Goal: Information Seeking & Learning: Find specific fact

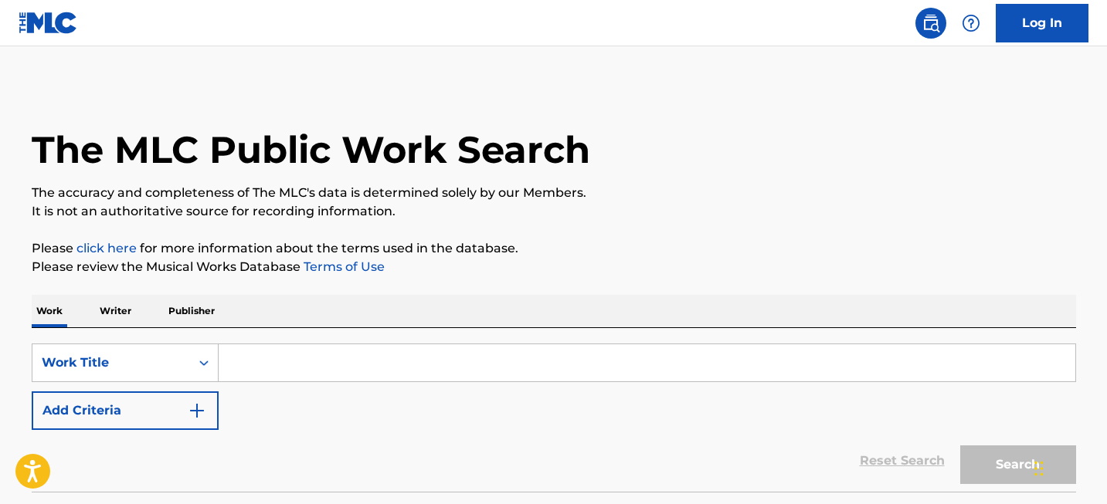
click at [278, 365] on input "Search Form" at bounding box center [647, 362] width 856 height 37
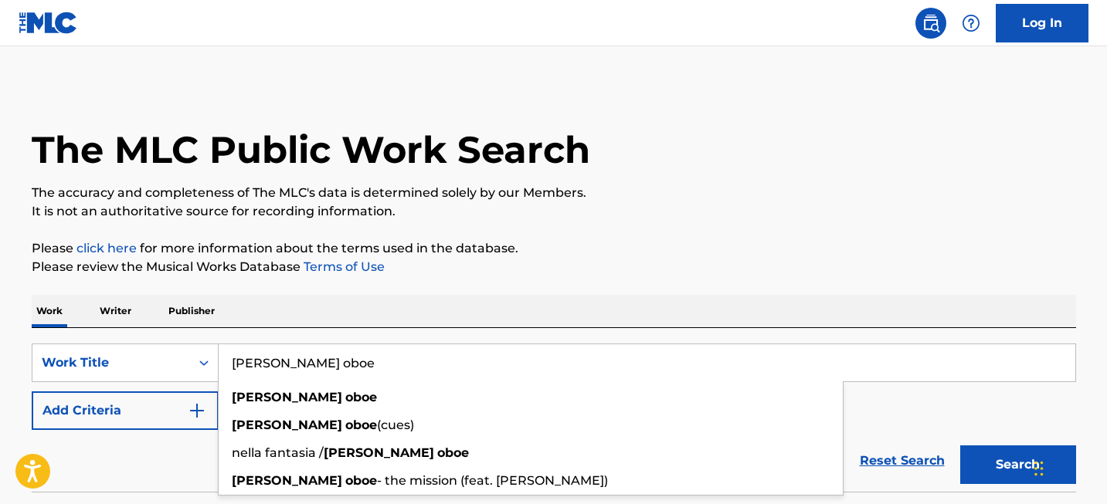
type input "[PERSON_NAME] oboe"
click at [960, 446] on button "Search" at bounding box center [1018, 465] width 116 height 39
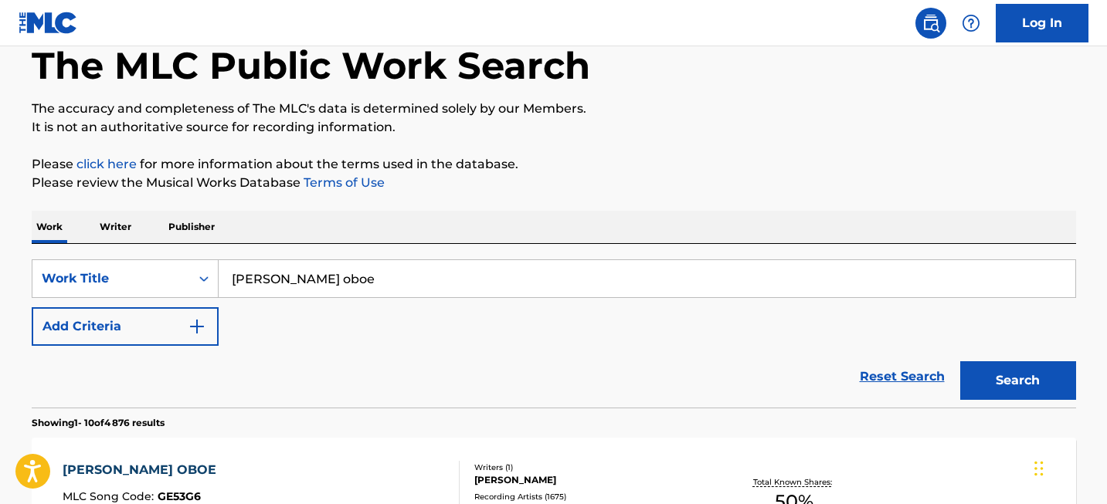
scroll to position [98, 0]
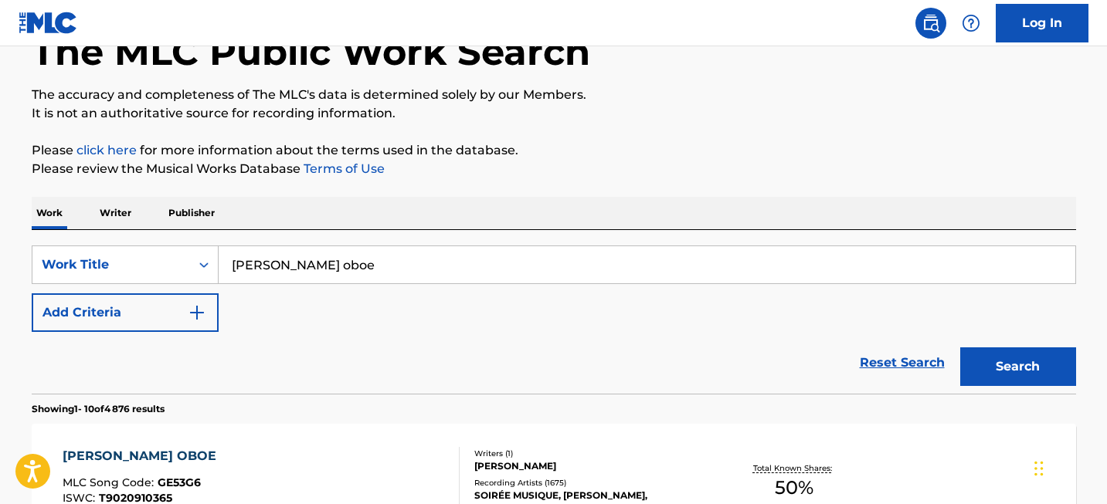
click at [998, 369] on button "Search" at bounding box center [1018, 367] width 116 height 39
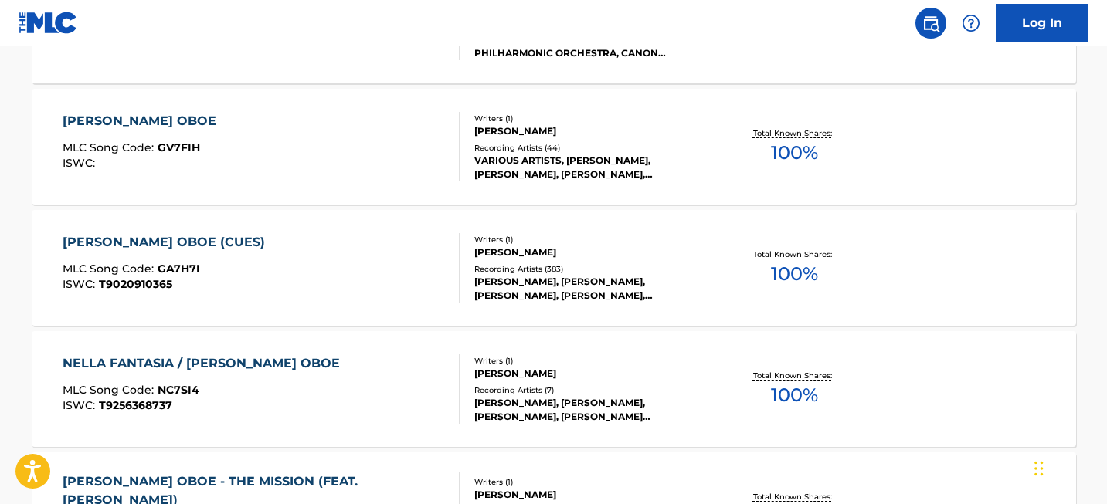
scroll to position [1386, 0]
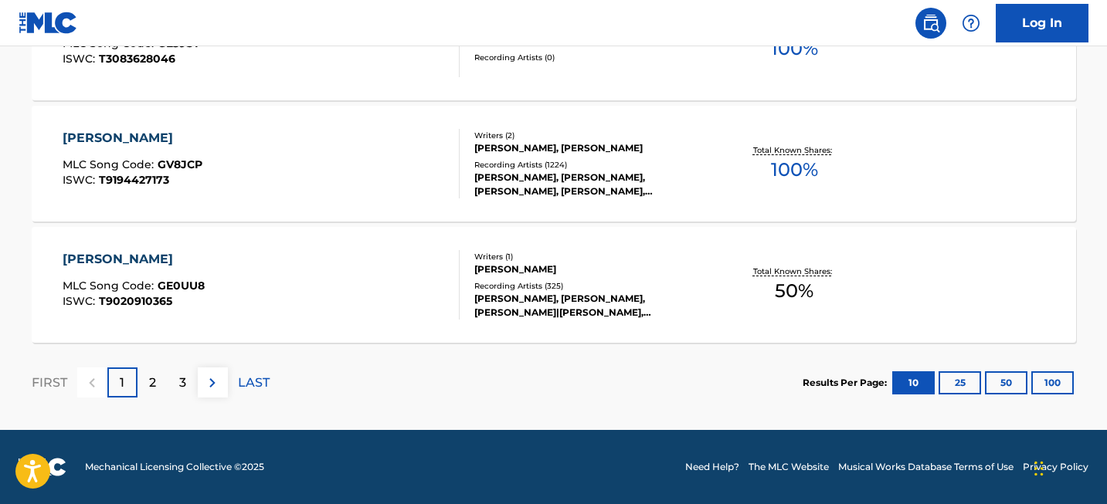
click at [1023, 383] on button "50" at bounding box center [1006, 382] width 42 height 23
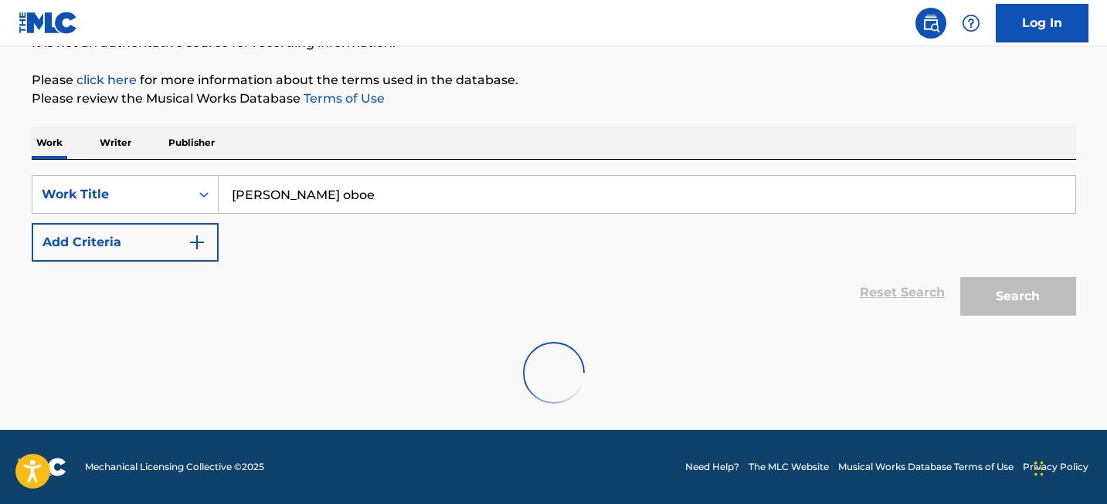
scroll to position [168, 0]
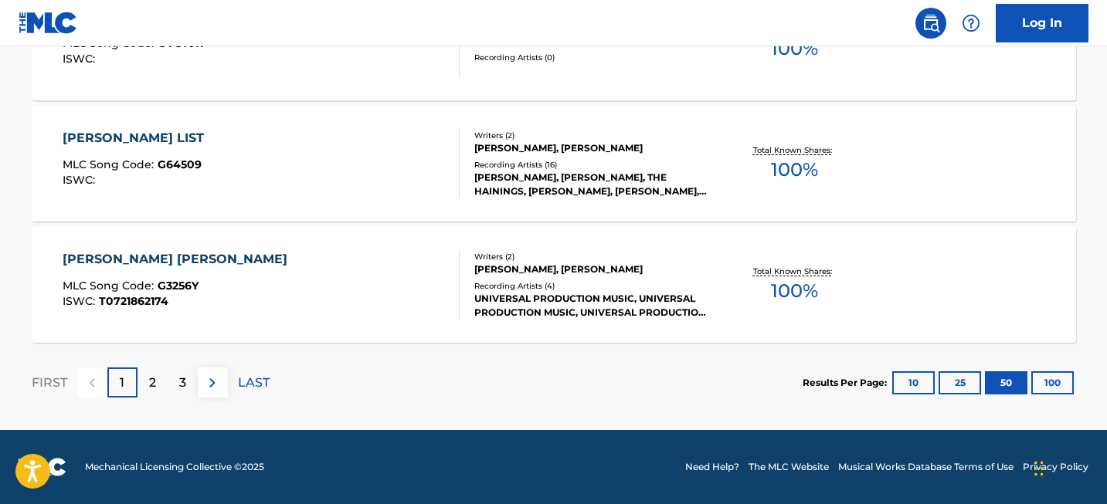
click at [1060, 388] on button "100" at bounding box center [1052, 382] width 42 height 23
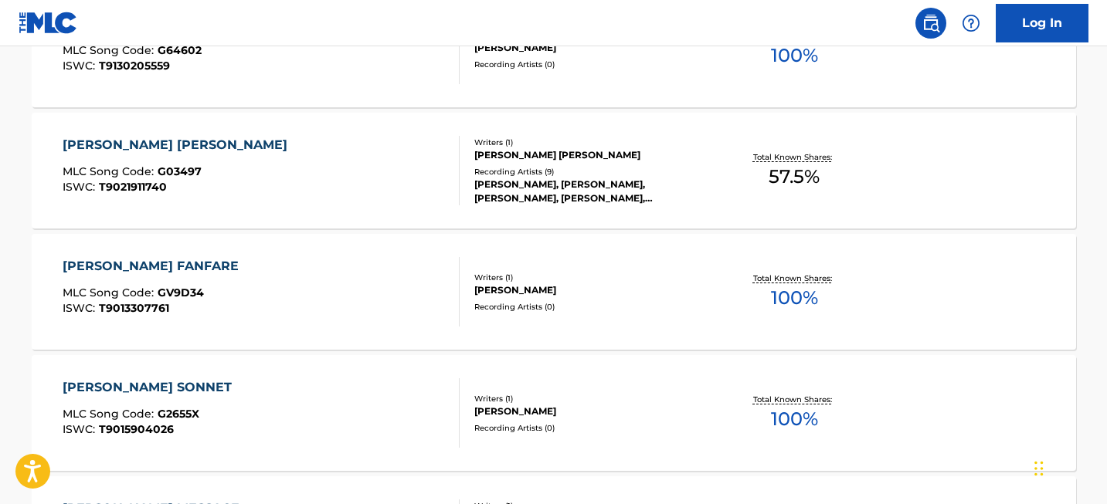
scroll to position [12298, 0]
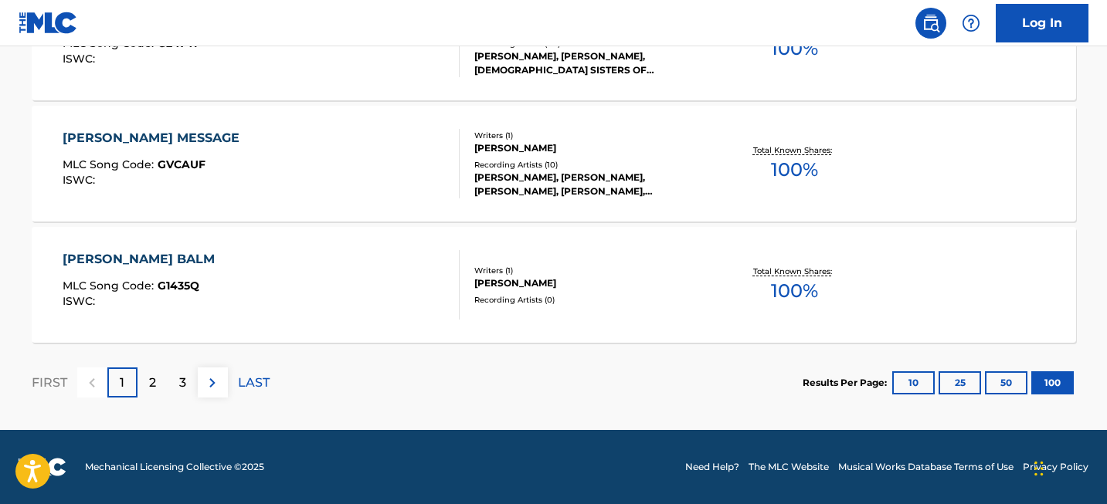
click at [149, 388] on p "2" at bounding box center [152, 383] width 7 height 19
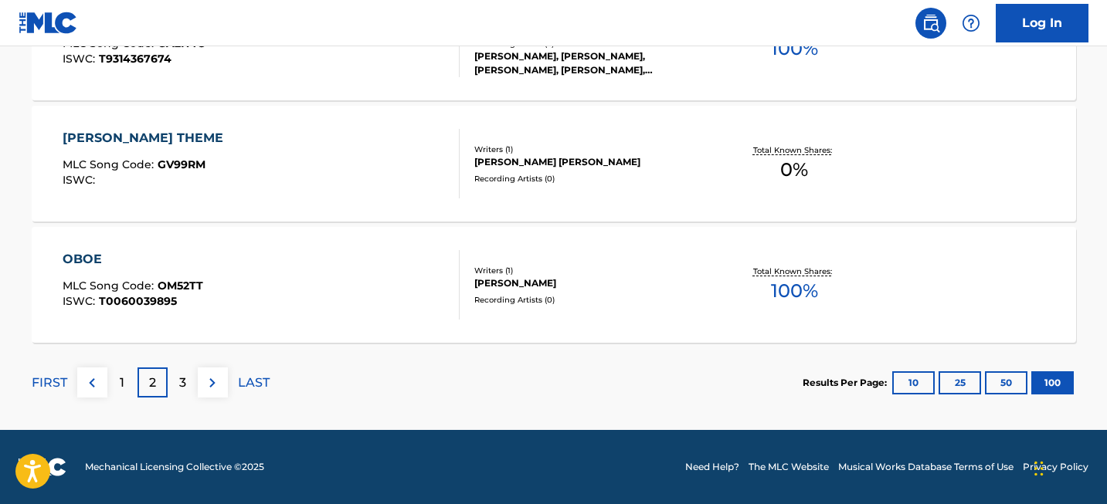
click at [180, 386] on p "3" at bounding box center [182, 383] width 7 height 19
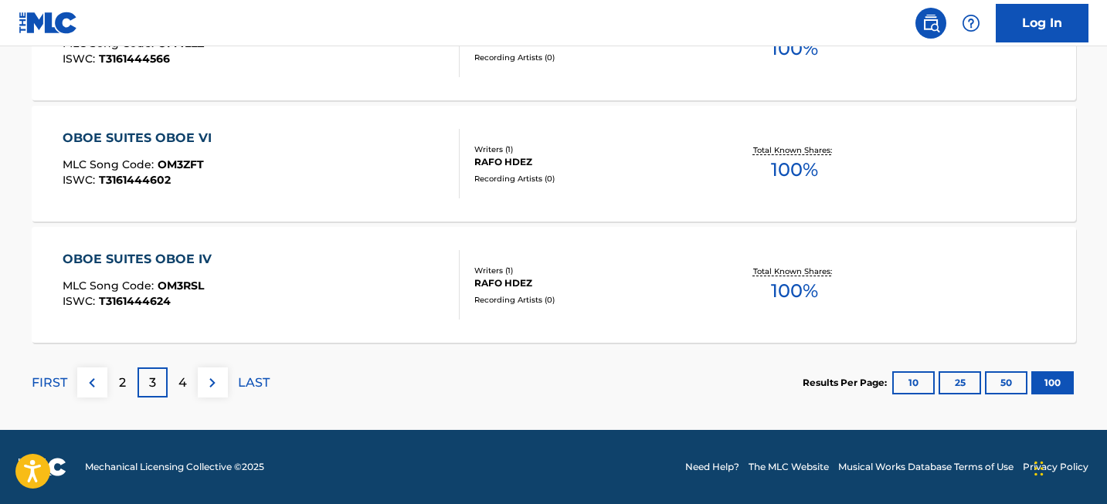
click at [181, 392] on div "4" at bounding box center [183, 383] width 30 height 30
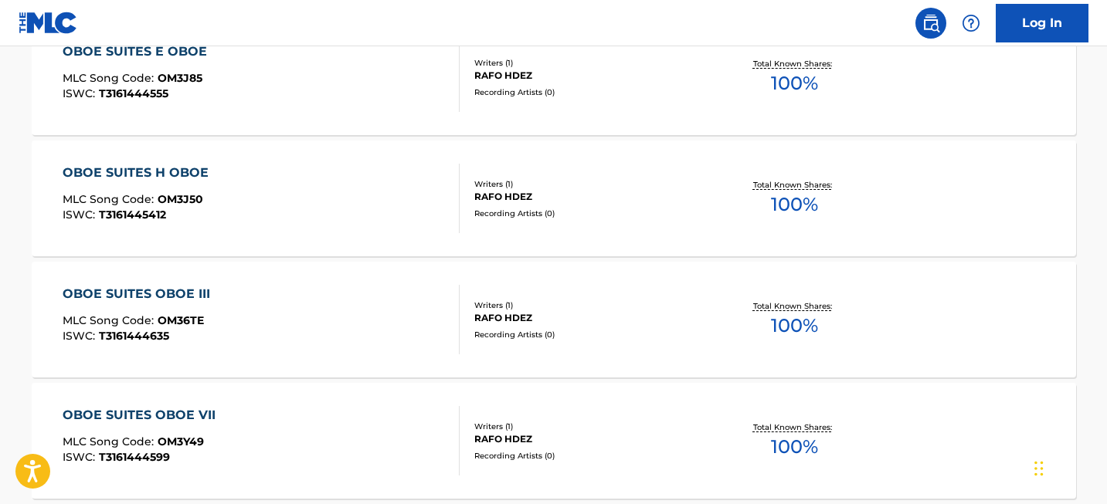
scroll to position [0, 0]
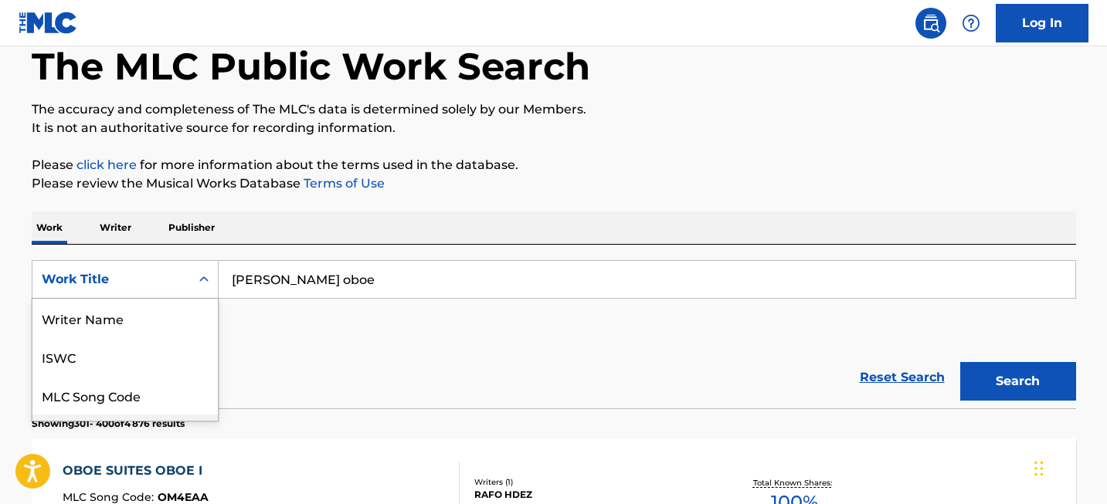
click at [177, 299] on div "Writer IPI, 4 of 8. 8 results available. Use Up and Down to choose options, pre…" at bounding box center [125, 279] width 187 height 39
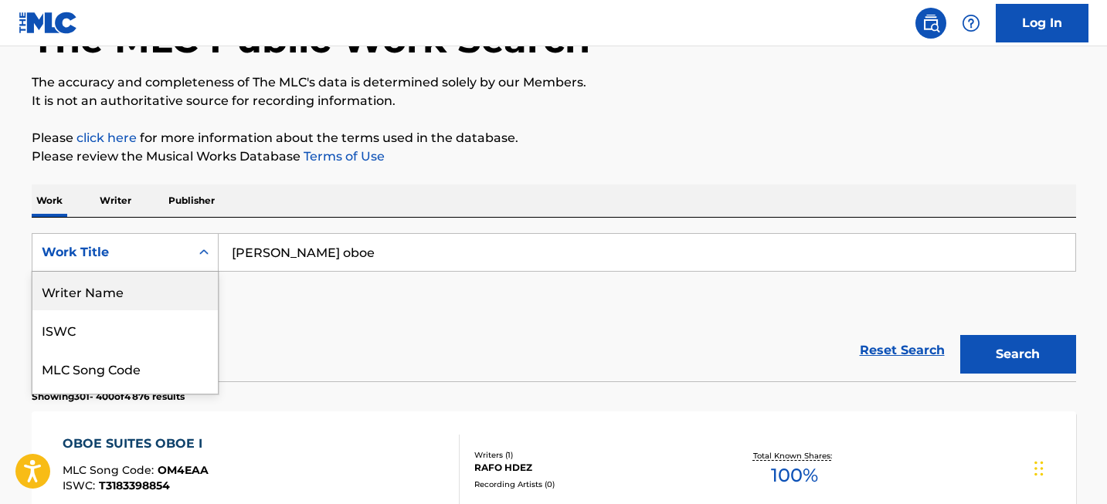
click at [165, 293] on div "Writer Name" at bounding box center [124, 291] width 185 height 39
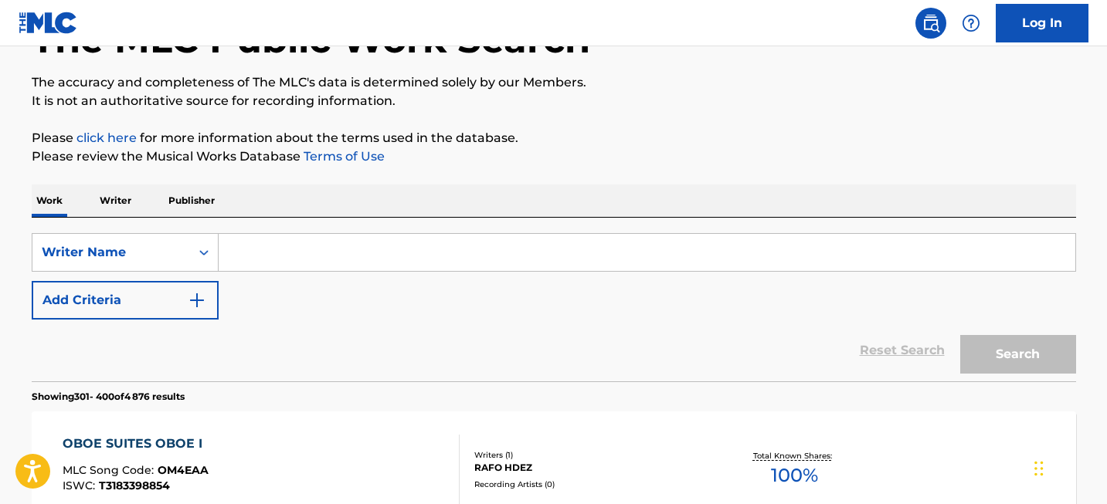
click at [276, 255] on input "Search Form" at bounding box center [647, 252] width 856 height 37
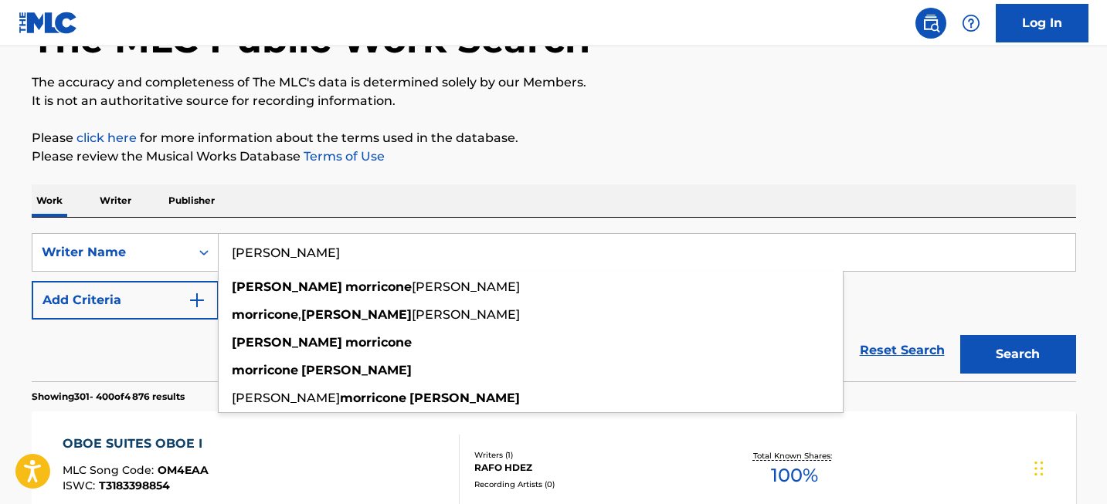
type input "[PERSON_NAME]"
click at [960, 335] on button "Search" at bounding box center [1018, 354] width 116 height 39
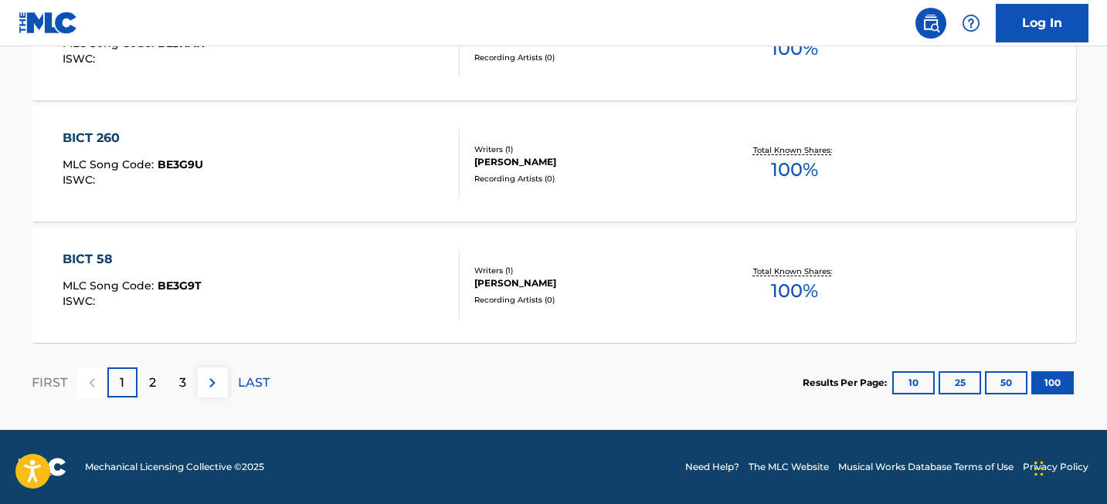
scroll to position [110, 0]
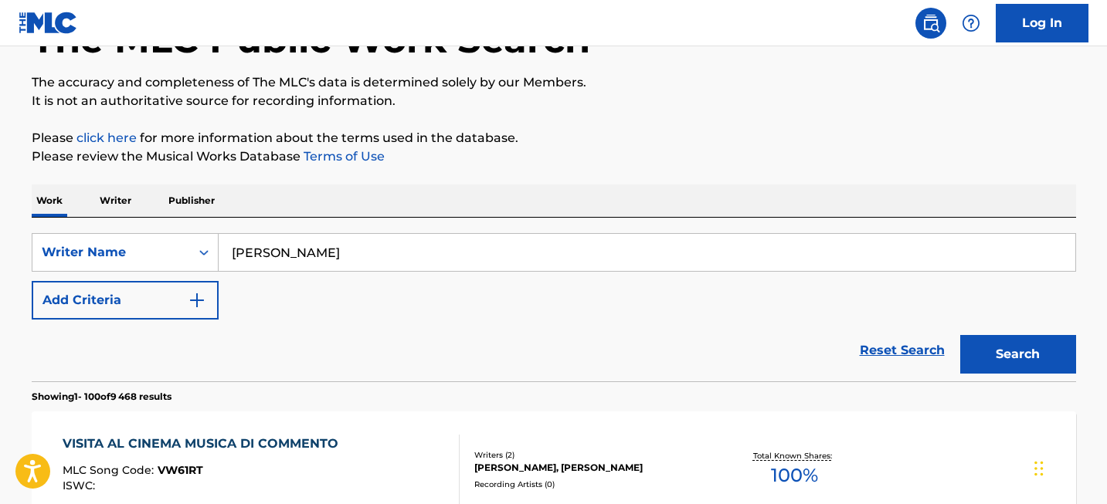
click at [158, 369] on div "Reset Search Search" at bounding box center [554, 351] width 1044 height 62
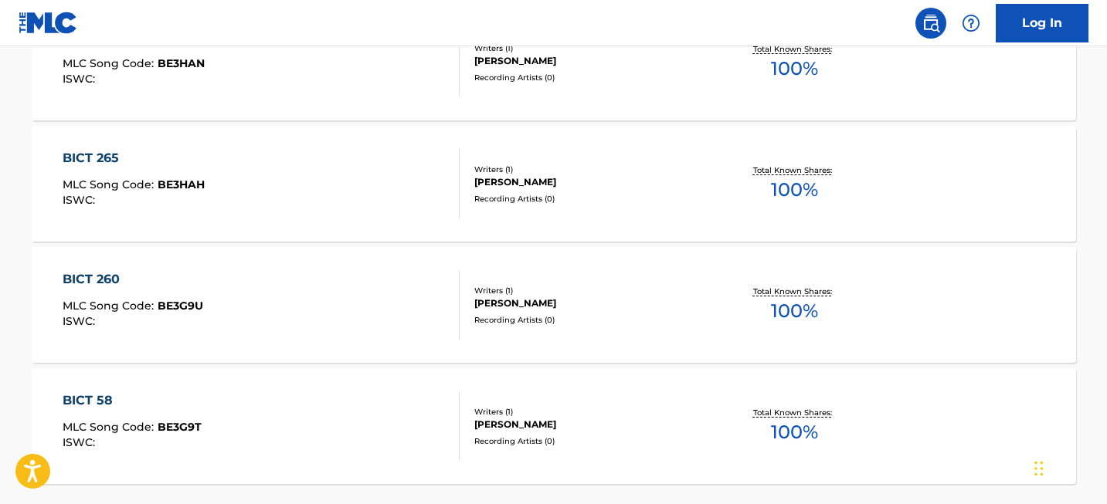
scroll to position [12298, 0]
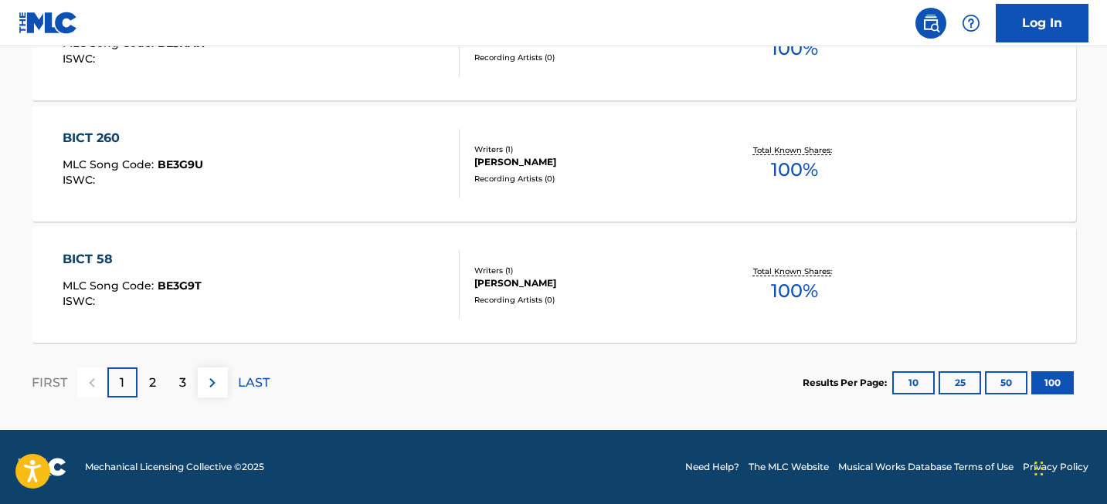
click at [160, 378] on div "2" at bounding box center [152, 383] width 30 height 30
click at [184, 366] on div "FIRST 1 2 3 LAST" at bounding box center [151, 383] width 238 height 80
click at [180, 387] on p "3" at bounding box center [182, 383] width 7 height 19
click at [175, 397] on div "4" at bounding box center [183, 383] width 30 height 30
click at [175, 378] on div "5" at bounding box center [183, 383] width 30 height 30
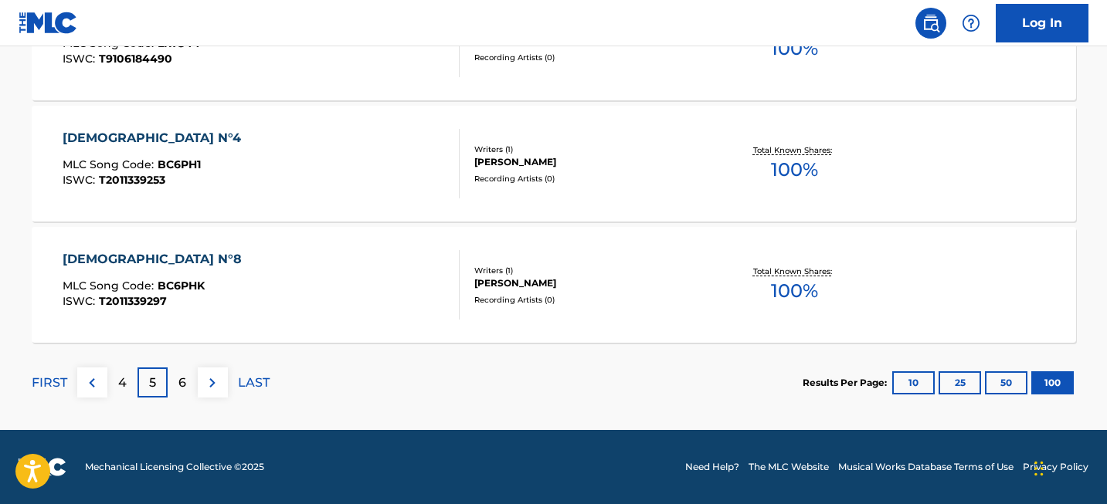
click at [182, 394] on div "6" at bounding box center [183, 383] width 30 height 30
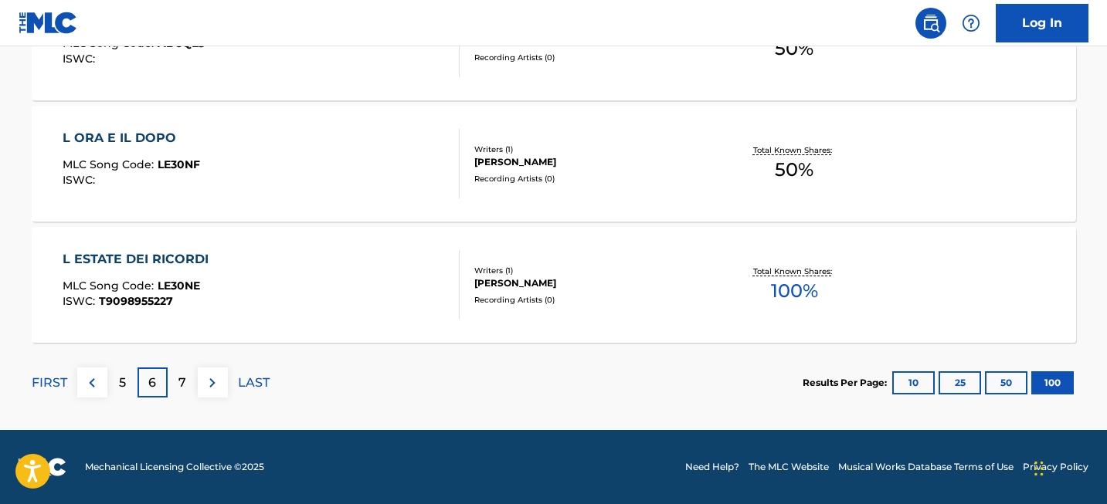
click at [184, 379] on p "7" at bounding box center [182, 383] width 8 height 19
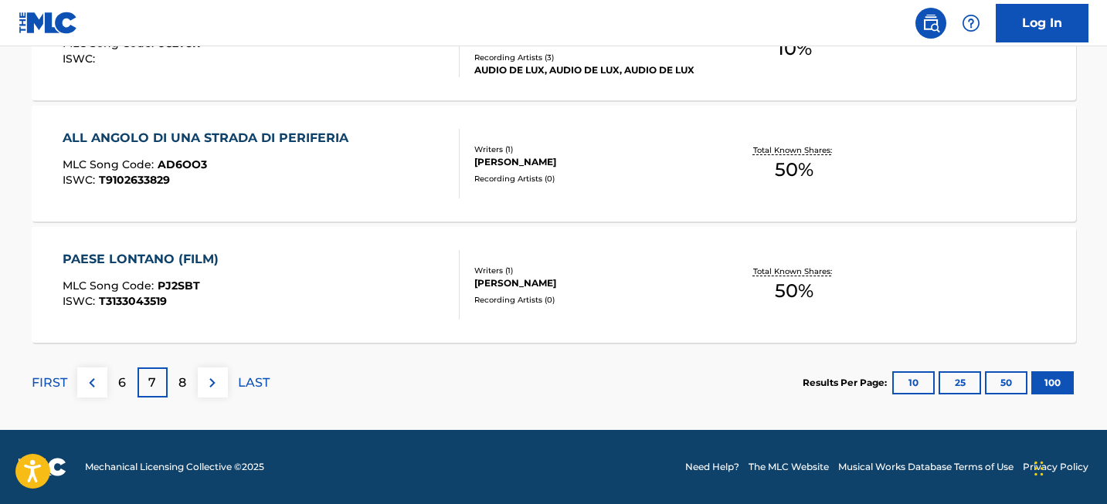
click at [187, 370] on div "8" at bounding box center [183, 383] width 30 height 30
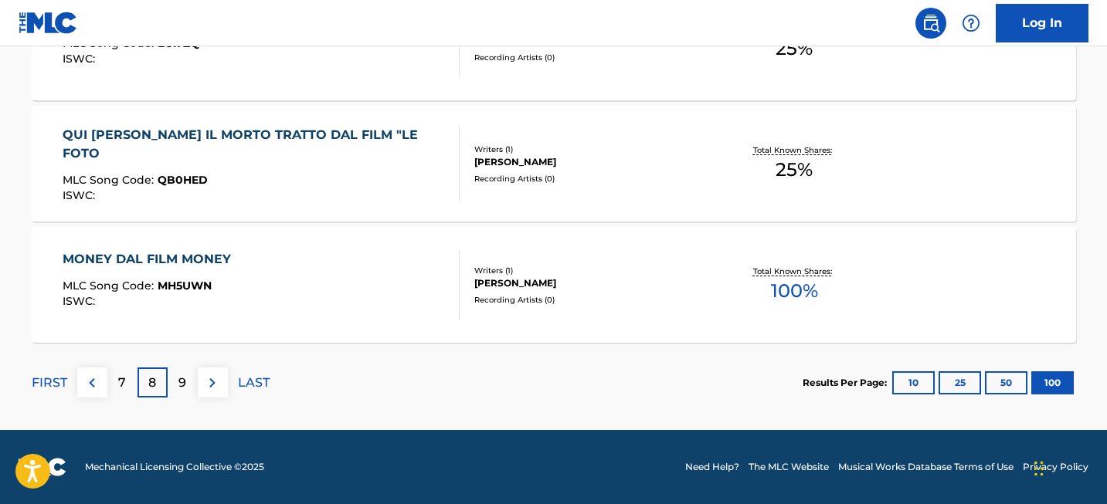
scroll to position [3333, 0]
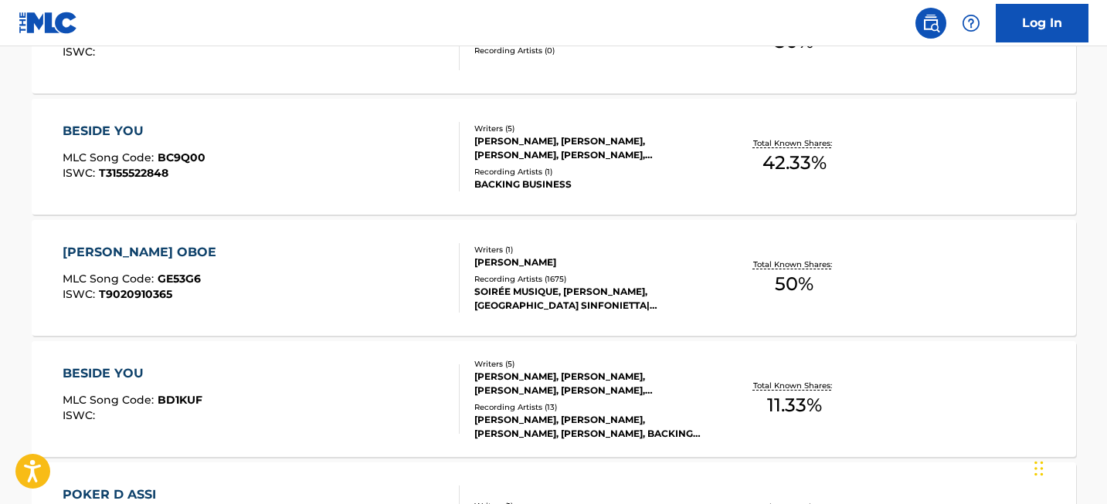
click at [151, 253] on div "[PERSON_NAME] OBOE" at bounding box center [143, 252] width 161 height 19
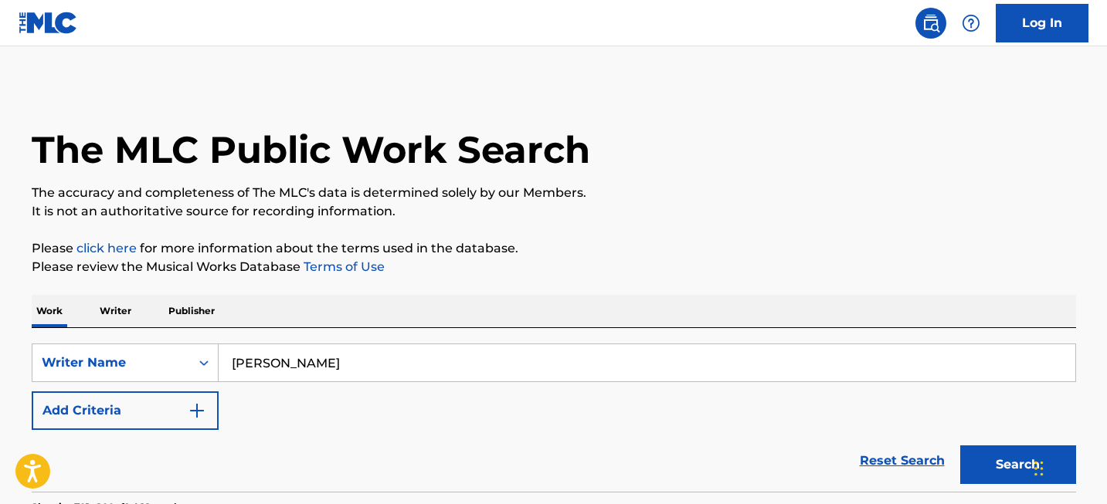
click at [363, 366] on input "[PERSON_NAME]" at bounding box center [647, 362] width 856 height 37
type input "can't"
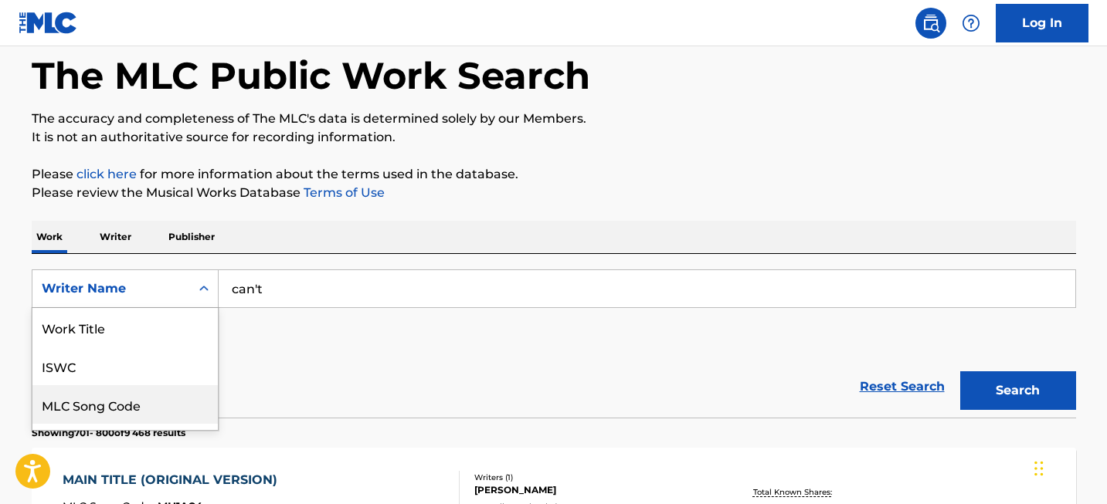
click at [144, 308] on div "MLC Song Code, 3 of 8. 8 results available. Use Up and Down to choose options, …" at bounding box center [125, 289] width 187 height 39
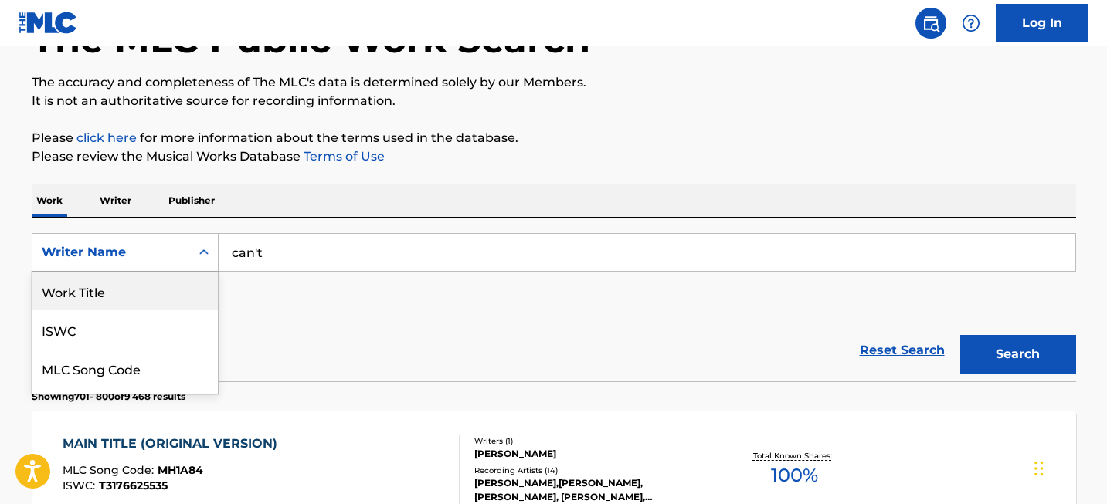
click at [131, 293] on div "Work Title" at bounding box center [124, 291] width 185 height 39
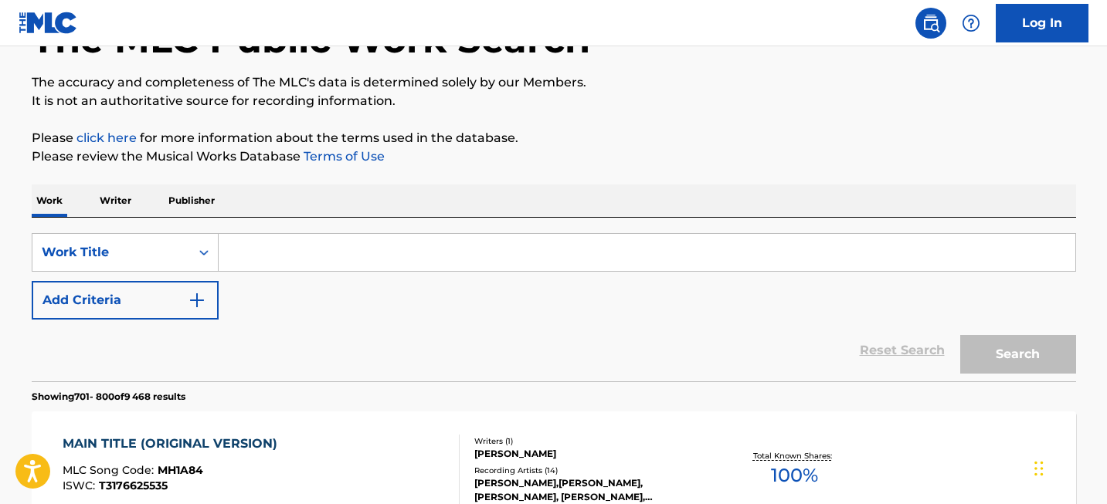
click at [288, 255] on input "Search Form" at bounding box center [647, 252] width 856 height 37
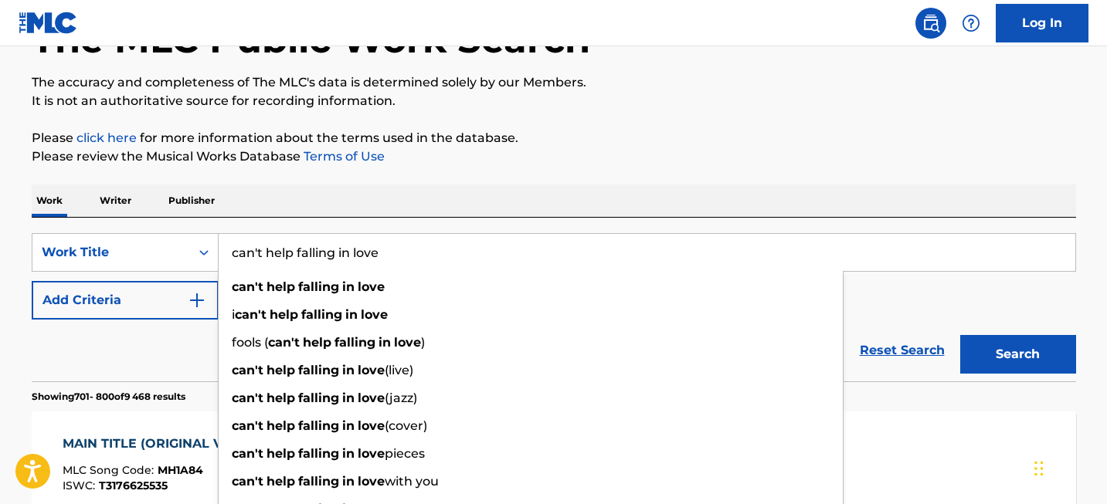
type input "can't help falling in love"
click at [992, 351] on button "Search" at bounding box center [1018, 354] width 116 height 39
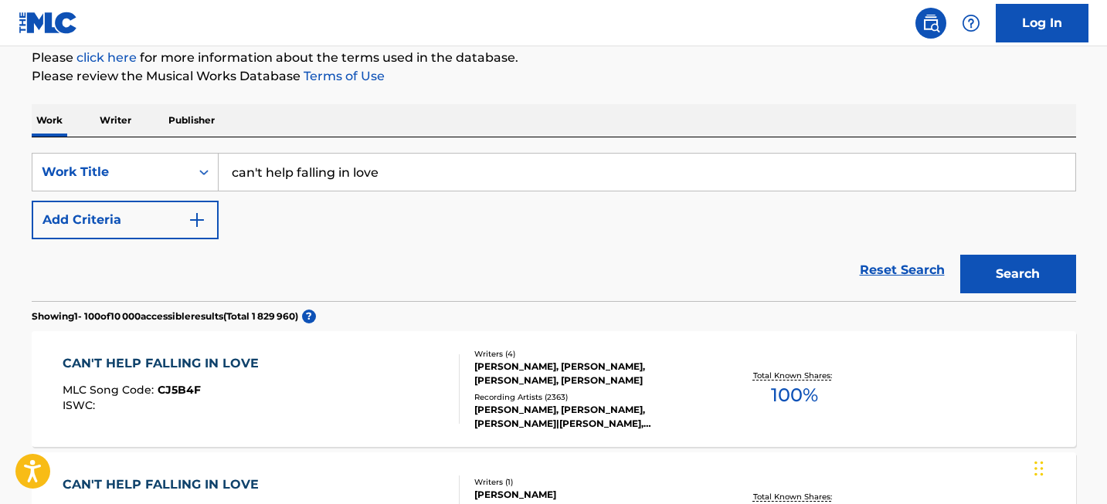
scroll to position [206, 0]
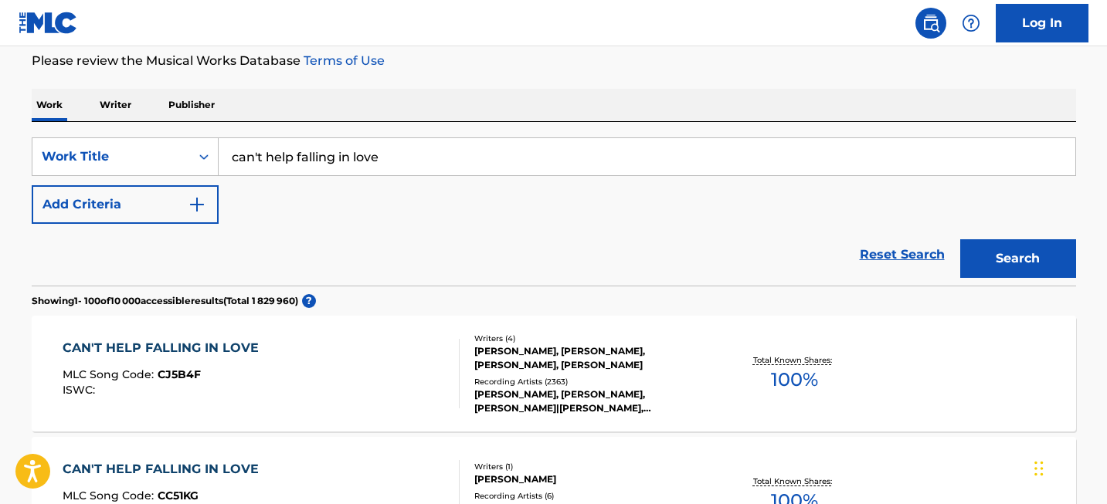
click at [147, 347] on div "CAN'T HELP FALLING IN LOVE" at bounding box center [165, 348] width 204 height 19
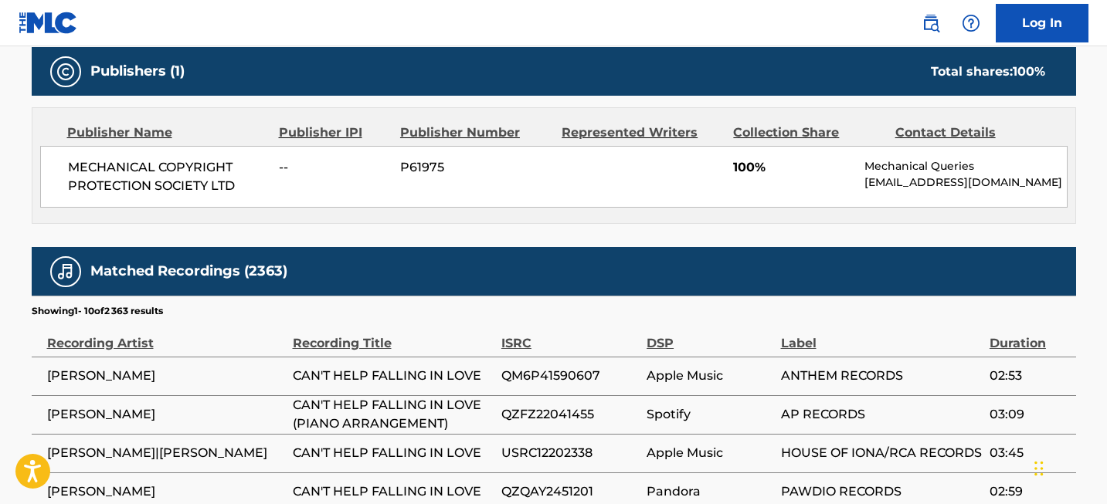
scroll to position [654, 0]
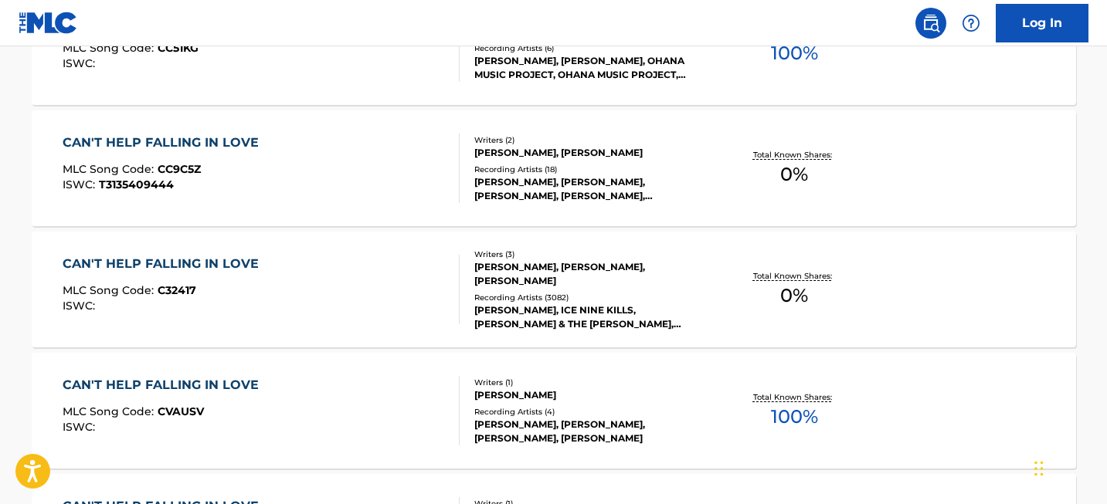
scroll to position [206, 0]
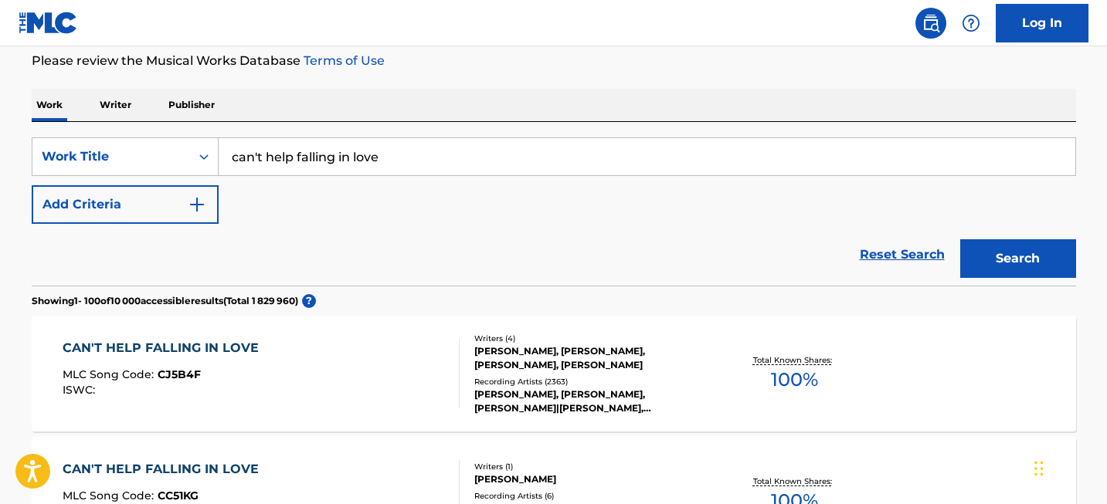
click at [277, 161] on input "can't help falling in love" at bounding box center [647, 156] width 856 height 37
click at [185, 158] on div "Work Title" at bounding box center [111, 156] width 158 height 29
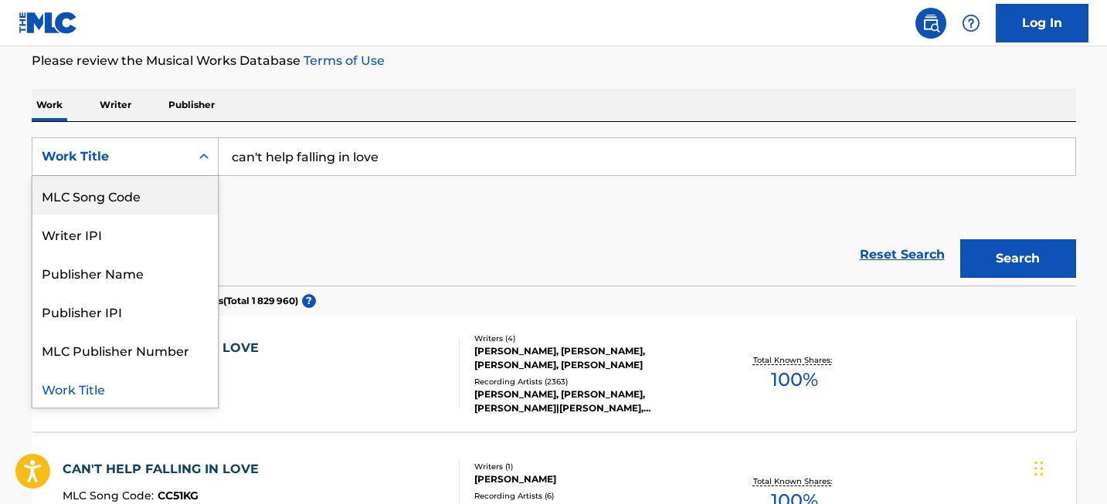
scroll to position [0, 0]
click at [173, 202] on div "Writer Name" at bounding box center [124, 195] width 185 height 39
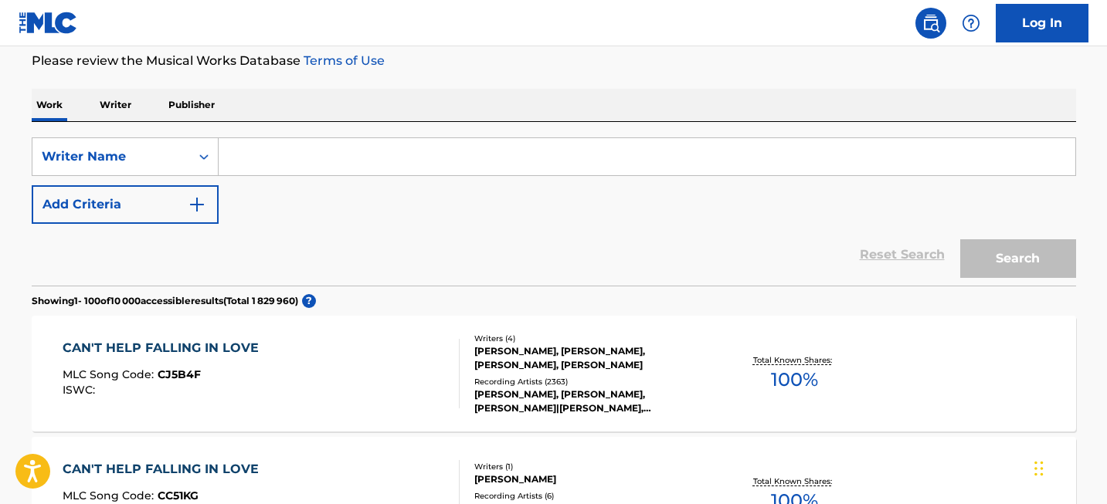
click at [283, 169] on input "Search Form" at bounding box center [647, 156] width 856 height 37
paste input "[PERSON_NAME]"
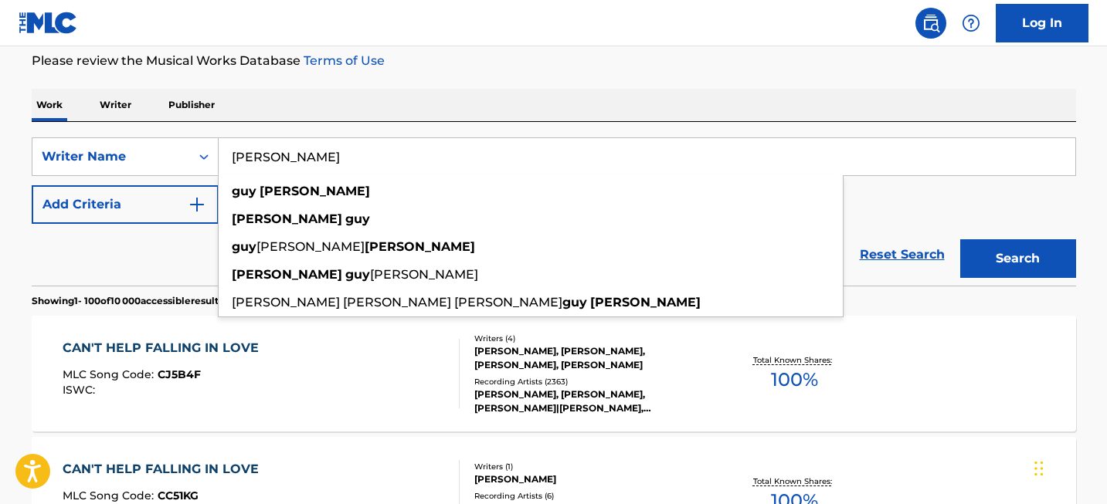
type input "[PERSON_NAME]"
click at [992, 257] on button "Search" at bounding box center [1018, 258] width 116 height 39
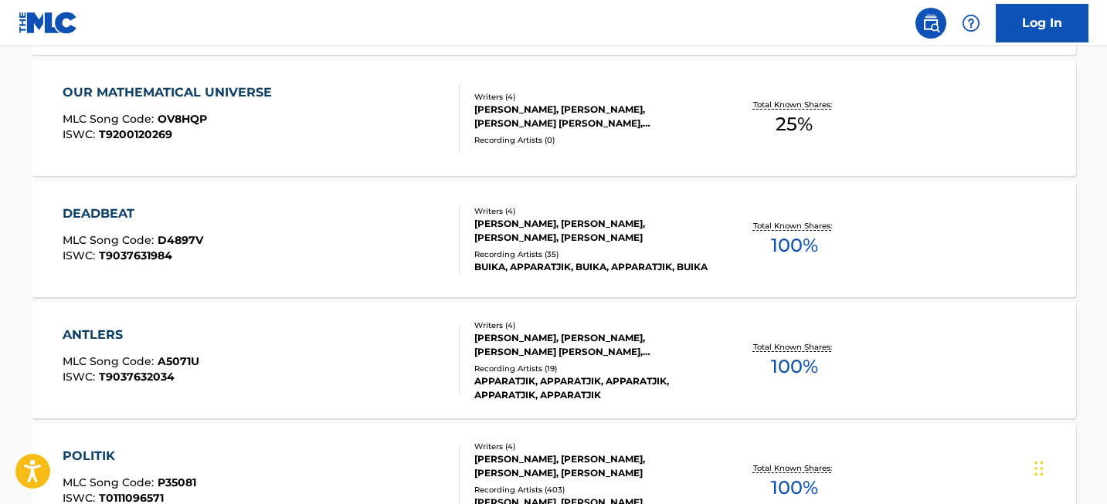
scroll to position [12298, 0]
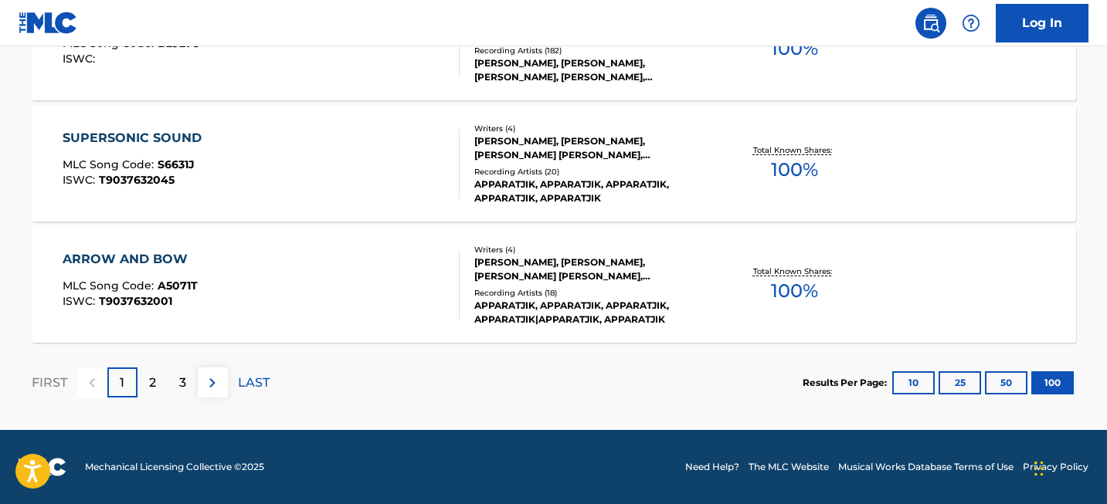
click at [153, 391] on p "2" at bounding box center [152, 383] width 7 height 19
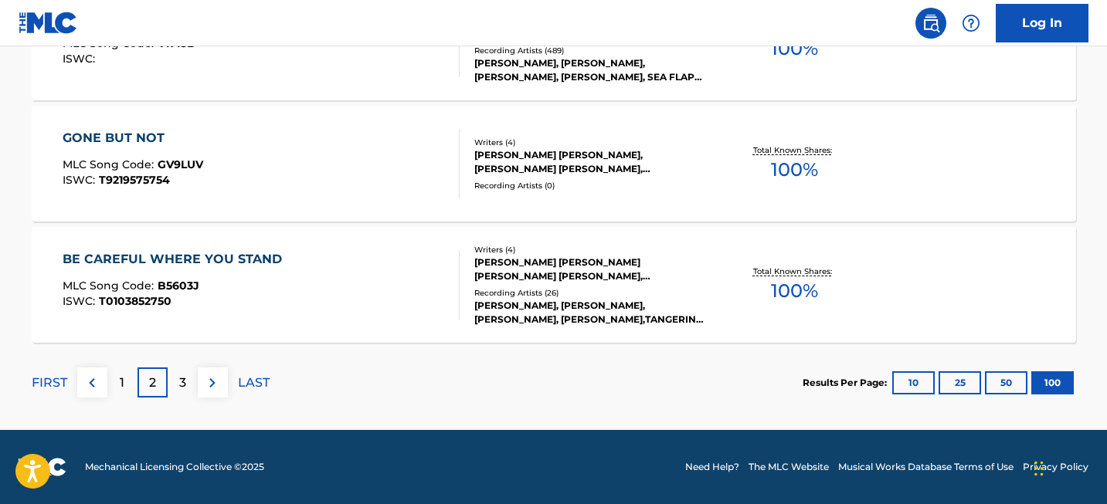
click at [181, 383] on p "3" at bounding box center [182, 383] width 7 height 19
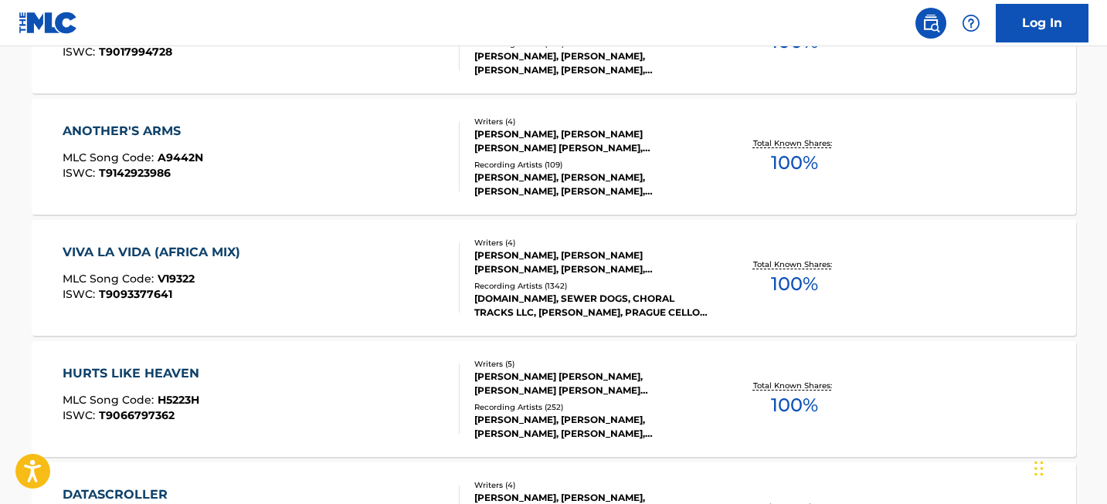
scroll to position [2848, 0]
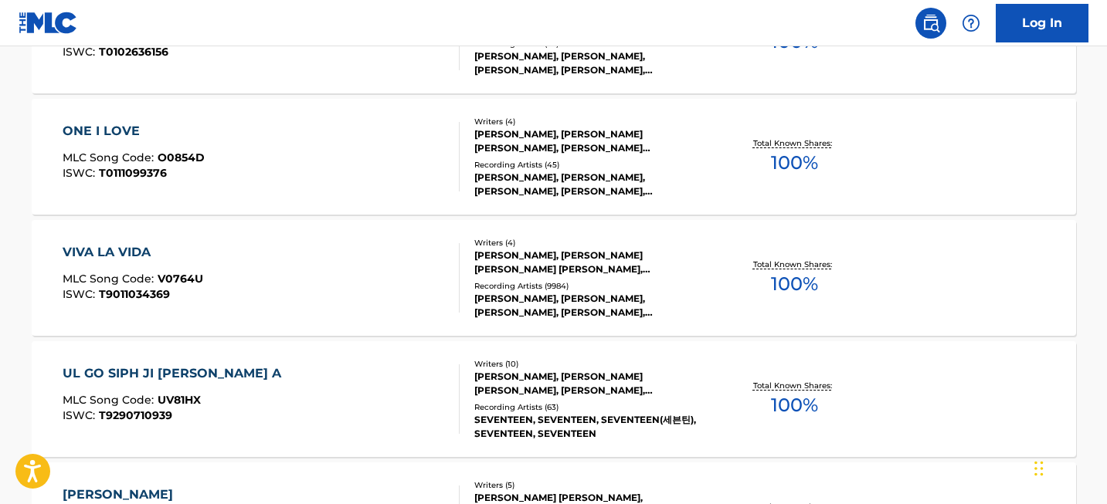
click at [127, 239] on div "VIVA LA VIDA MLC Song Code : V0764U ISWC : T9011034369 Writers ( 4 ) [PERSON_NA…" at bounding box center [554, 278] width 1044 height 116
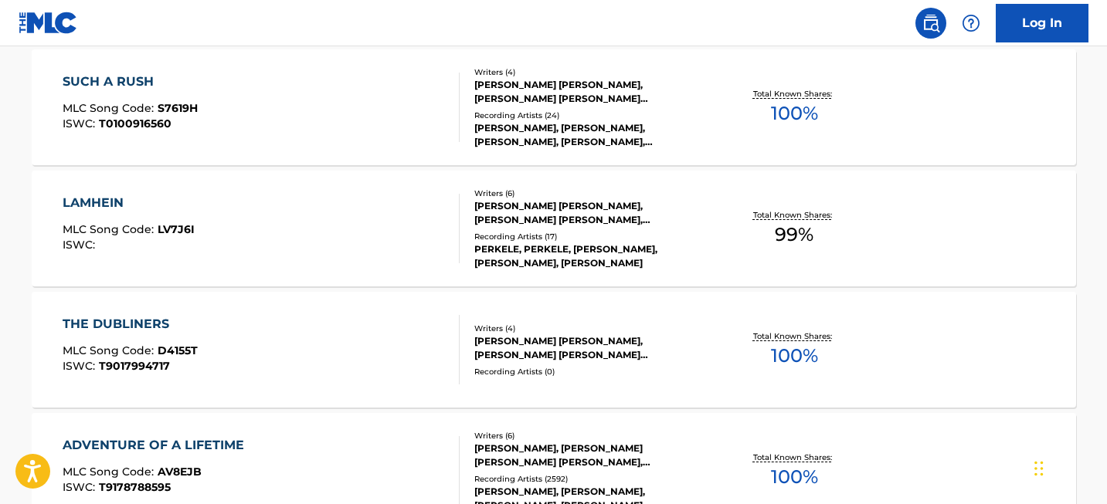
scroll to position [63, 0]
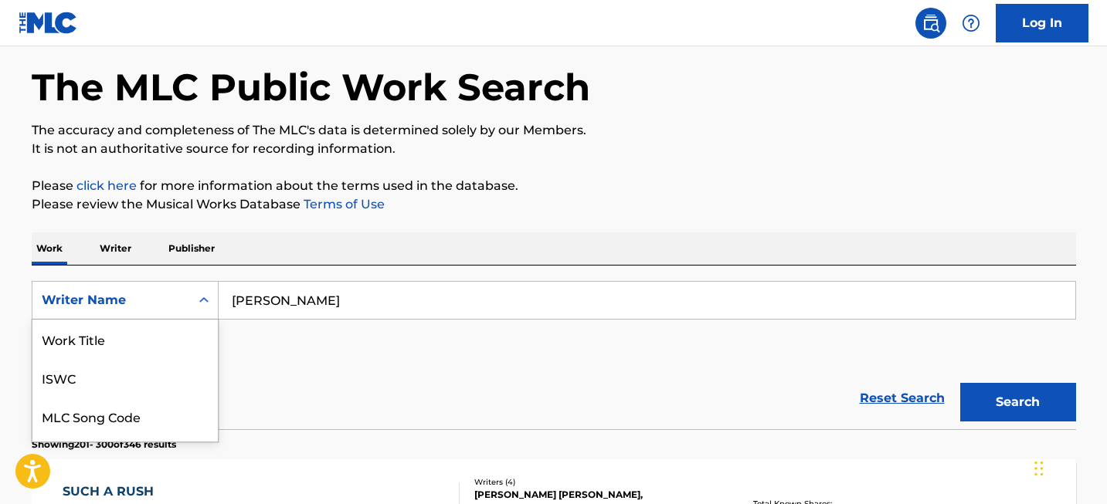
click at [182, 295] on div "Writer Name selected, 8 of 8. 8 results available. Use Up and Down to choose op…" at bounding box center [125, 300] width 187 height 39
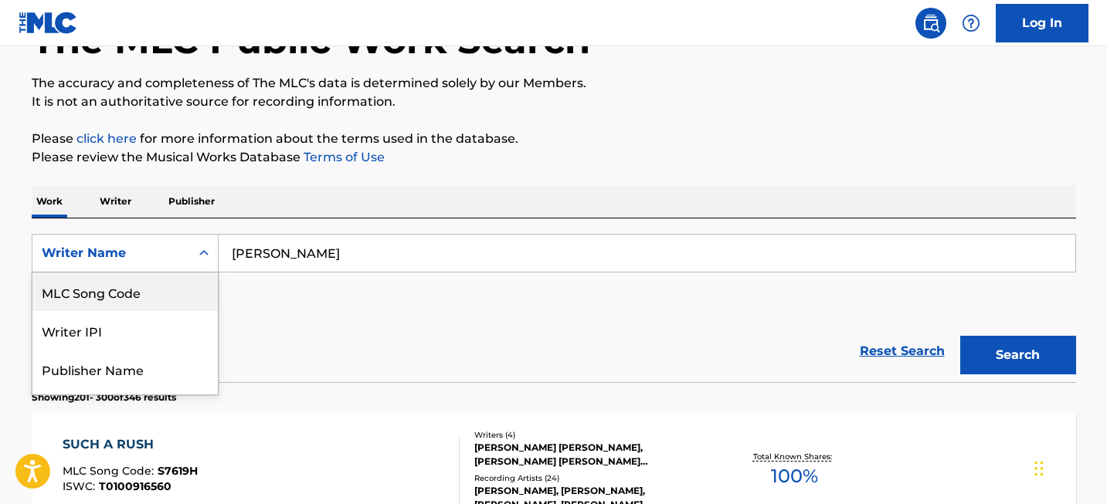
scroll to position [110, 0]
click at [247, 257] on input "[PERSON_NAME]" at bounding box center [647, 252] width 856 height 37
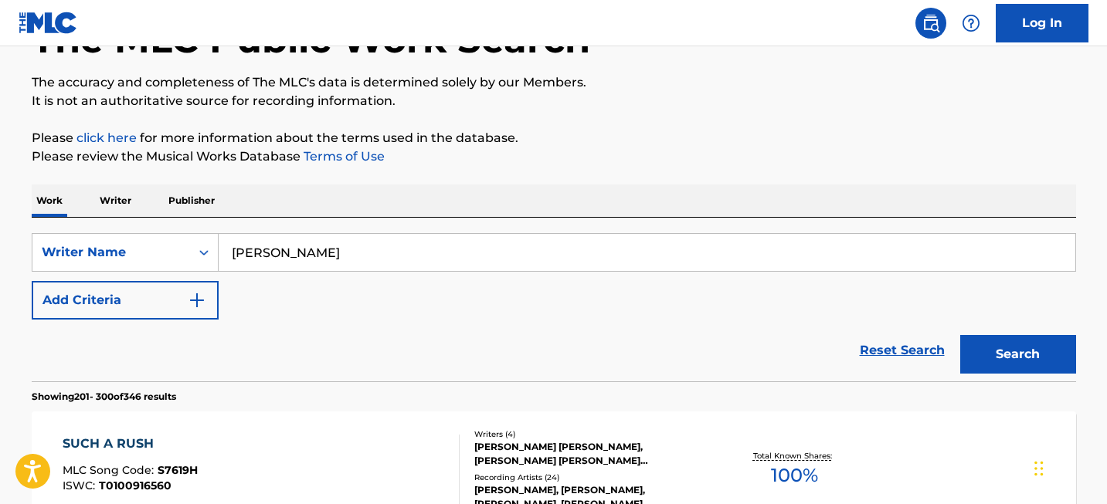
click at [247, 257] on input "[PERSON_NAME]" at bounding box center [647, 252] width 856 height 37
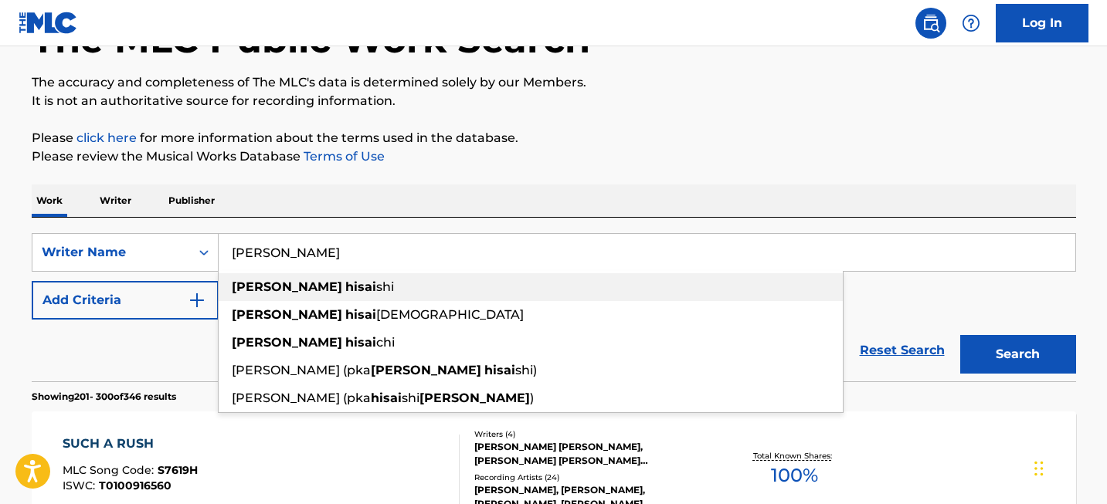
click at [345, 285] on strong "hisai" at bounding box center [360, 287] width 31 height 15
type input "[PERSON_NAME]"
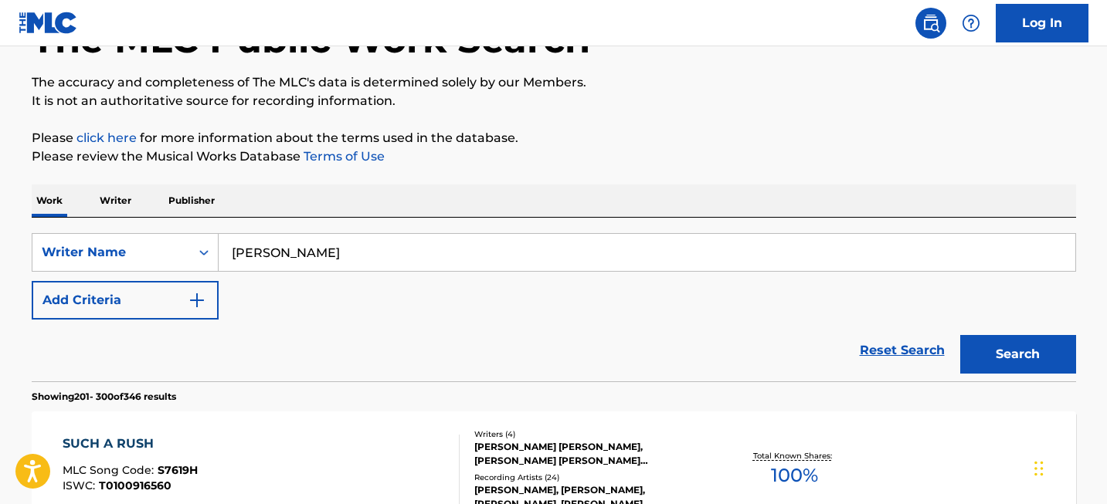
click at [979, 355] on button "Search" at bounding box center [1018, 354] width 116 height 39
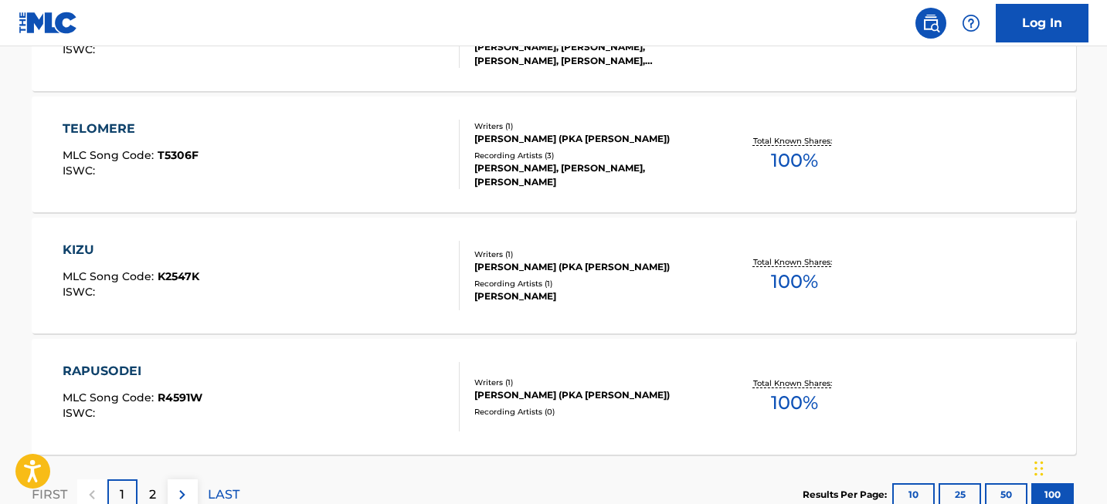
scroll to position [12298, 0]
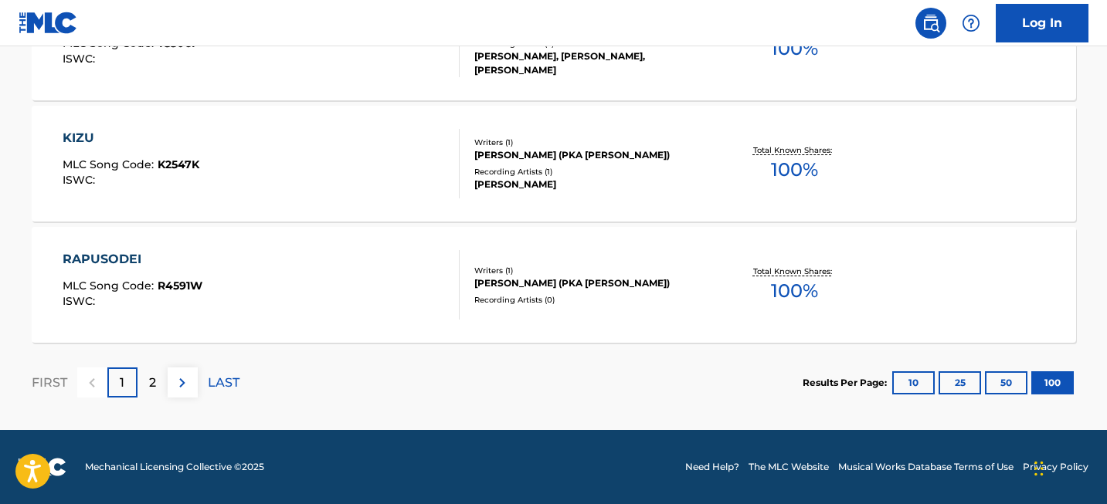
click at [147, 378] on div "2" at bounding box center [152, 383] width 30 height 30
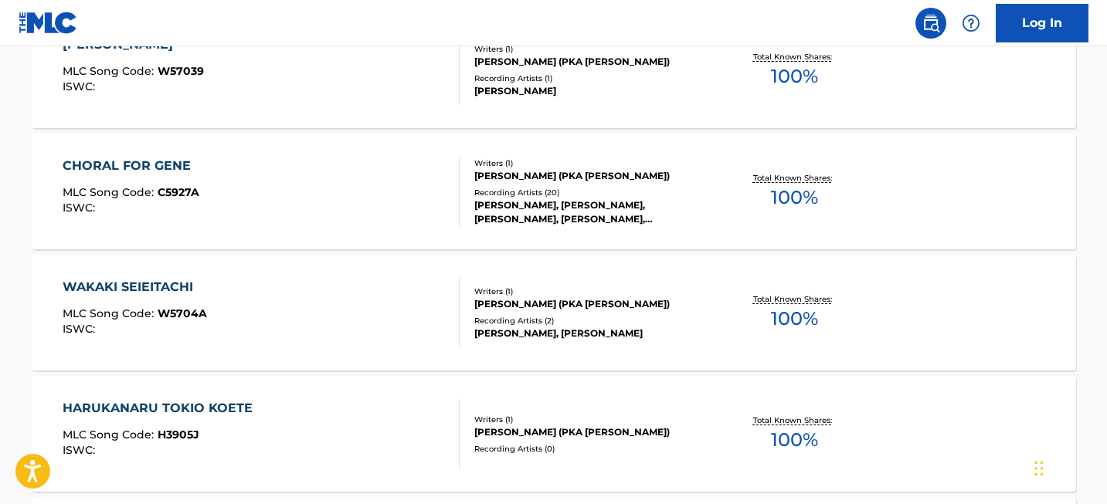
scroll to position [3326, 0]
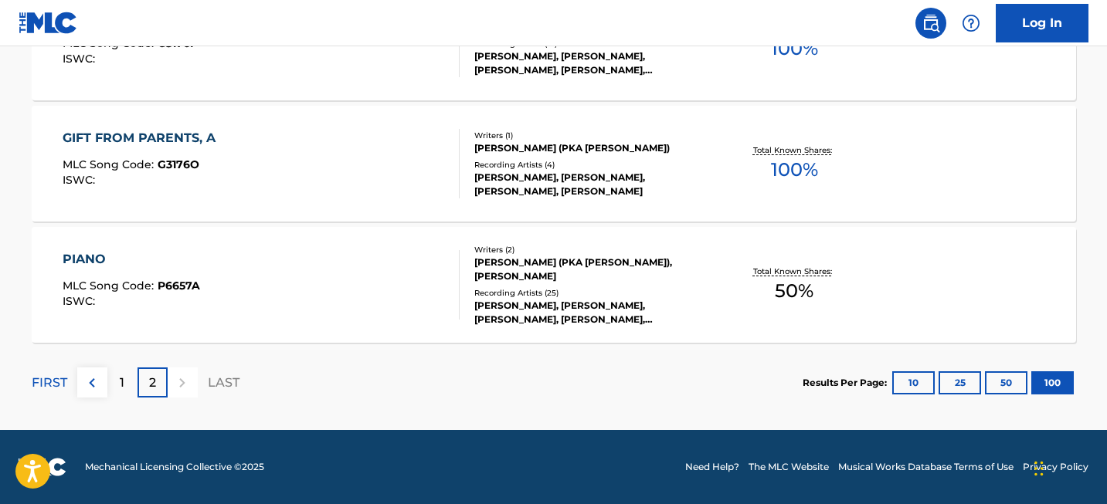
click at [124, 388] on p "1" at bounding box center [122, 383] width 5 height 19
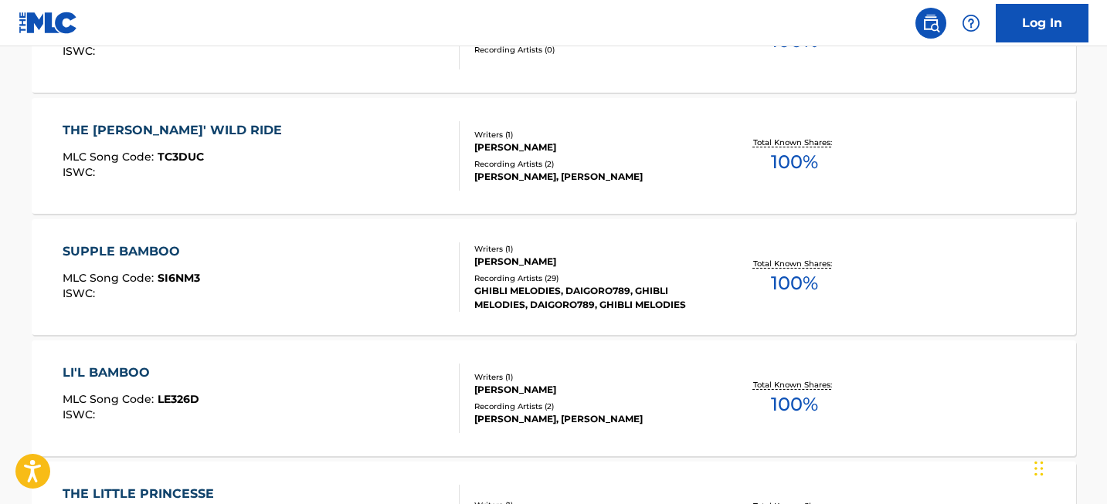
scroll to position [0, 0]
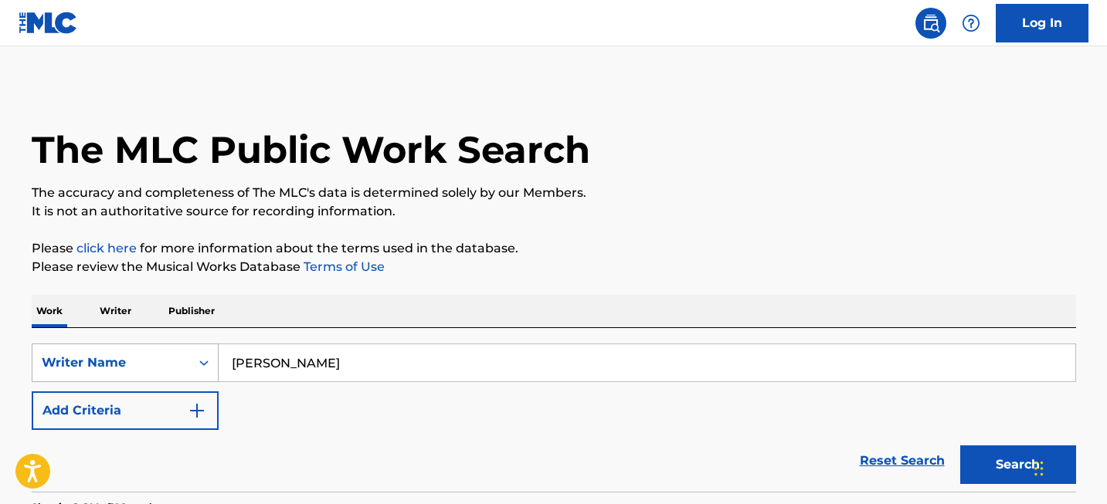
click at [108, 344] on div "Writer Name" at bounding box center [125, 363] width 187 height 39
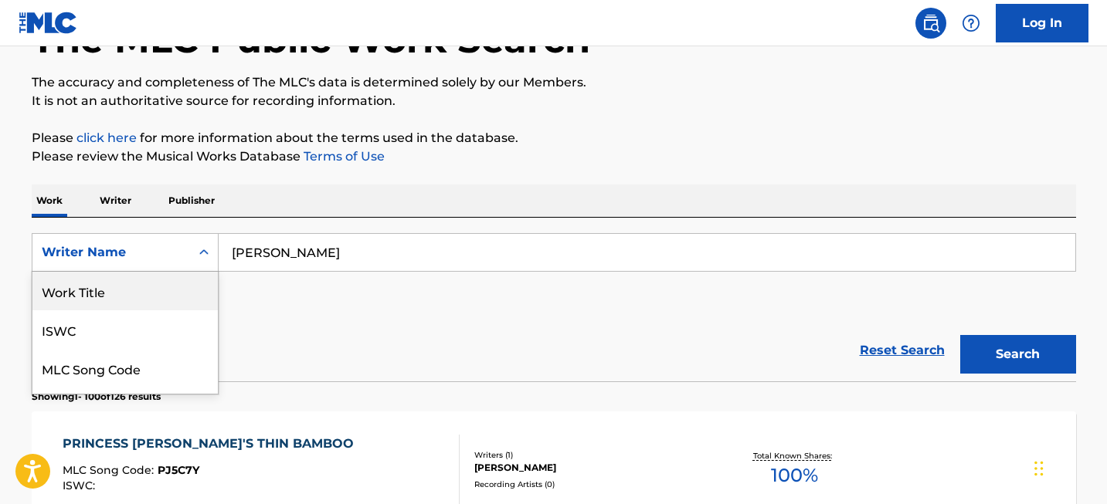
click at [117, 292] on div "Work Title" at bounding box center [124, 291] width 185 height 39
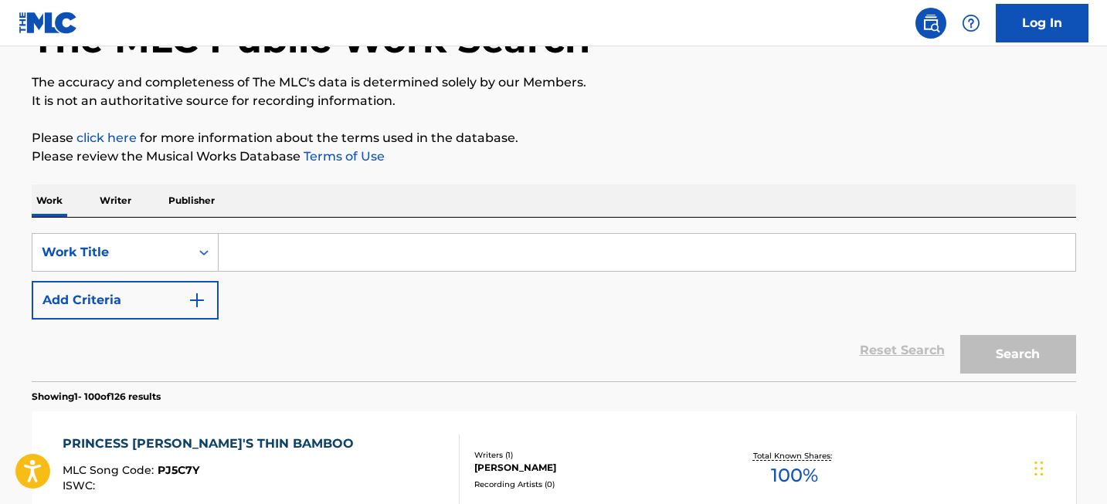
click at [289, 259] on input "Search Form" at bounding box center [647, 252] width 856 height 37
paste input "Howl's Moving Castle"
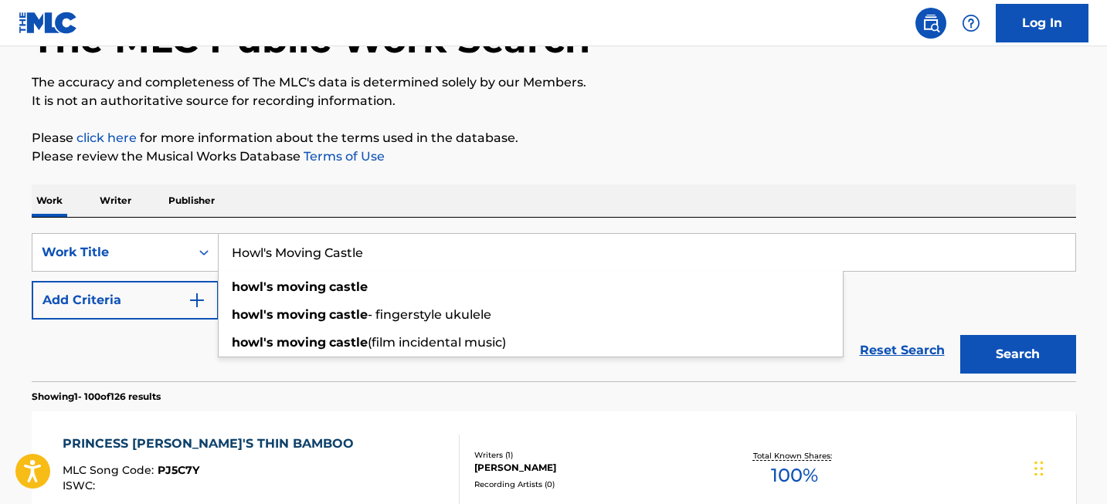
type input "Howl's Moving Castle"
click at [1026, 368] on button "Search" at bounding box center [1018, 354] width 116 height 39
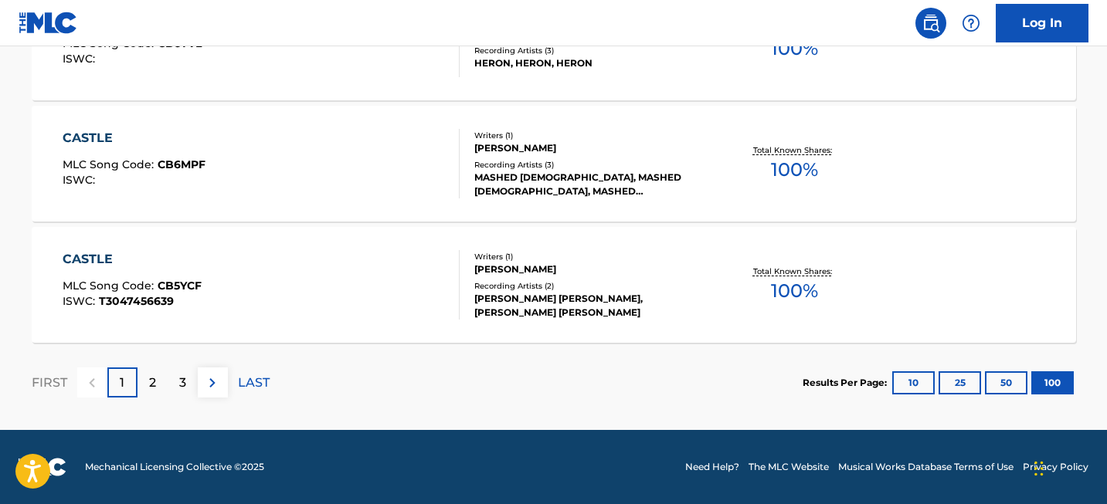
scroll to position [584, 0]
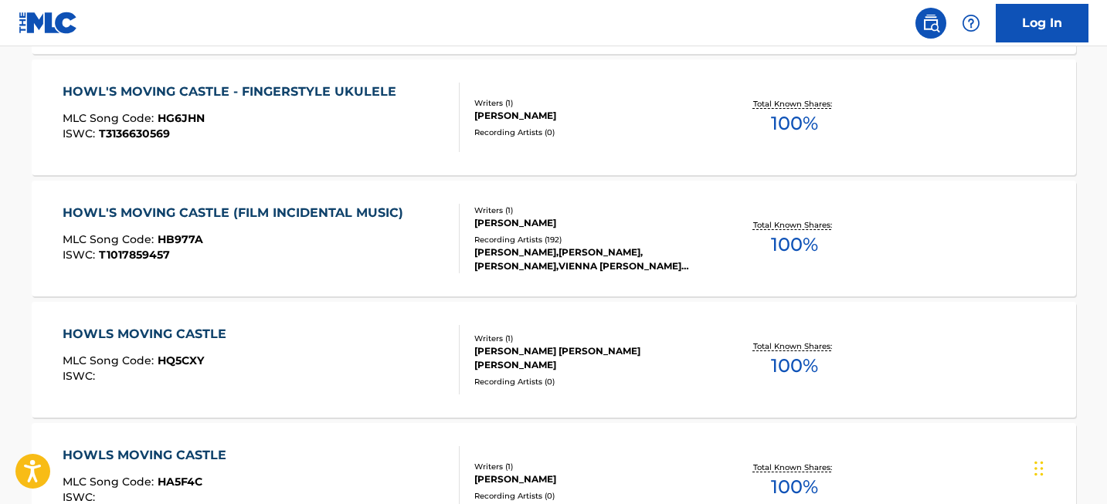
click at [259, 217] on div "HOWL'S MOVING CASTLE (FILM INCIDENTAL MUSIC)" at bounding box center [237, 213] width 348 height 19
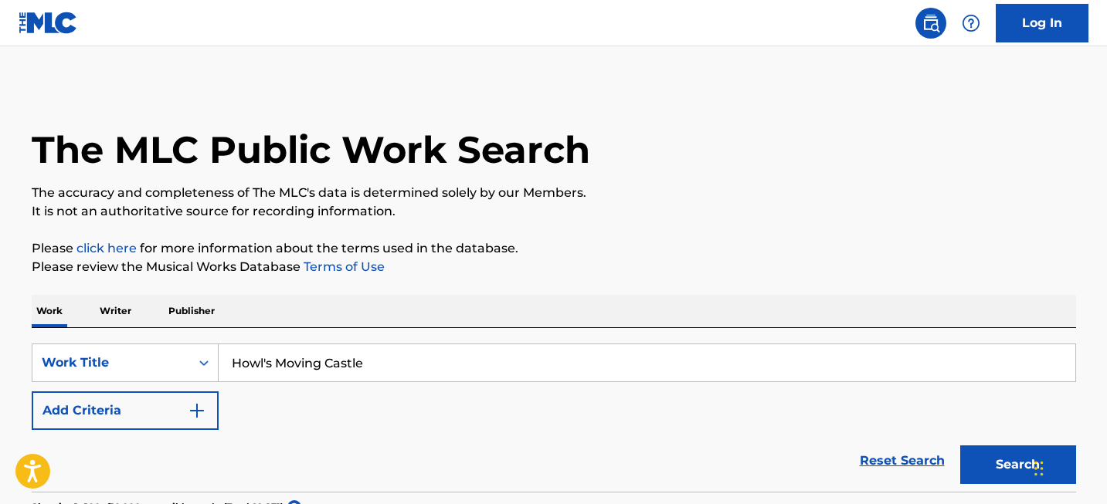
click at [400, 367] on input "Howl's Moving Castle" at bounding box center [647, 362] width 856 height 37
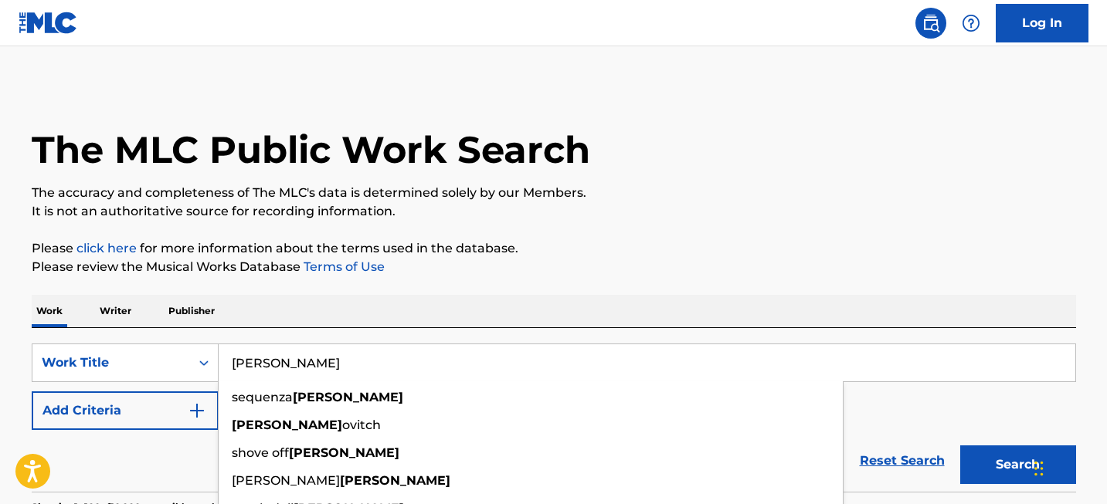
type input "[PERSON_NAME]"
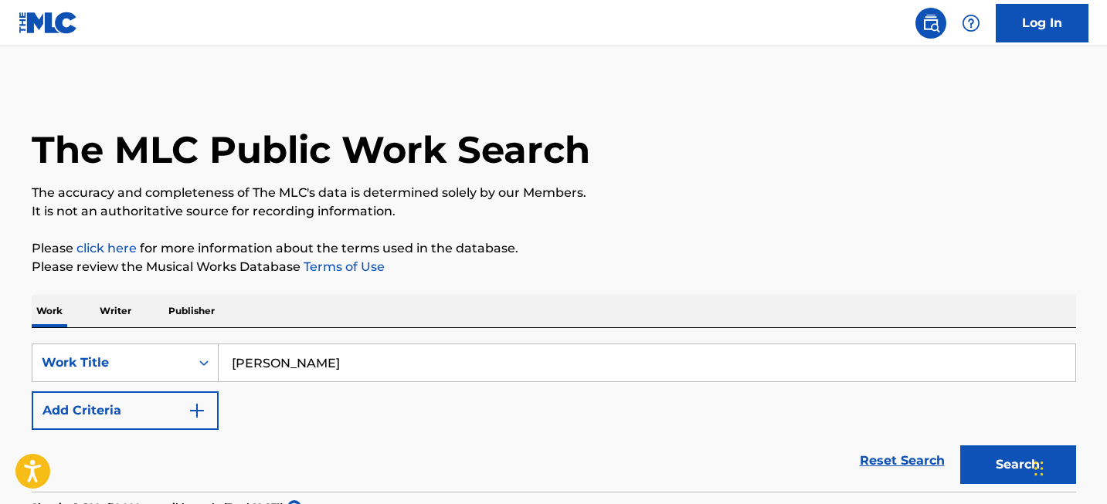
click at [263, 371] on input "[PERSON_NAME]" at bounding box center [647, 362] width 856 height 37
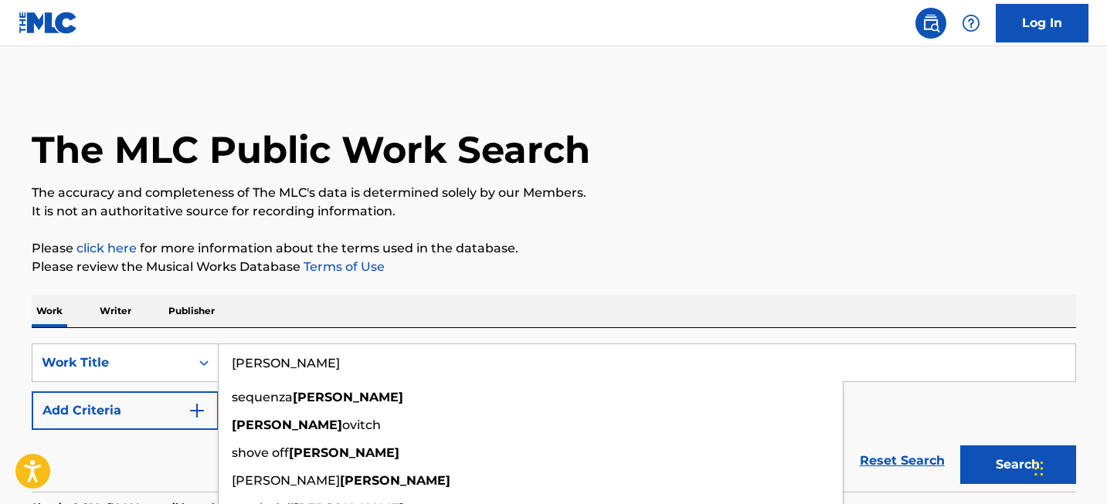
click at [263, 371] on input "[PERSON_NAME]" at bounding box center [647, 362] width 856 height 37
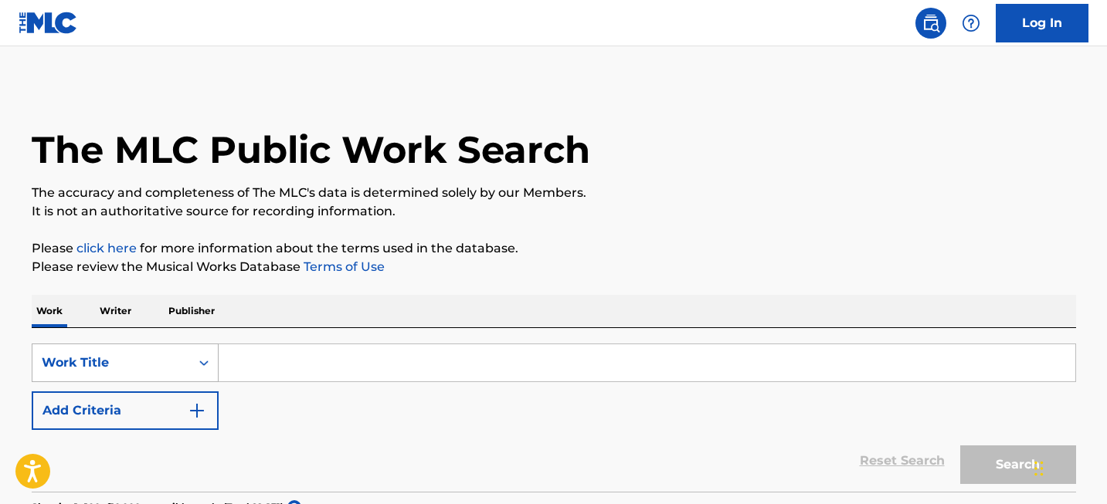
click at [181, 379] on div "Work Title" at bounding box center [125, 363] width 187 height 39
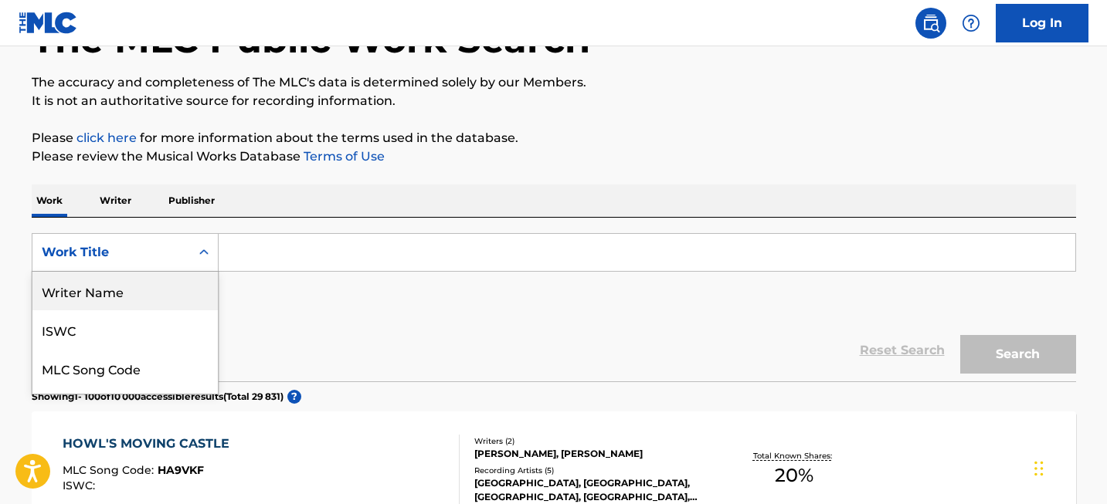
click at [164, 293] on div "Writer Name" at bounding box center [124, 291] width 185 height 39
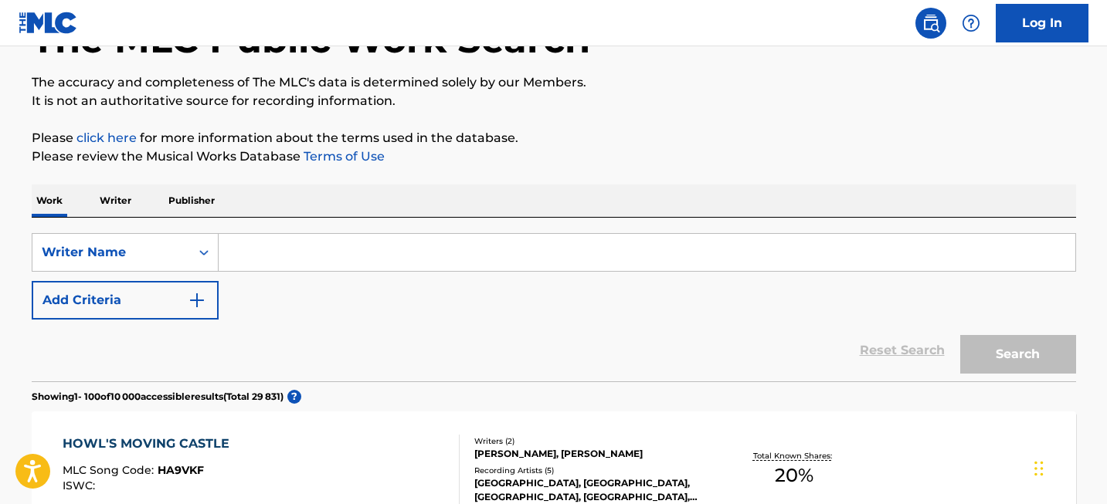
click at [249, 252] on input "Search Form" at bounding box center [647, 252] width 856 height 37
paste input "[PERSON_NAME]"
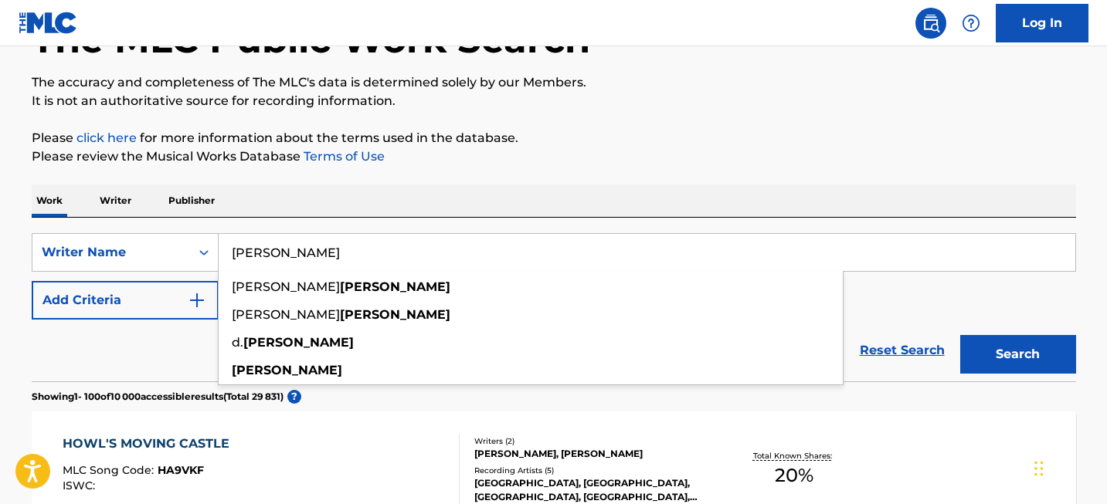
click at [1035, 351] on button "Search" at bounding box center [1018, 354] width 116 height 39
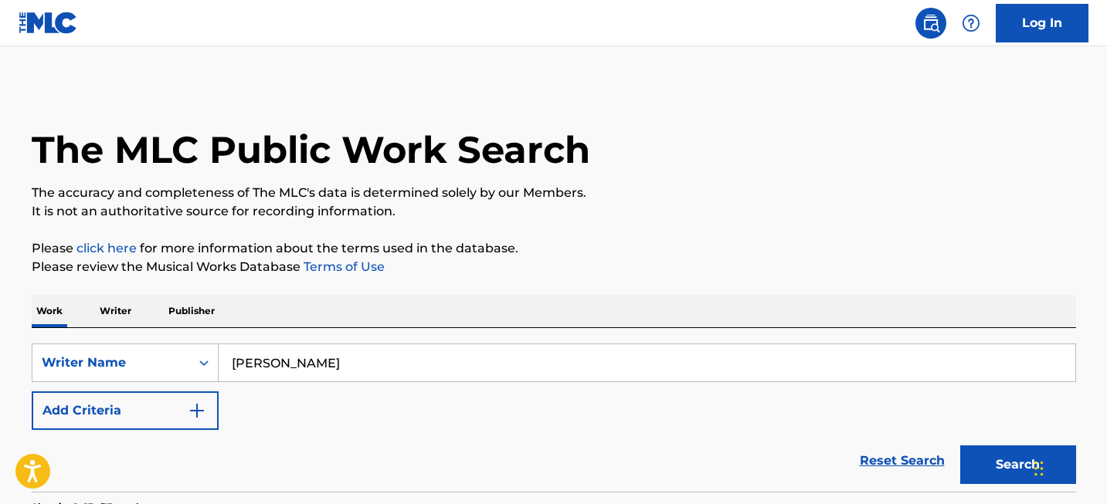
click at [397, 366] on input "[PERSON_NAME]" at bounding box center [647, 362] width 856 height 37
paste input "[PERSON_NAME]"
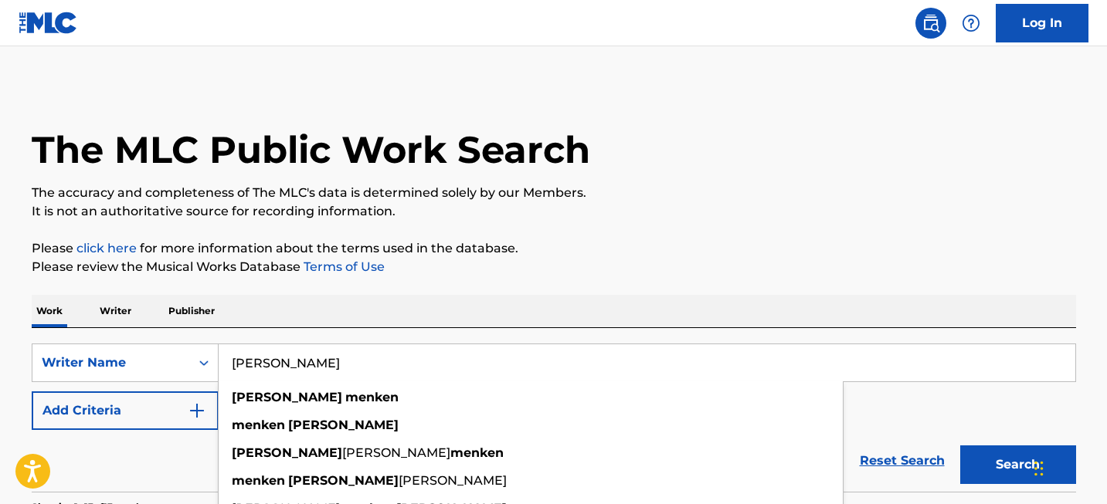
type input "[PERSON_NAME]"
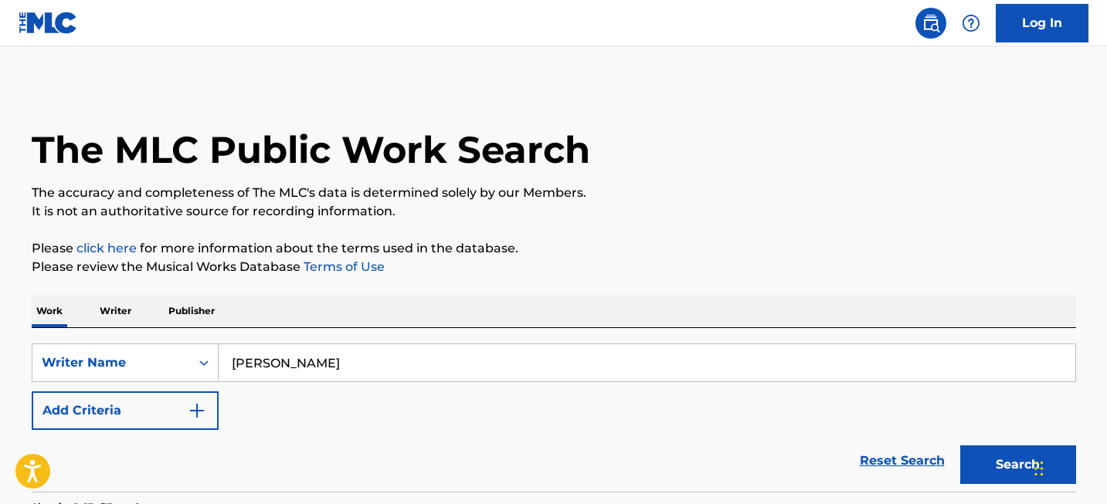
click at [1029, 467] on body "Accessibility Screen-Reader Guide, Feedback, and Issue Reporting | New window L…" at bounding box center [553, 252] width 1107 height 504
click at [1009, 467] on button "Search" at bounding box center [1018, 465] width 116 height 39
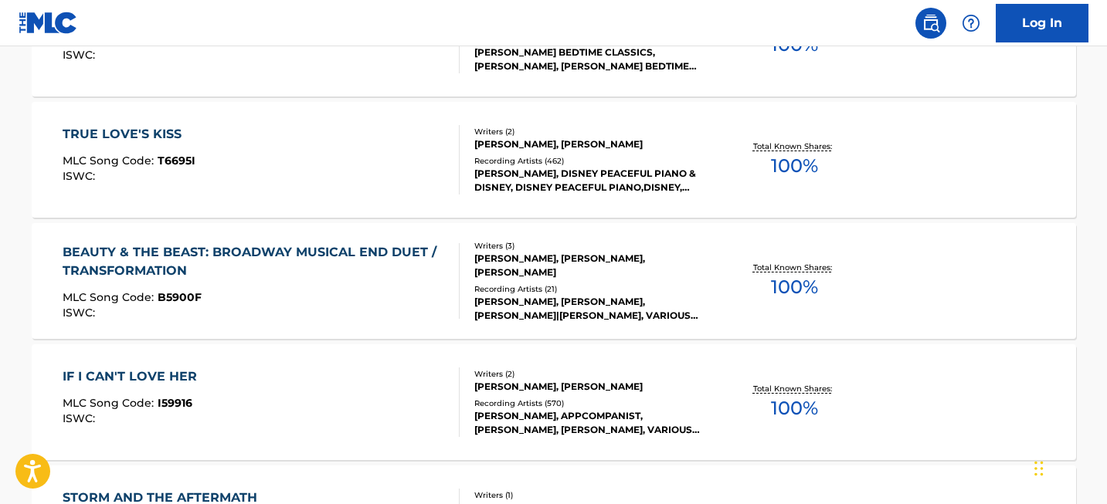
scroll to position [8061, 0]
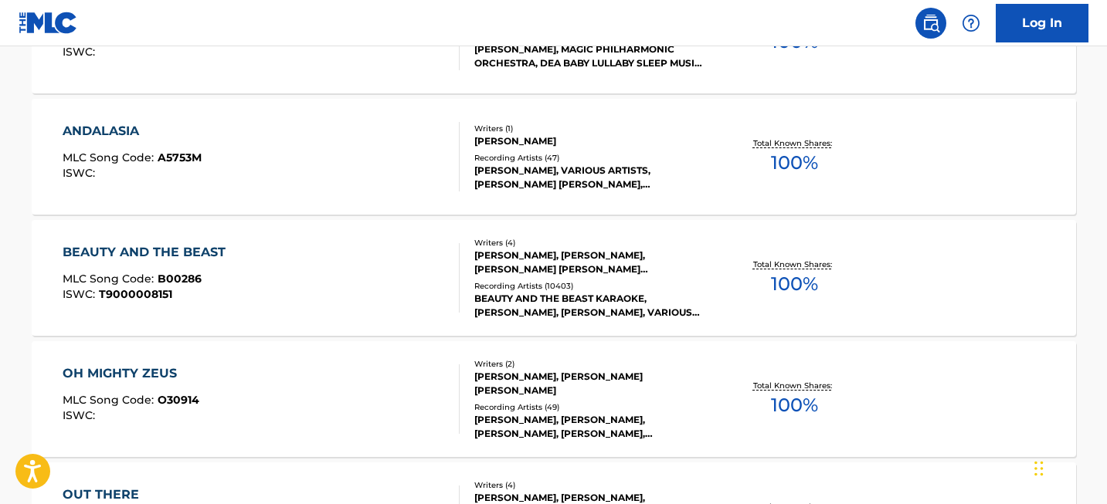
click at [173, 253] on div "BEAUTY AND THE BEAST" at bounding box center [148, 252] width 171 height 19
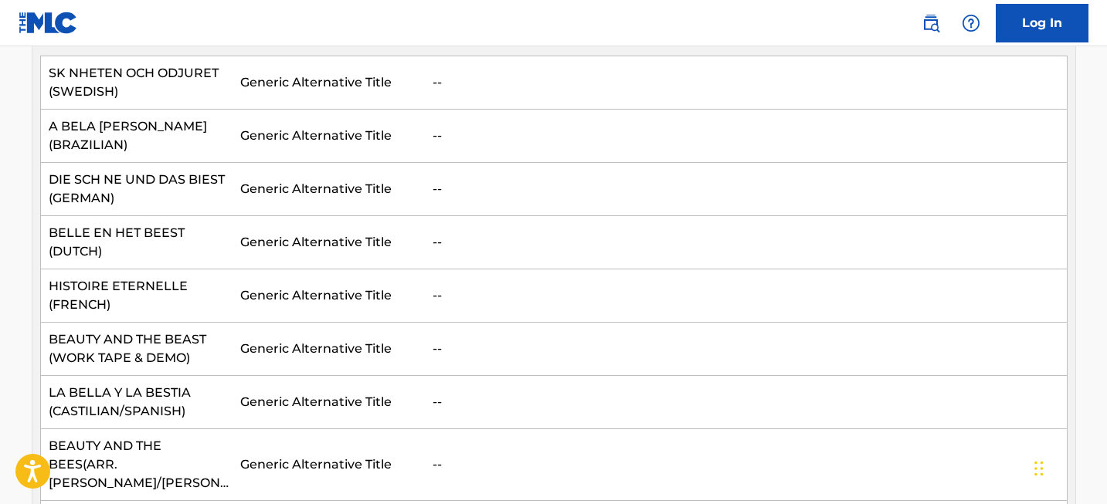
scroll to position [410, 0]
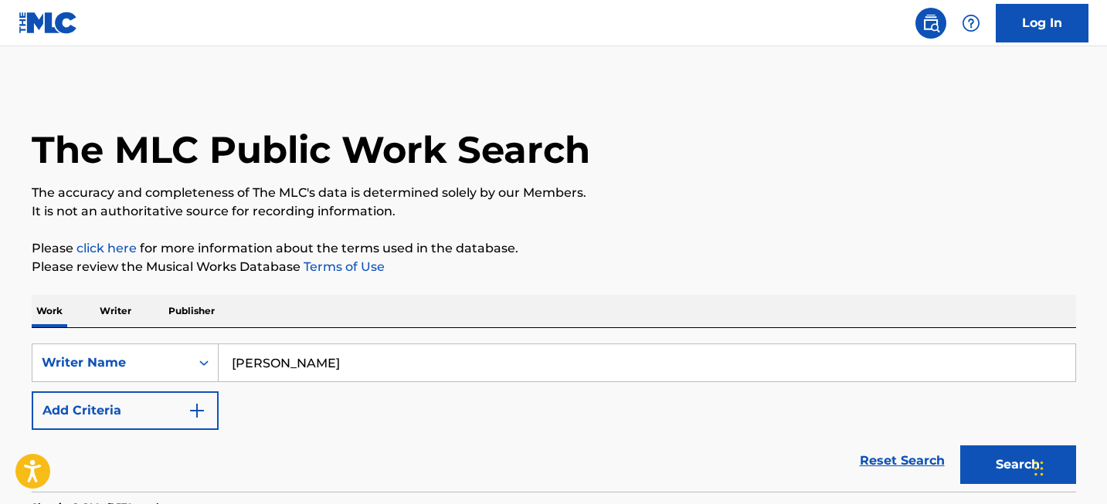
click at [295, 354] on input "[PERSON_NAME]" at bounding box center [647, 362] width 856 height 37
paste input "[PERSON_NAME]"
click at [249, 353] on input "[PERSON_NAME]" at bounding box center [647, 362] width 856 height 37
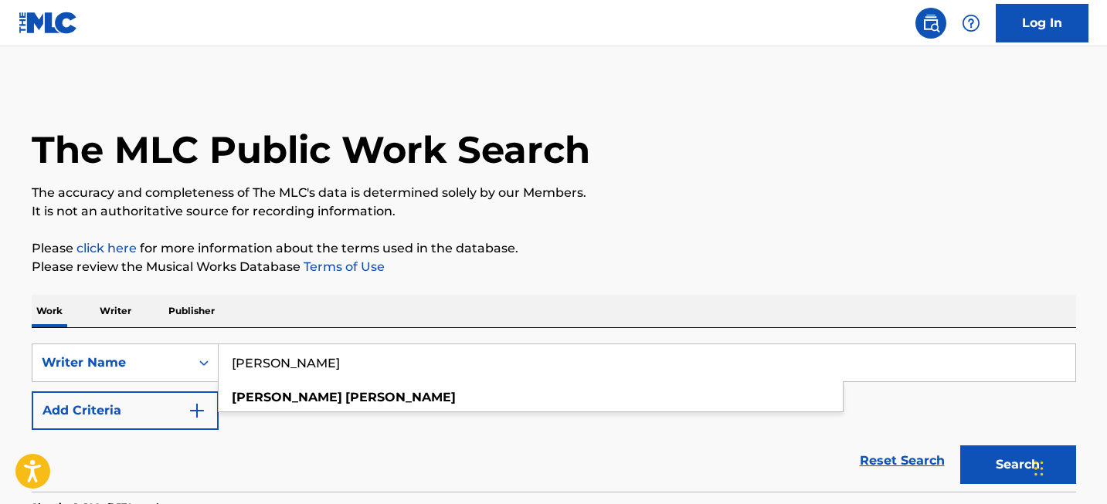
click at [256, 361] on input "[PERSON_NAME]" at bounding box center [647, 362] width 856 height 37
click at [981, 449] on button "Search" at bounding box center [1018, 465] width 116 height 39
click at [335, 373] on input "[PERSON_NAME]" at bounding box center [647, 362] width 856 height 37
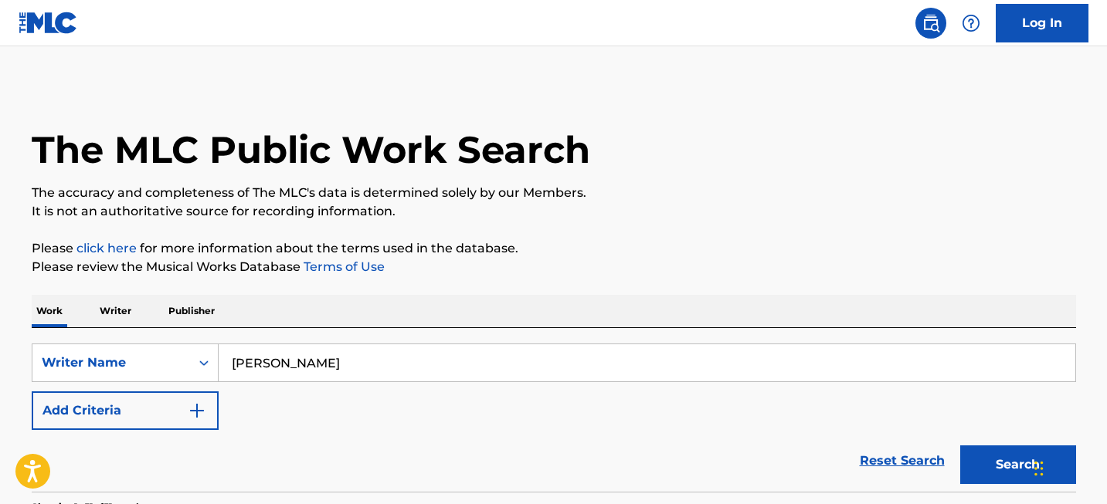
paste input "reless Whisper"
type input "Careless Whisper"
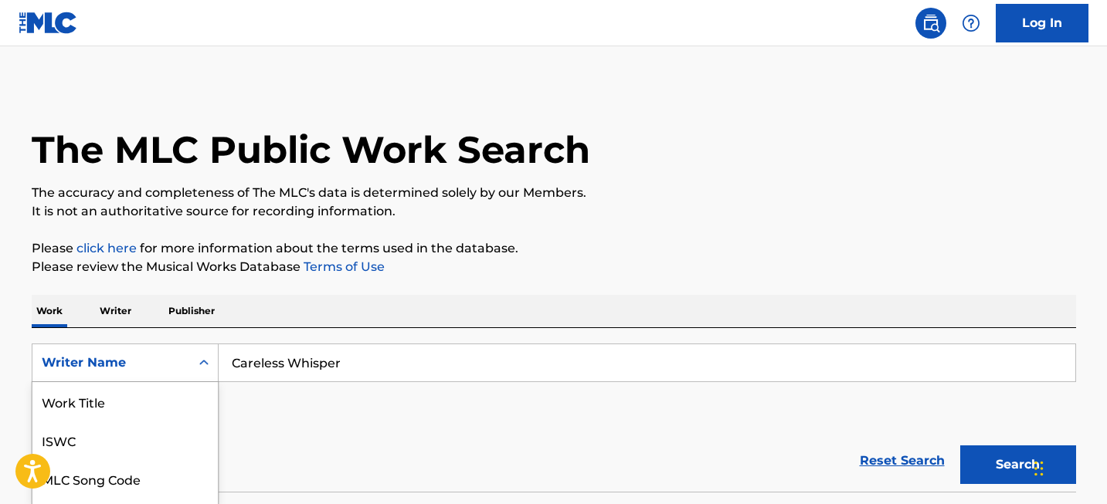
click at [142, 368] on div "Writer Name selected, 8 of 8. 8 results available. Use Up and Down to choose op…" at bounding box center [125, 363] width 187 height 39
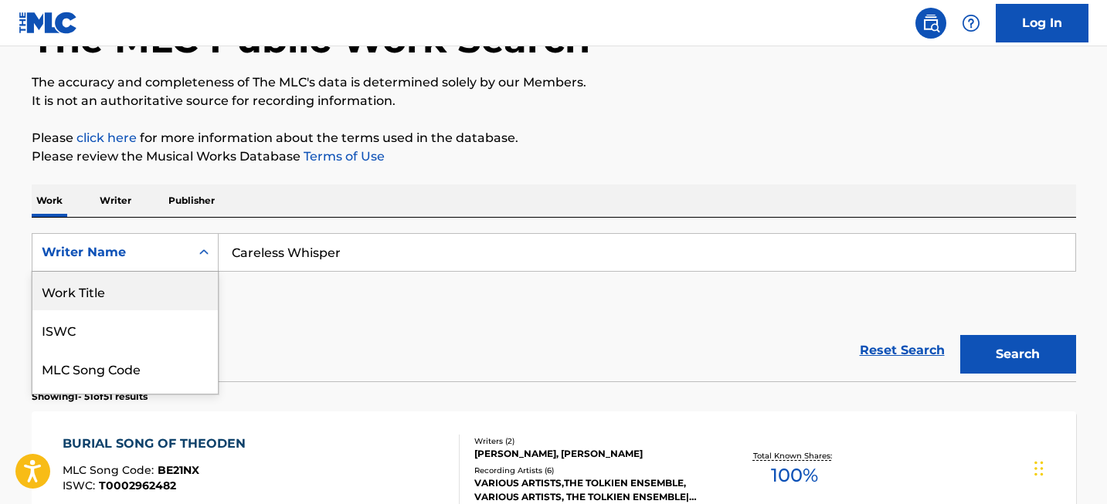
click at [147, 300] on div "Work Title" at bounding box center [124, 291] width 185 height 39
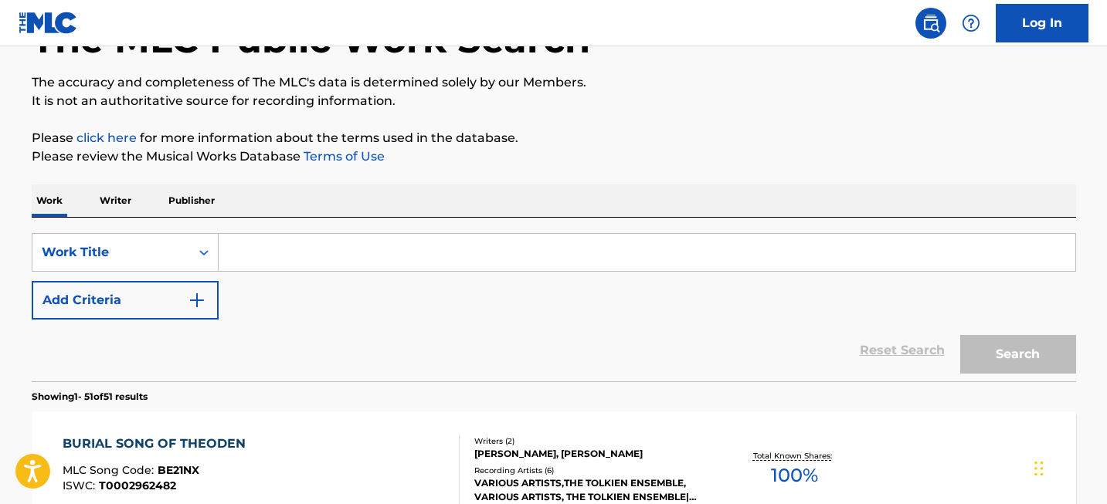
click at [270, 266] on input "Search Form" at bounding box center [647, 252] width 856 height 37
paste input "Careless Whisper"
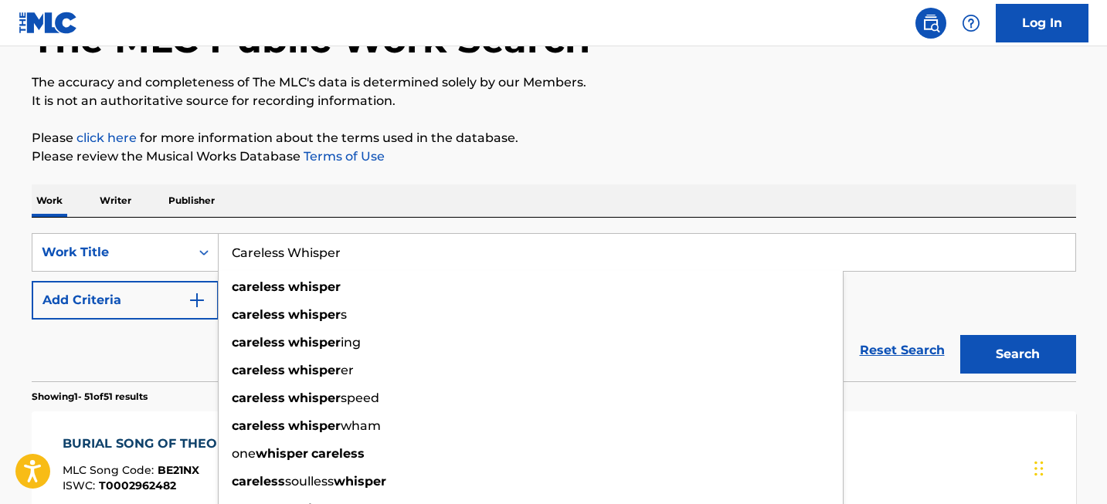
type input "Careless Whisper"
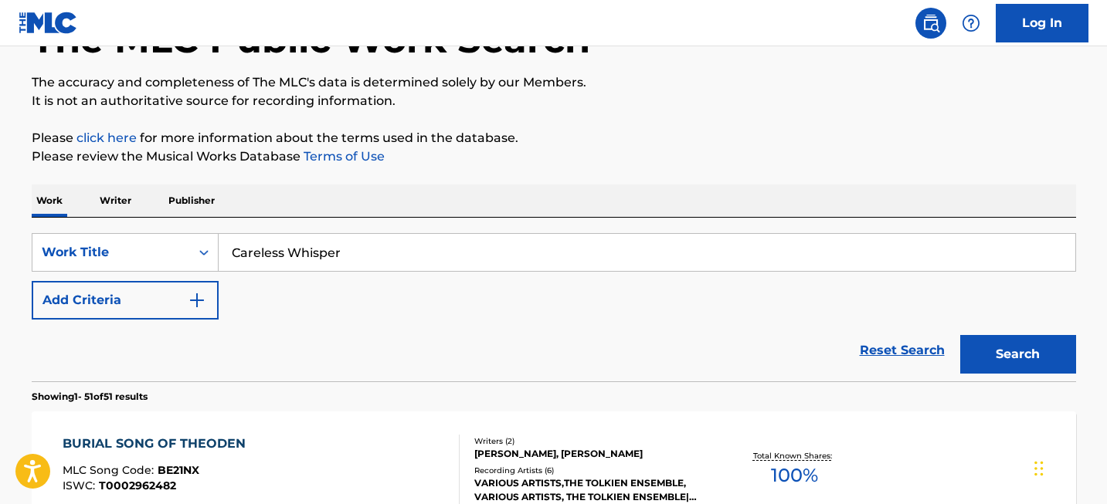
click at [1008, 350] on button "Search" at bounding box center [1018, 354] width 116 height 39
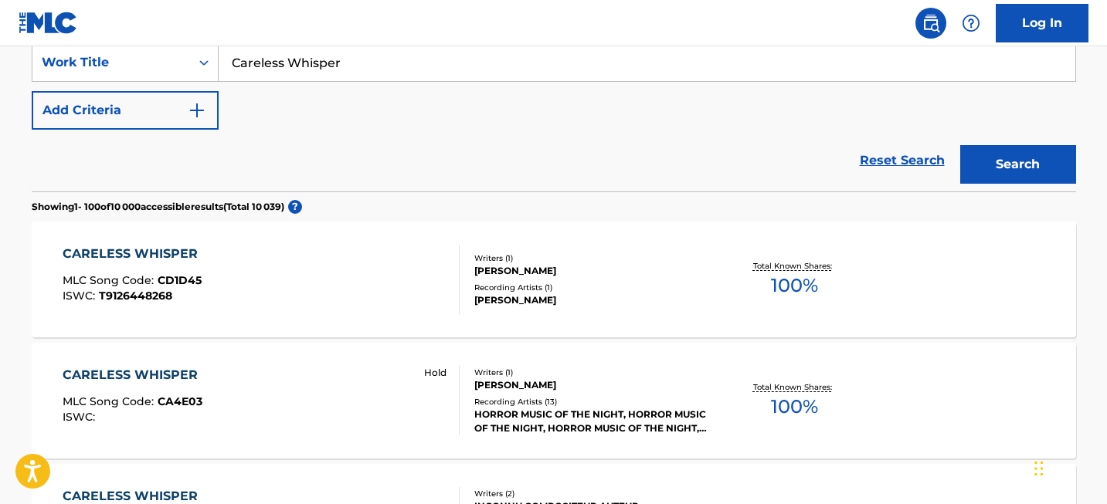
scroll to position [2979, 0]
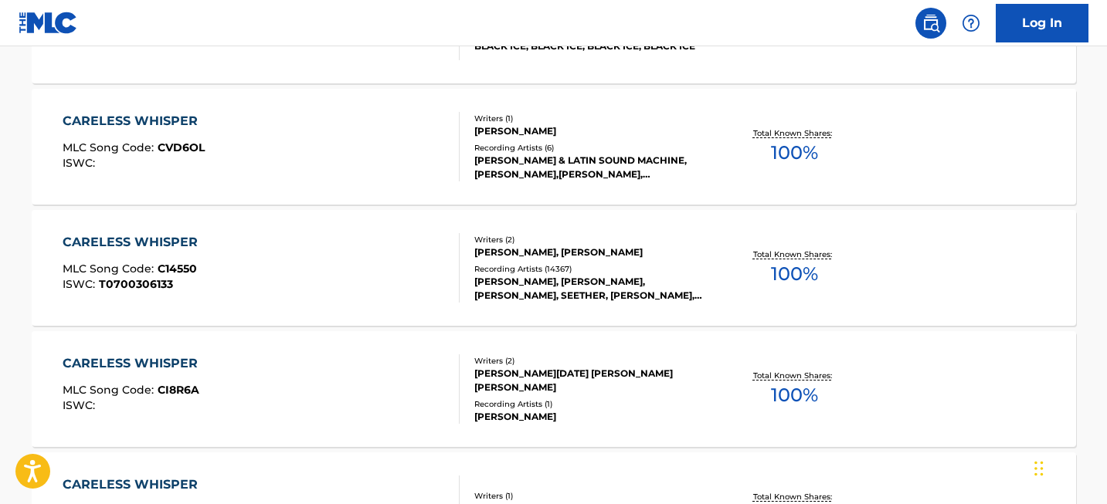
click at [117, 245] on div "CARELESS WHISPER" at bounding box center [134, 242] width 143 height 19
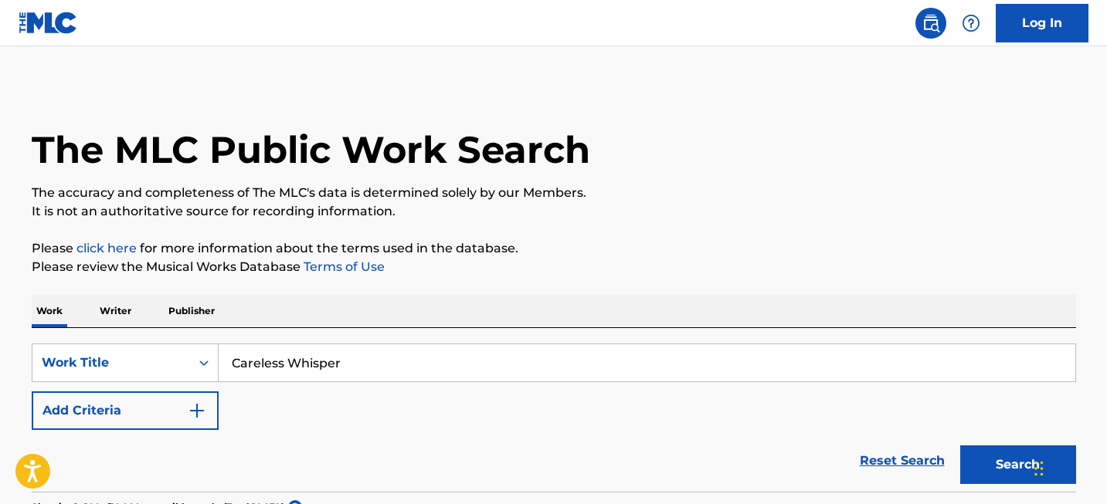
click at [358, 372] on input "Careless Whisper" at bounding box center [647, 362] width 856 height 37
paste input "laude [PERSON_NAME]"
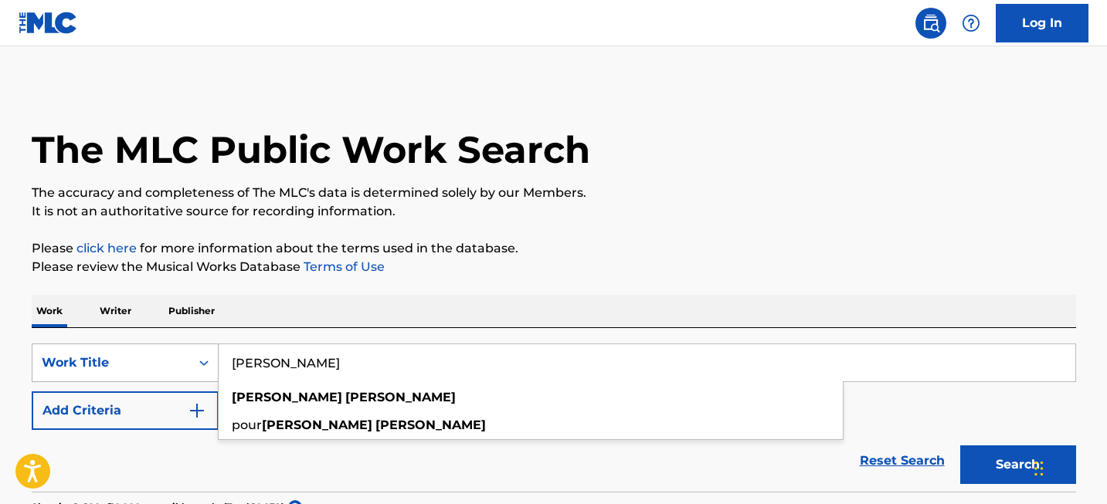
type input "[PERSON_NAME]"
click at [118, 368] on div "Work Title" at bounding box center [125, 363] width 187 height 39
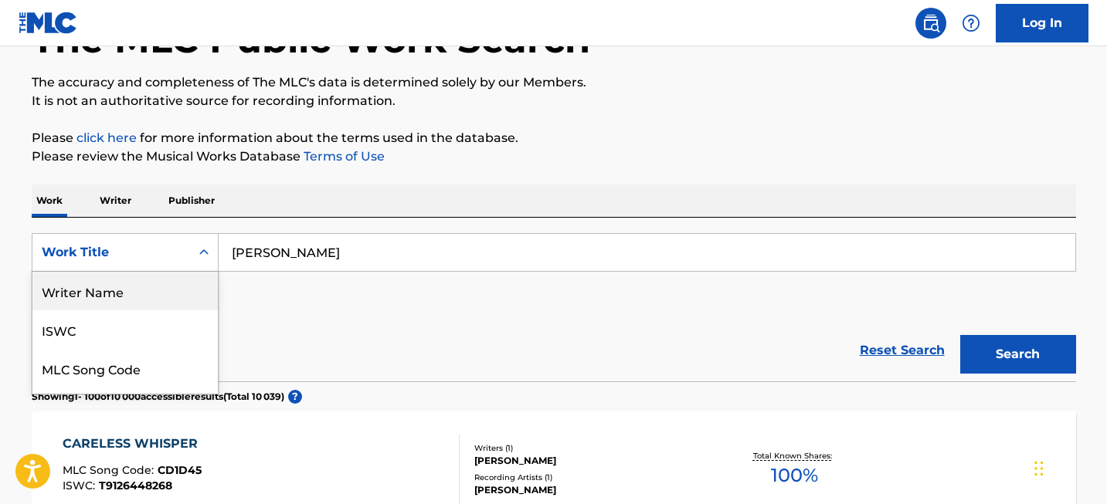
click at [136, 301] on div "Writer Name" at bounding box center [124, 291] width 185 height 39
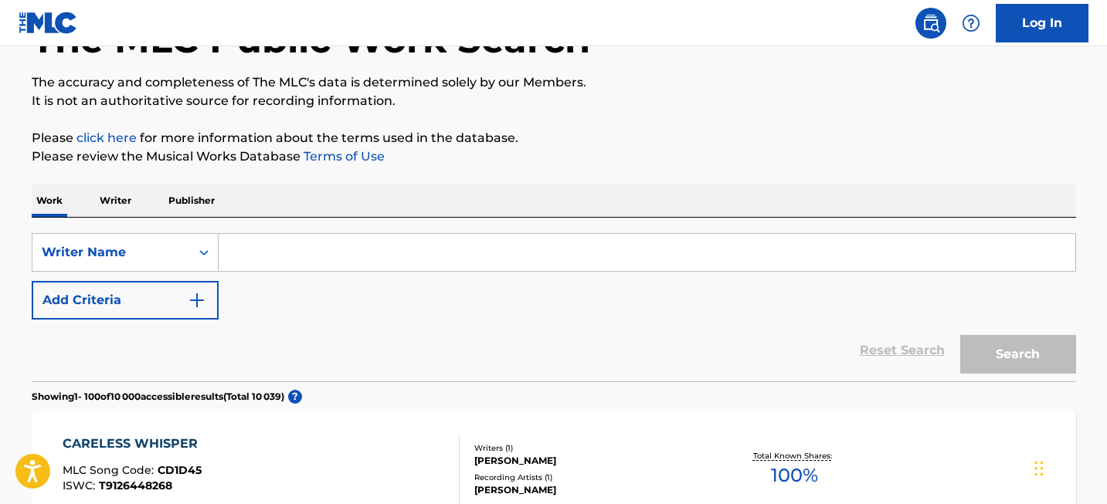
click at [249, 269] on input "Search Form" at bounding box center [647, 252] width 856 height 37
paste input "[PERSON_NAME]"
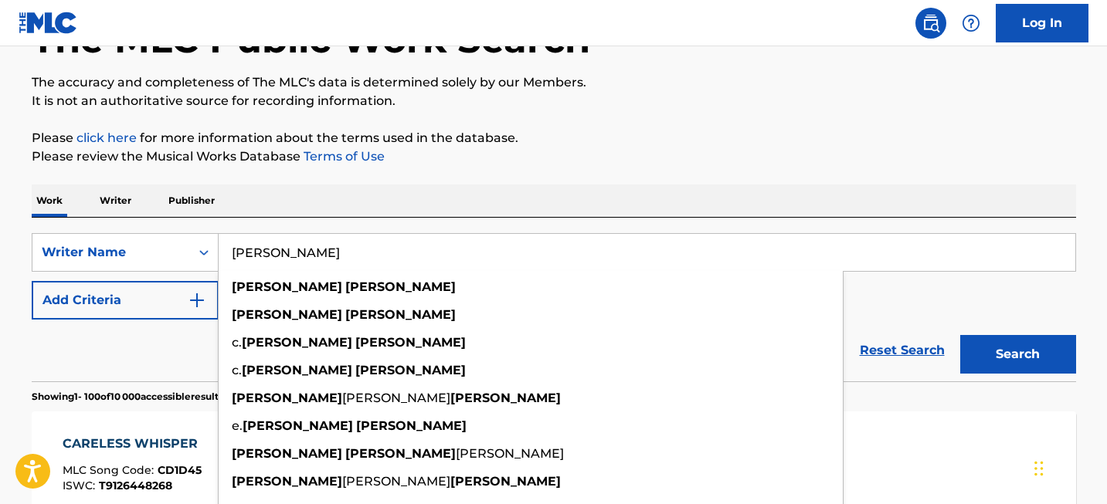
type input "[PERSON_NAME]"
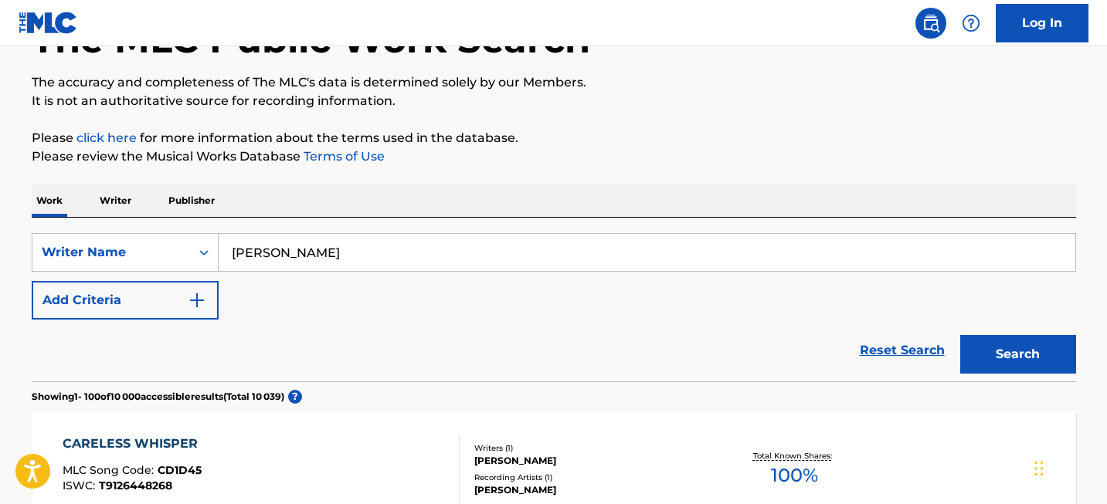
click at [981, 351] on button "Search" at bounding box center [1018, 354] width 116 height 39
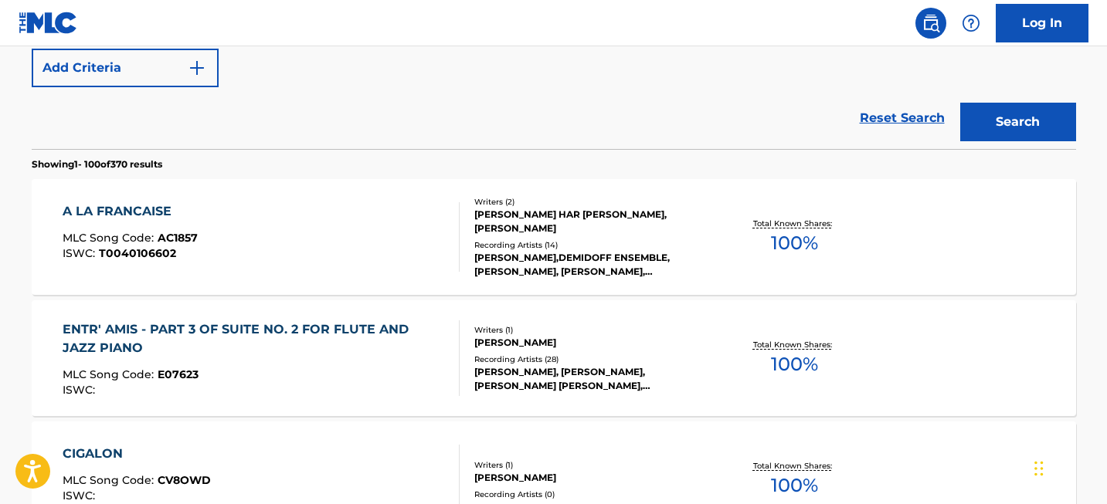
scroll to position [346, 0]
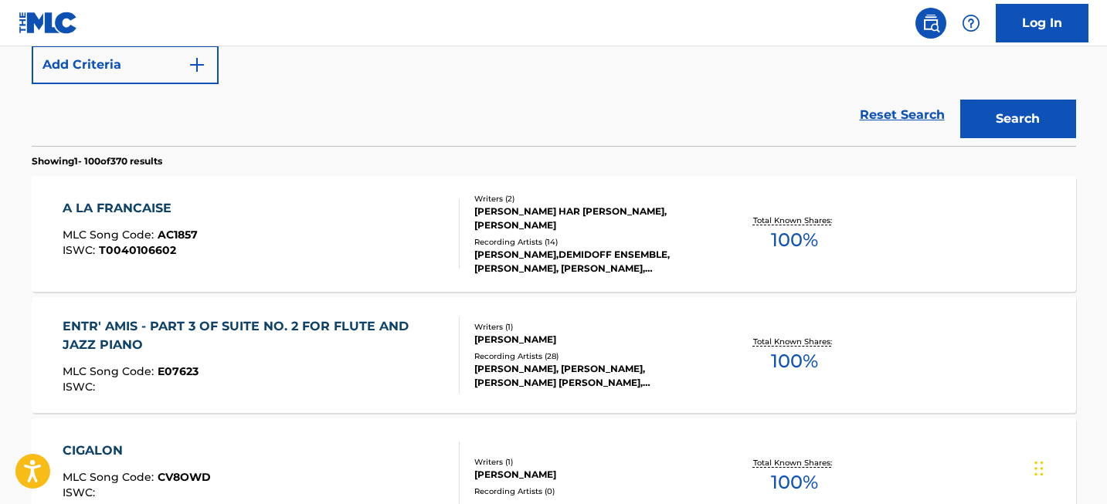
click at [327, 330] on div "ENTR' AMIS - PART 3 OF SUITE NO. 2 FOR FLUTE AND JAZZ PIANO" at bounding box center [255, 335] width 384 height 37
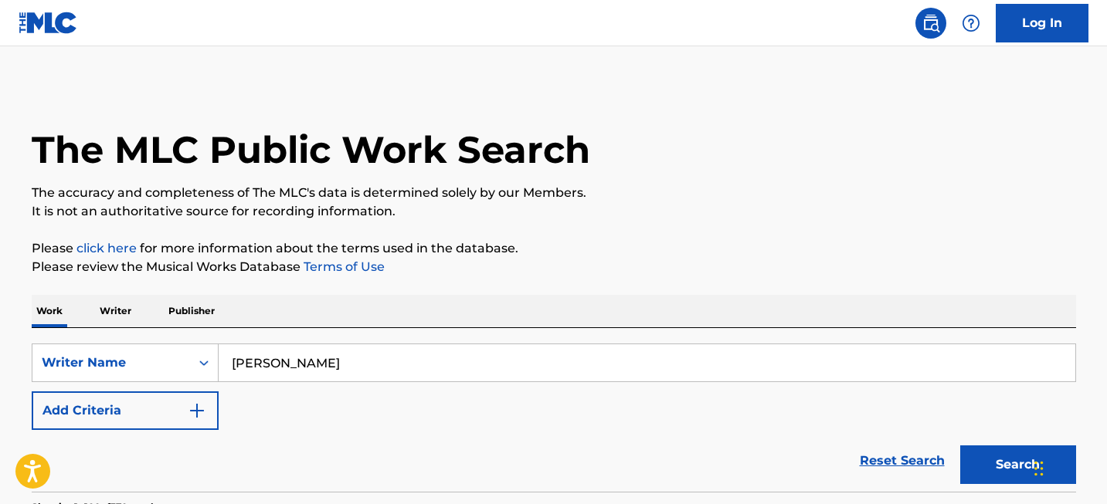
click at [339, 361] on input "[PERSON_NAME]" at bounding box center [647, 362] width 856 height 37
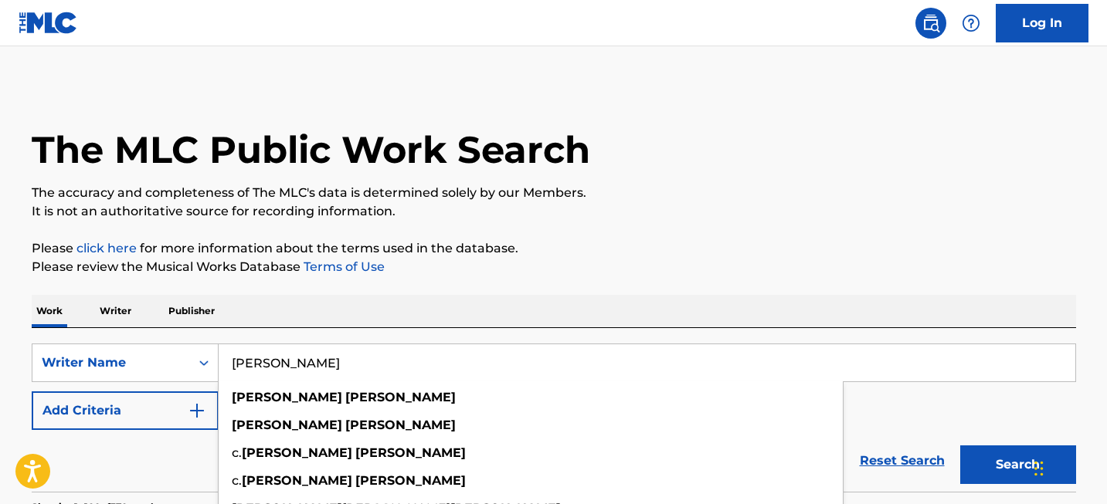
paste input "[PERSON_NAME]"
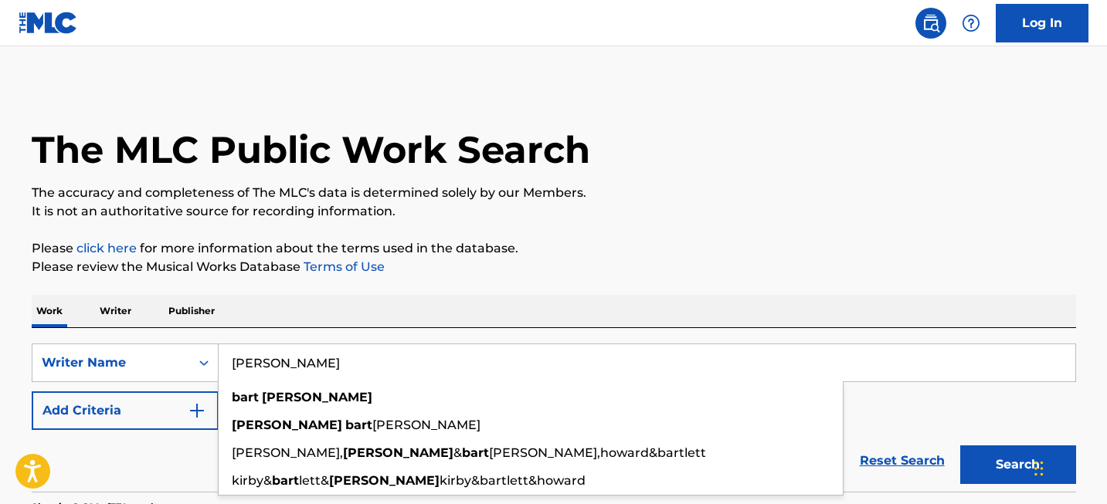
type input "[PERSON_NAME]"
click at [1003, 448] on button "Search" at bounding box center [1018, 465] width 116 height 39
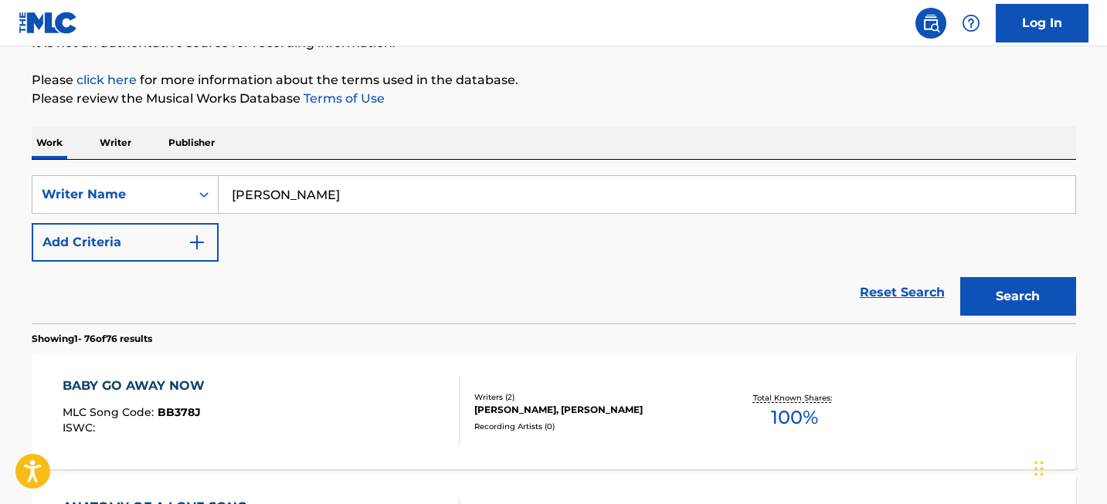
scroll to position [1514, 0]
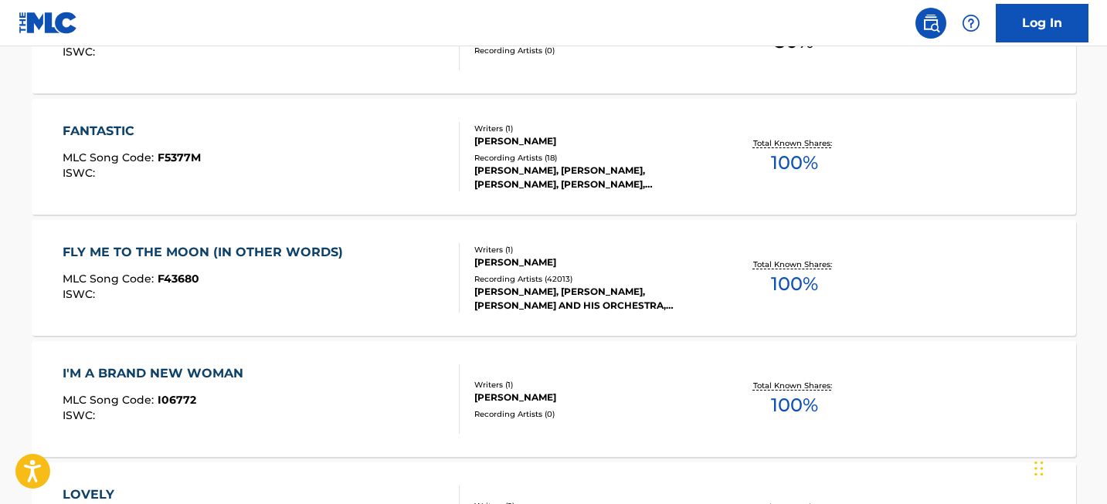
click at [242, 249] on div "FLY ME TO THE MOON (IN OTHER WORDS)" at bounding box center [207, 252] width 288 height 19
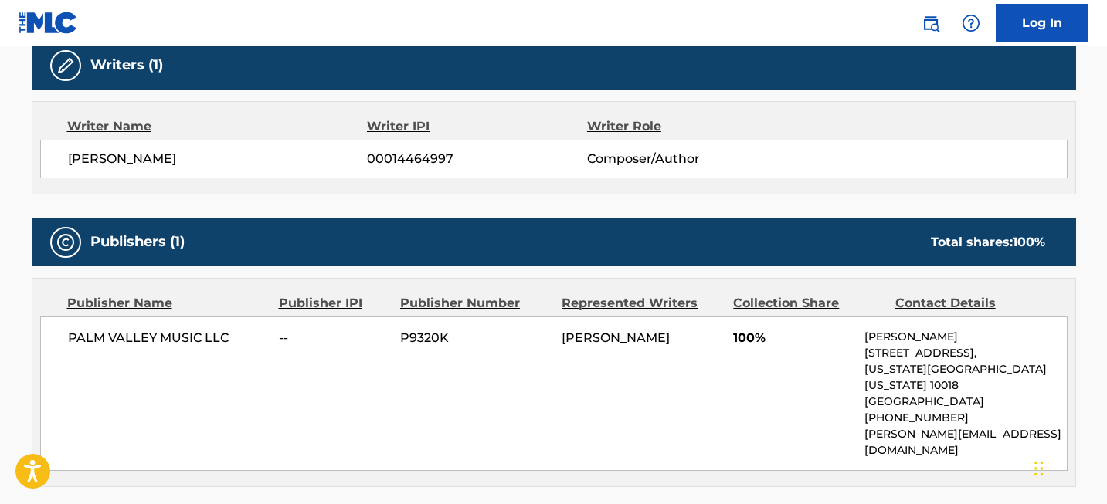
scroll to position [502, 0]
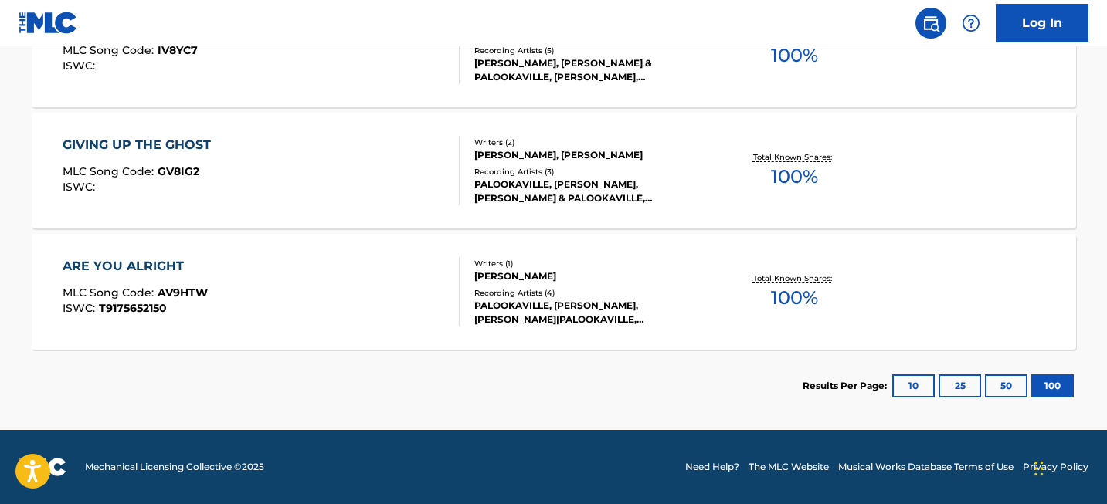
scroll to position [1514, 0]
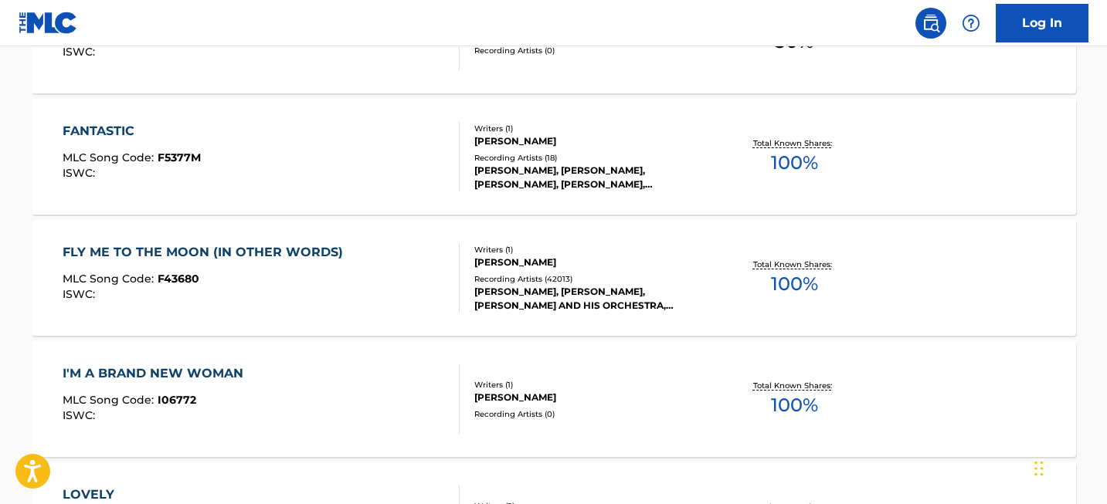
click at [188, 249] on div "FLY ME TO THE MOON (IN OTHER WORDS)" at bounding box center [207, 252] width 288 height 19
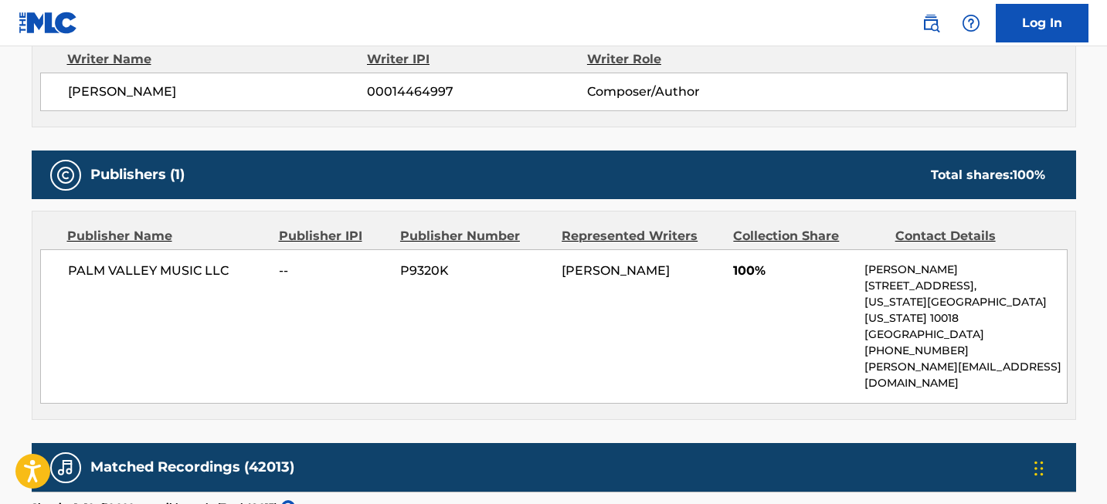
scroll to position [574, 0]
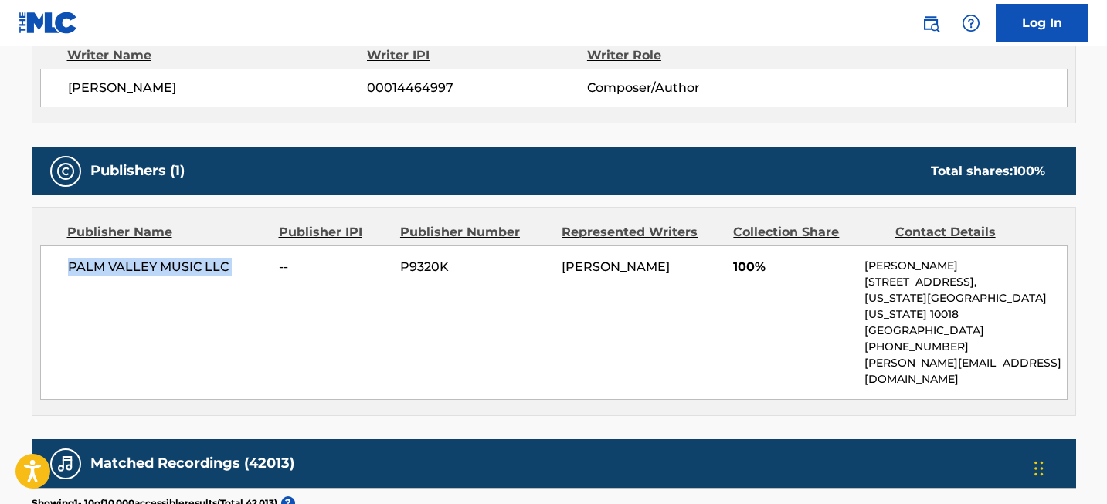
drag, startPoint x: 69, startPoint y: 266, endPoint x: 274, endPoint y: 259, distance: 205.5
click at [274, 259] on div "PALM VALLEY MUSIC LLC -- P9320K [PERSON_NAME] 100% [PERSON_NAME] [STREET_ADDRES…" at bounding box center [553, 323] width 1027 height 154
copy div "PALM VALLEY MUSIC LLC"
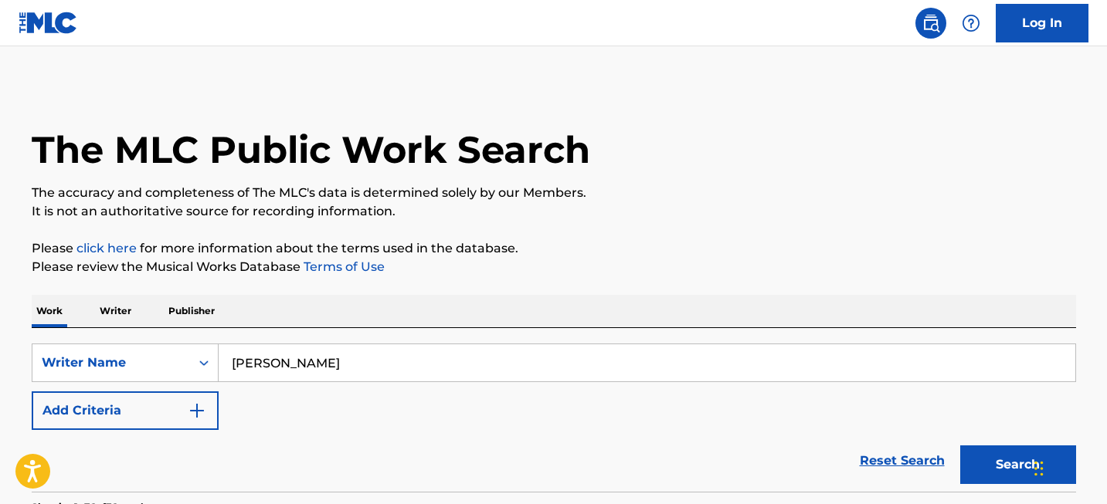
click at [408, 371] on input "[PERSON_NAME]" at bounding box center [647, 362] width 856 height 37
paste input "Just the Two of Us"
type input "Just the Two of Us"
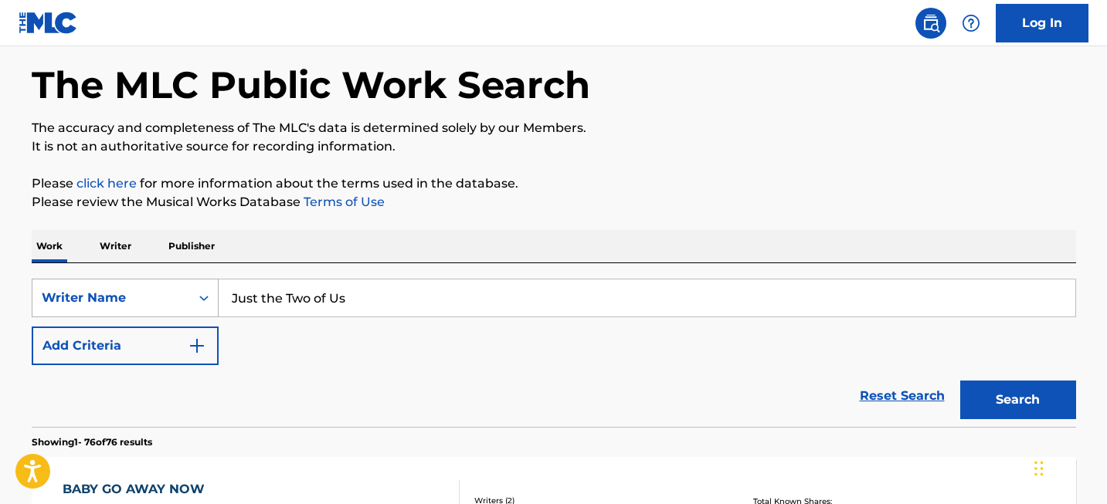
click at [188, 317] on div "Writer Name" at bounding box center [125, 298] width 187 height 39
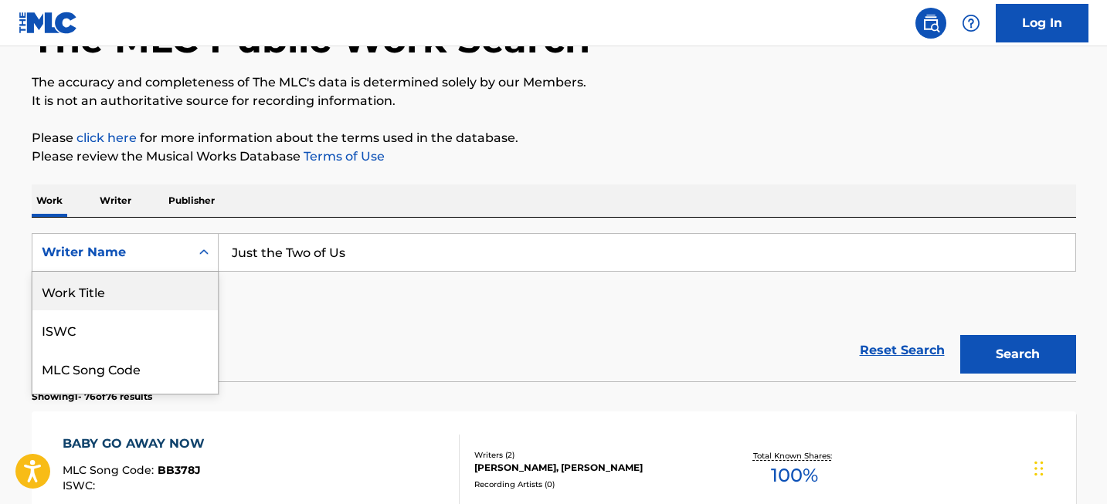
click at [169, 292] on div "Work Title" at bounding box center [124, 291] width 185 height 39
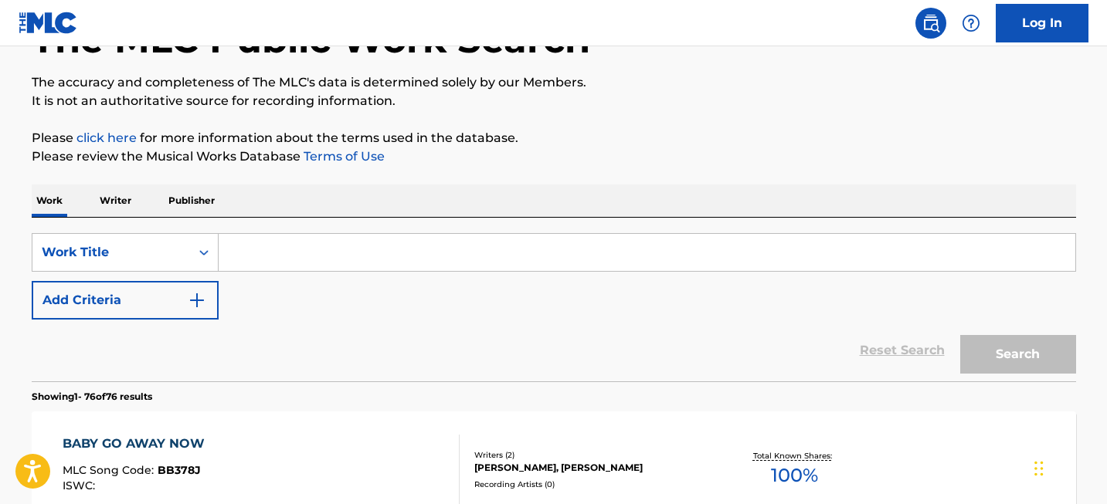
click at [292, 242] on input "Search Form" at bounding box center [647, 252] width 856 height 37
paste input "Just the Two of Us"
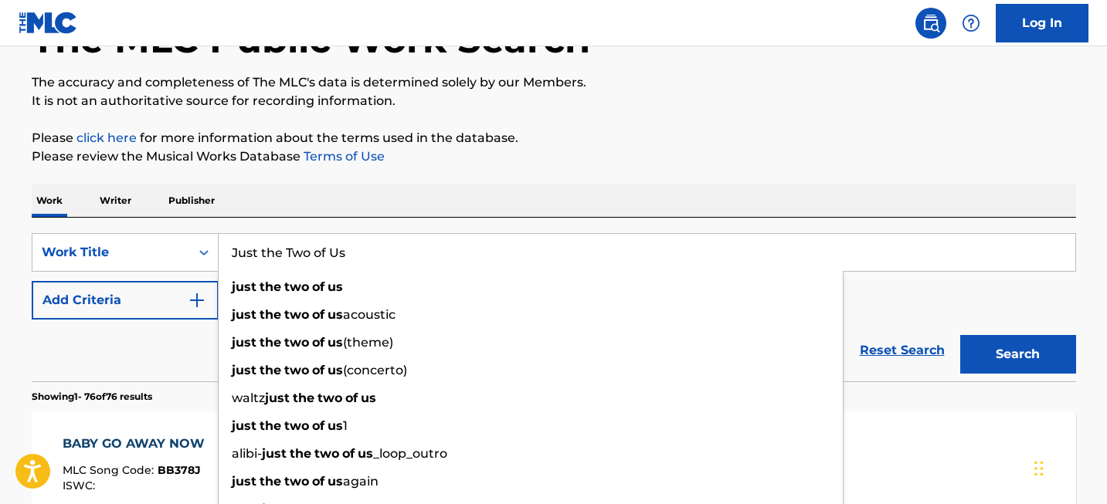
type input "Just the Two of Us"
click at [1026, 366] on button "Search" at bounding box center [1018, 354] width 116 height 39
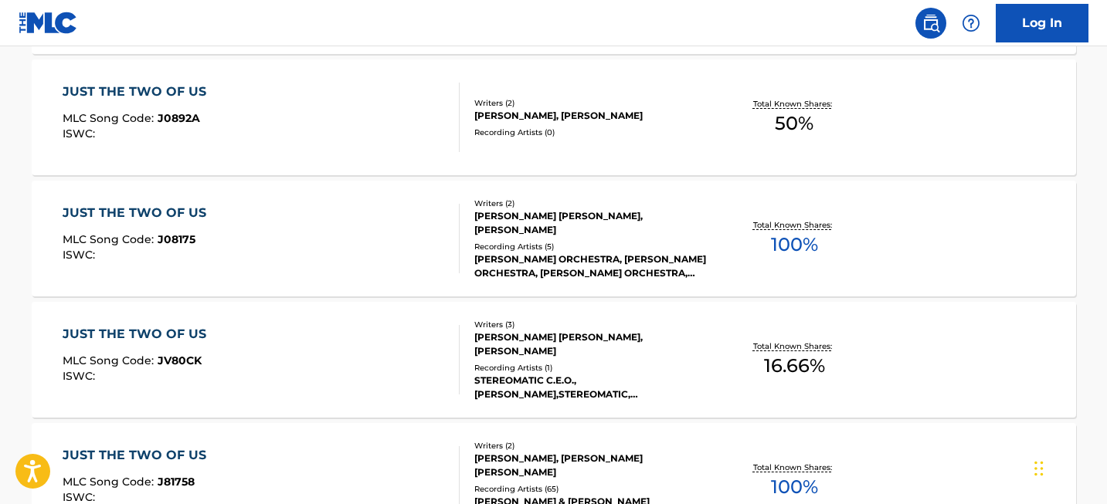
scroll to position [11224, 0]
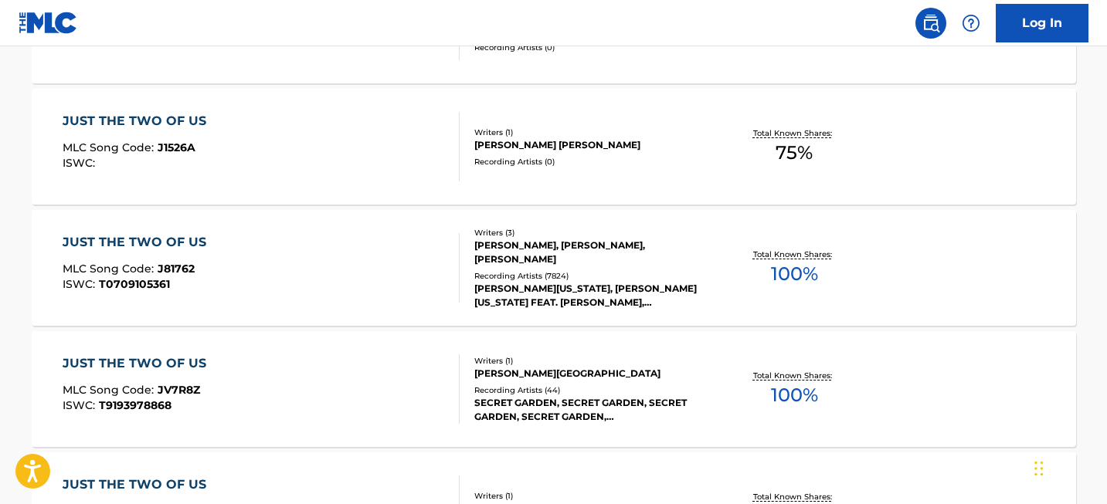
click at [198, 249] on div "JUST THE TWO OF US" at bounding box center [138, 242] width 151 height 19
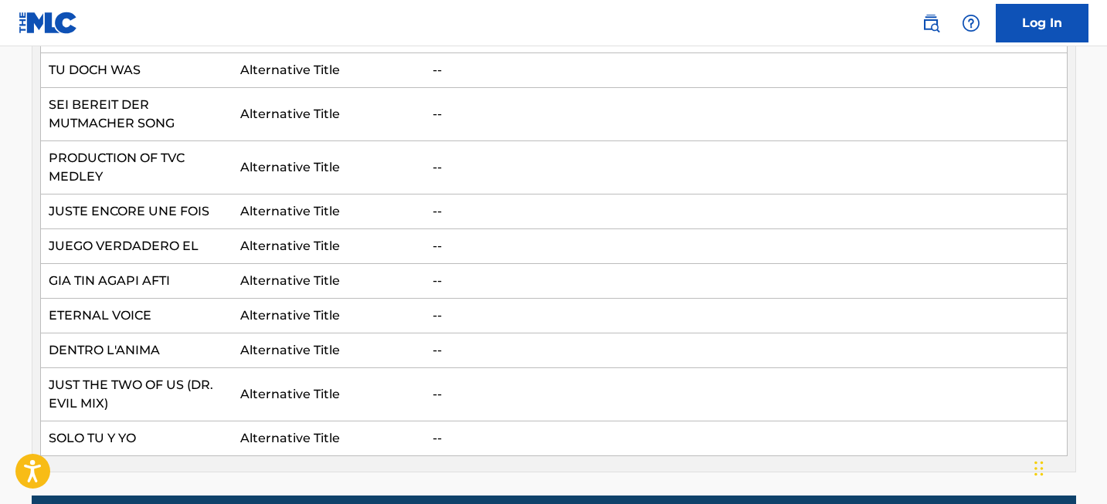
scroll to position [419, 0]
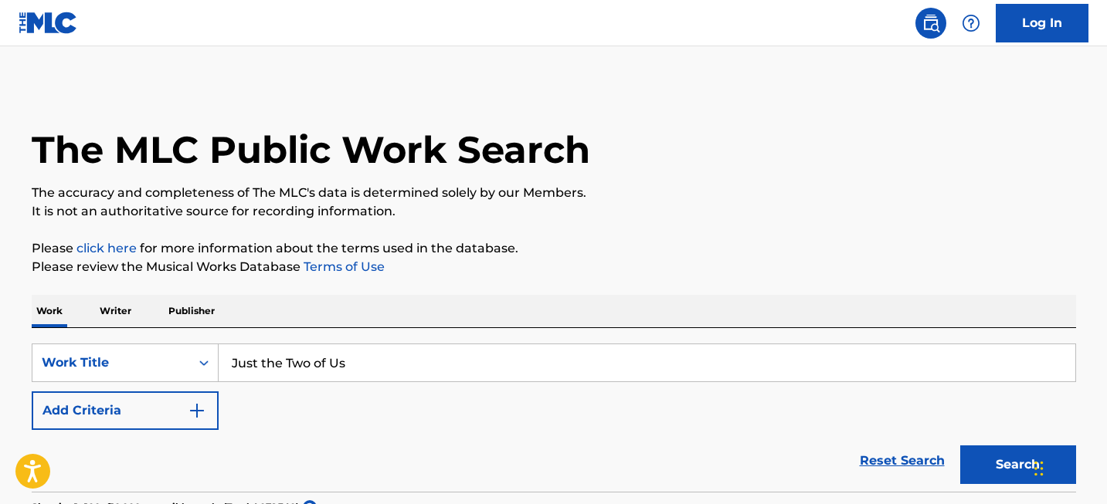
click at [273, 354] on input "Just the Two of Us" at bounding box center [647, 362] width 856 height 37
paste input "Ashokan Farewell"
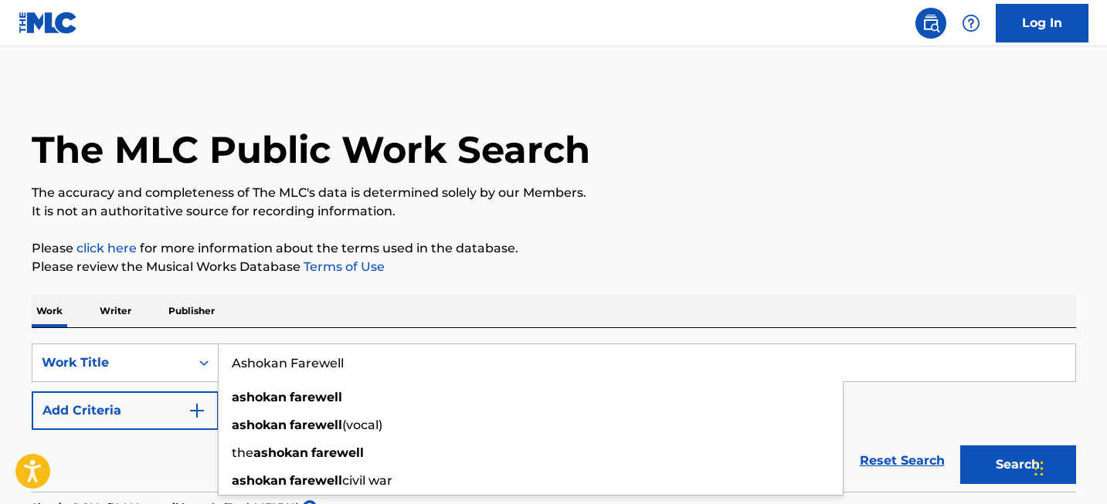
type input "Ashokan Farewell"
click at [1000, 460] on button "Search" at bounding box center [1018, 465] width 116 height 39
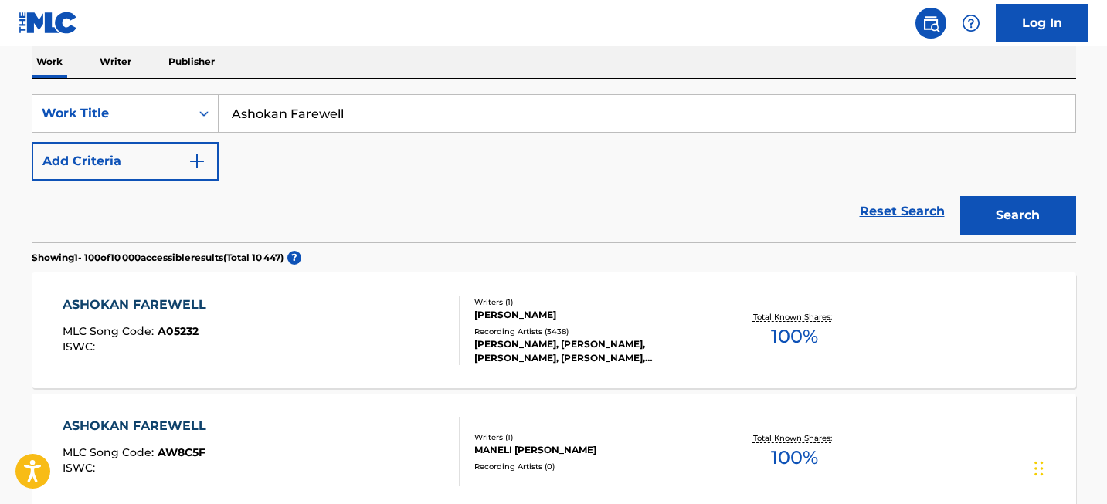
scroll to position [249, 0]
click at [161, 305] on div "ASHOKAN FAREWELL" at bounding box center [138, 306] width 151 height 19
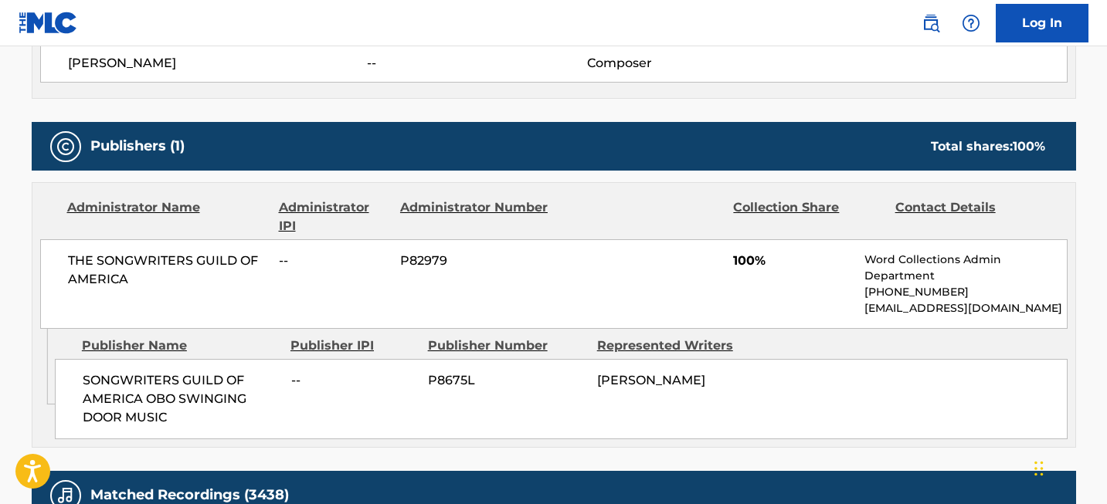
scroll to position [693, 0]
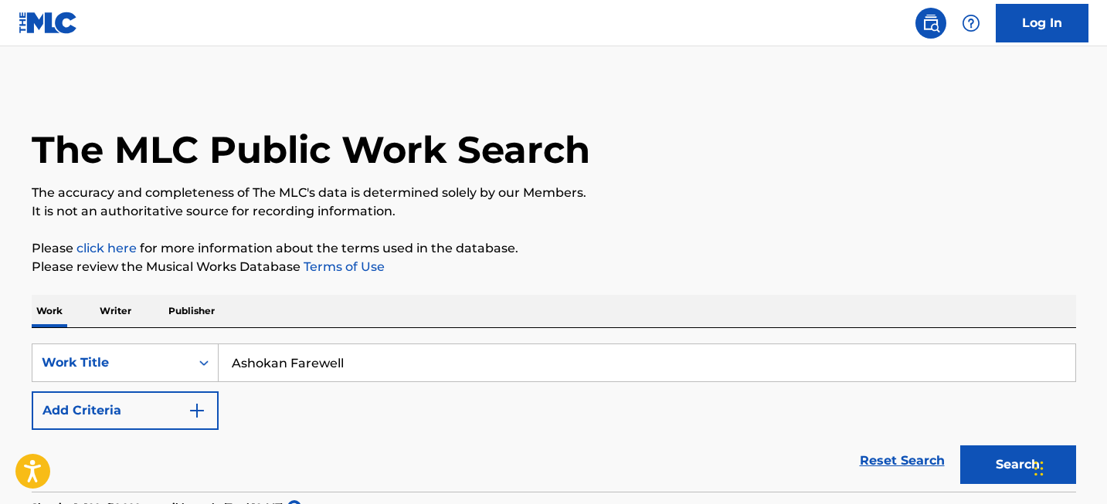
click at [249, 365] on input "Ashokan Farewell" at bounding box center [647, 362] width 856 height 37
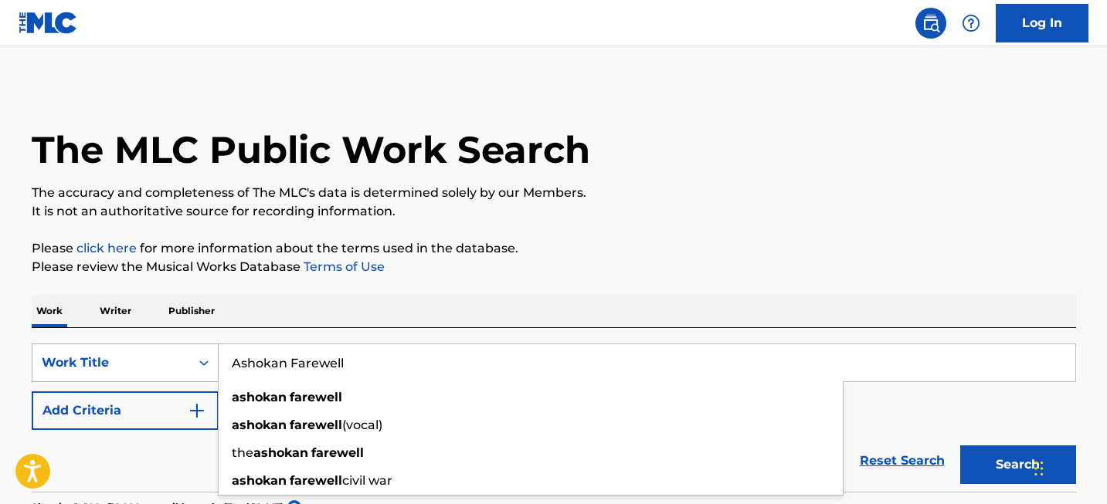
click at [185, 365] on div "Work Title" at bounding box center [125, 363] width 187 height 39
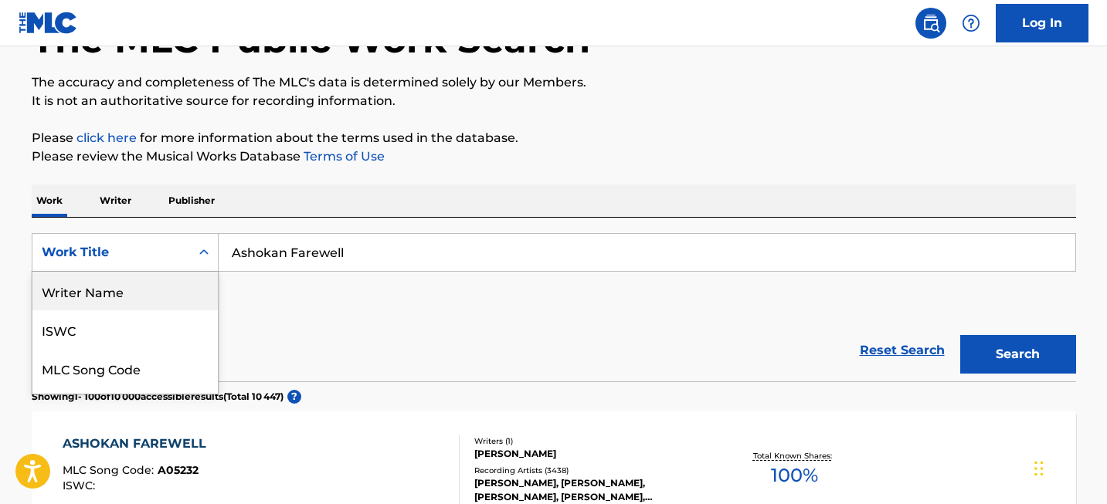
click at [167, 292] on div "Writer Name" at bounding box center [124, 291] width 185 height 39
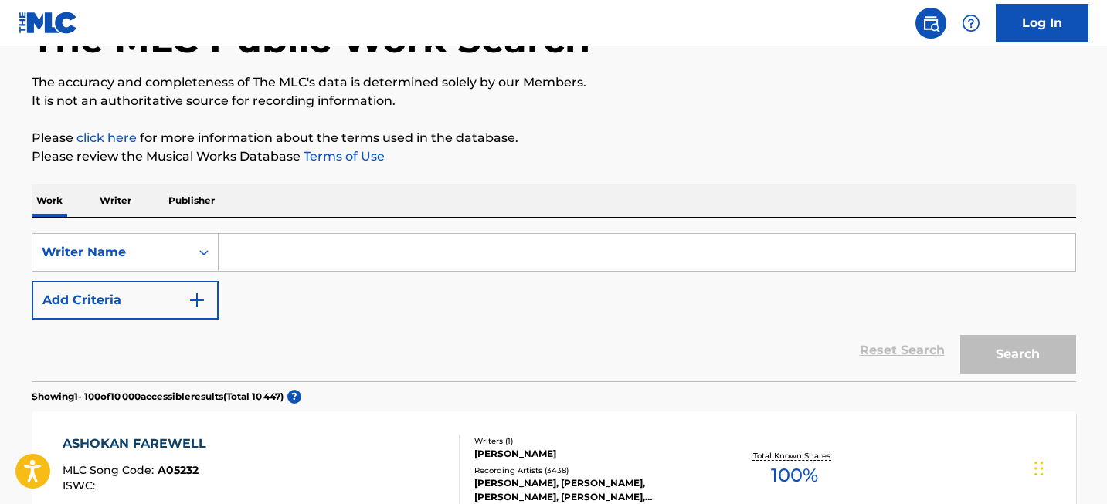
click at [294, 272] on div "SearchWithCriteria87b01290-4bed-45e2-ba97-0e61e9d9676c Writer Name Add Criteria" at bounding box center [554, 276] width 1044 height 86
click at [296, 256] on input "Search Form" at bounding box center [647, 252] width 856 height 37
paste input "[PERSON_NAME]"
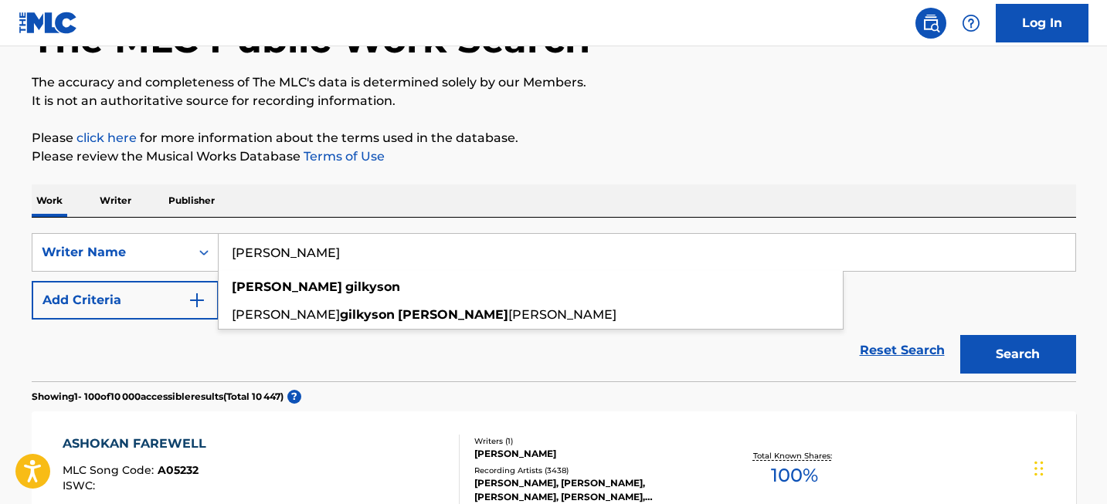
type input "[PERSON_NAME]"
click at [1013, 334] on div "Search" at bounding box center [1014, 351] width 124 height 62
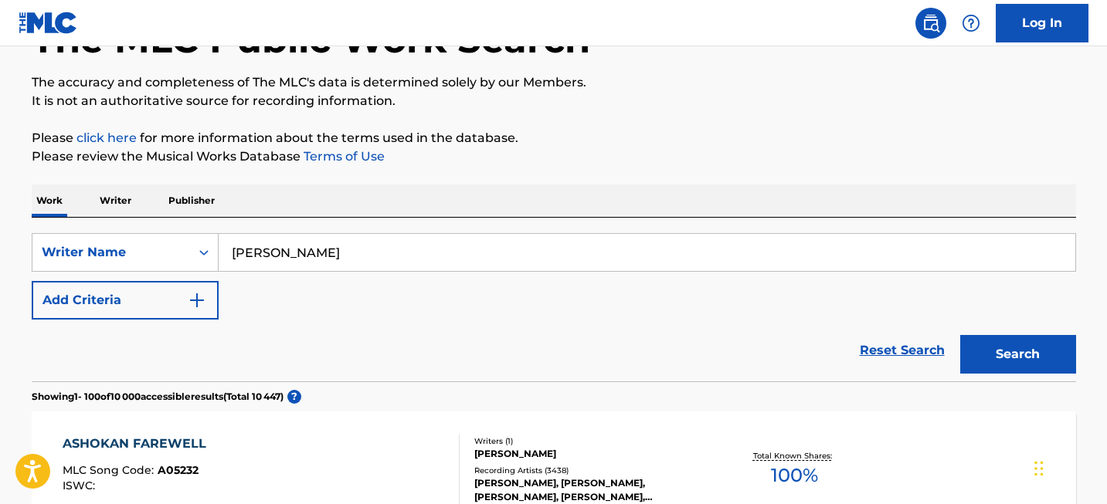
click at [1019, 380] on div "Search" at bounding box center [1014, 351] width 124 height 62
click at [1019, 360] on button "Search" at bounding box center [1018, 354] width 116 height 39
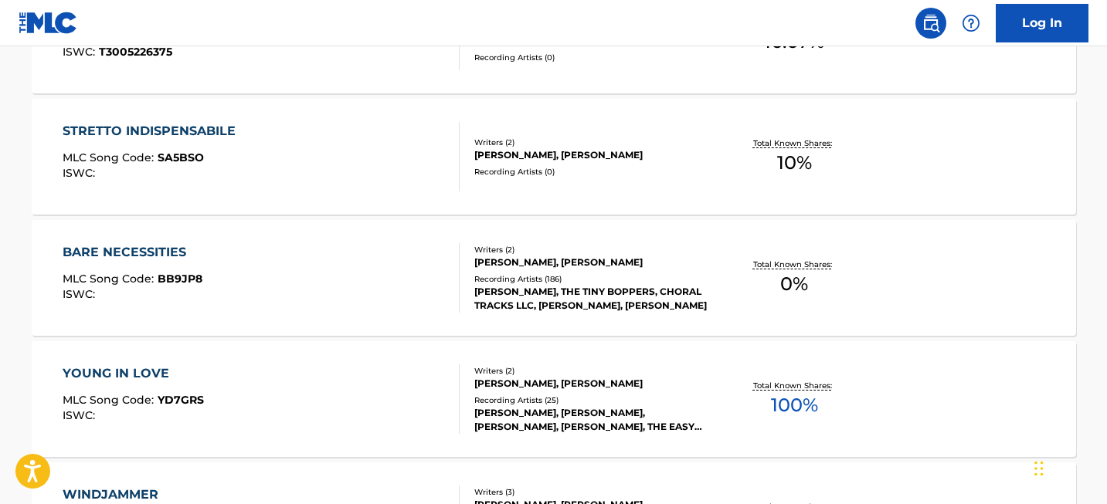
scroll to position [3454, 0]
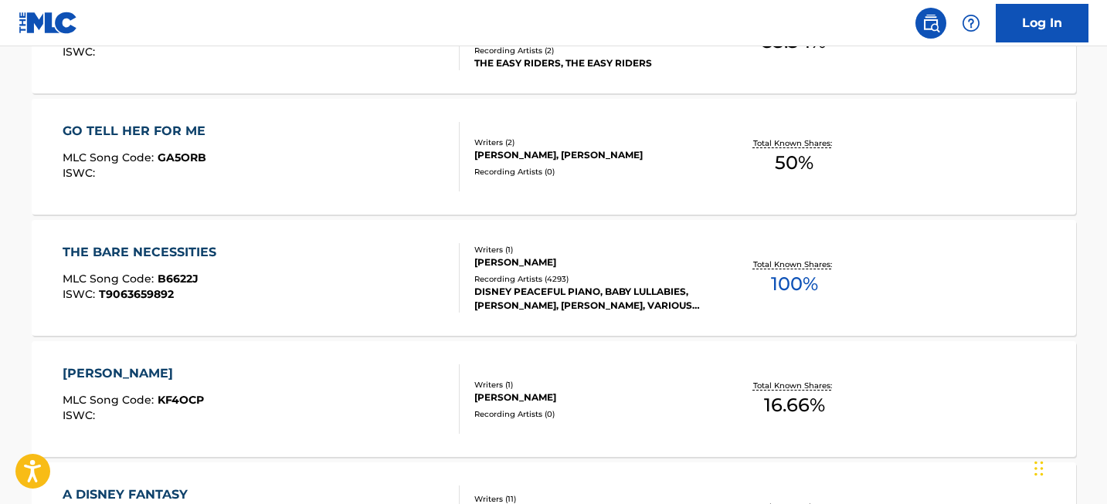
click at [125, 256] on div "THE BARE NECESSITIES" at bounding box center [143, 252] width 161 height 19
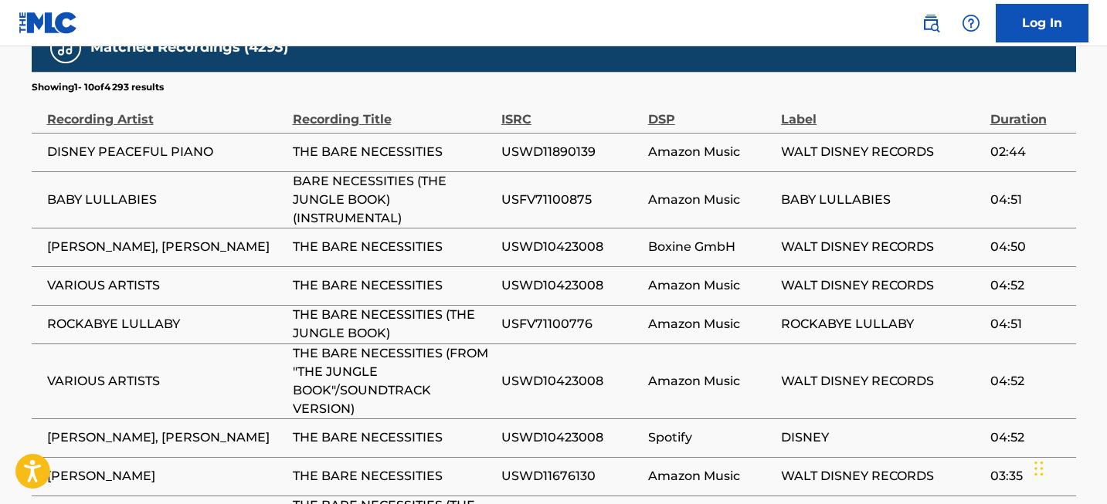
scroll to position [269, 0]
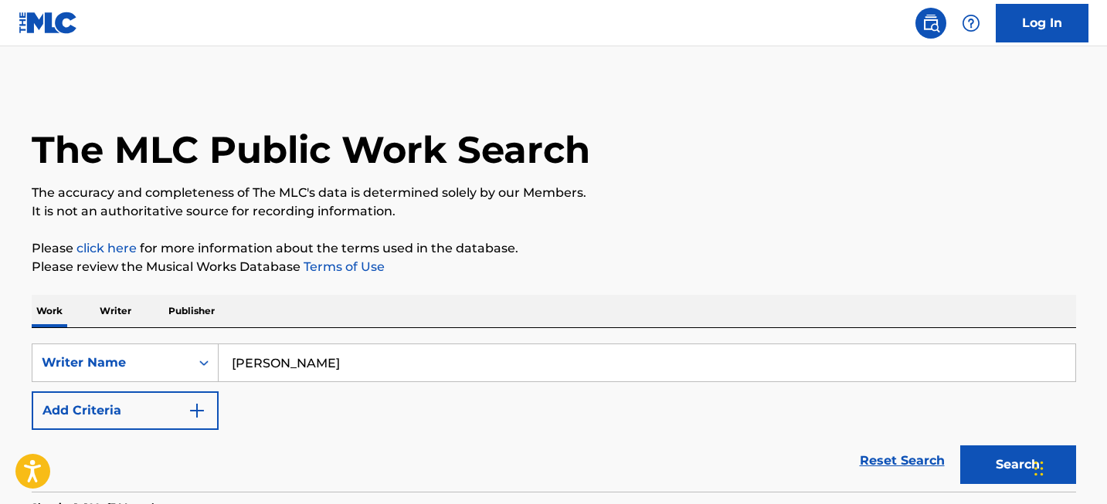
click at [420, 367] on input "[PERSON_NAME]" at bounding box center [647, 362] width 856 height 37
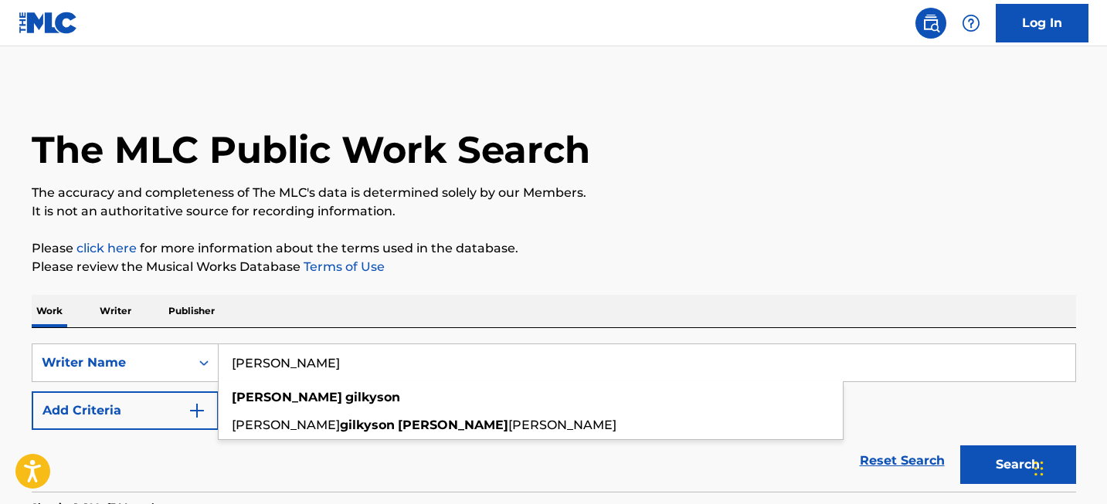
paste input "Rhapsody in Blue"
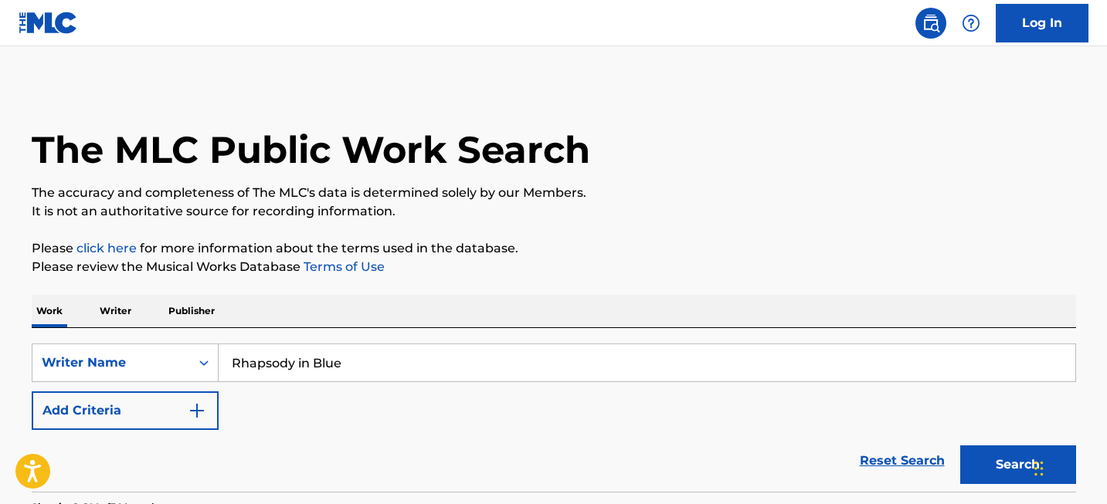
type input "Rhapsody in Blue"
click at [989, 476] on button "Search" at bounding box center [1018, 465] width 116 height 39
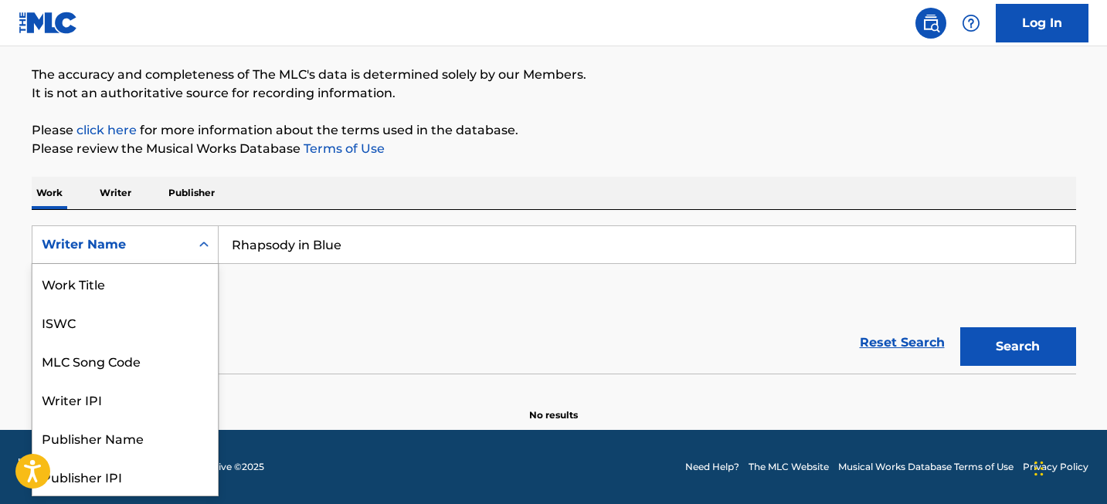
click at [209, 234] on div "Search Form" at bounding box center [204, 245] width 28 height 28
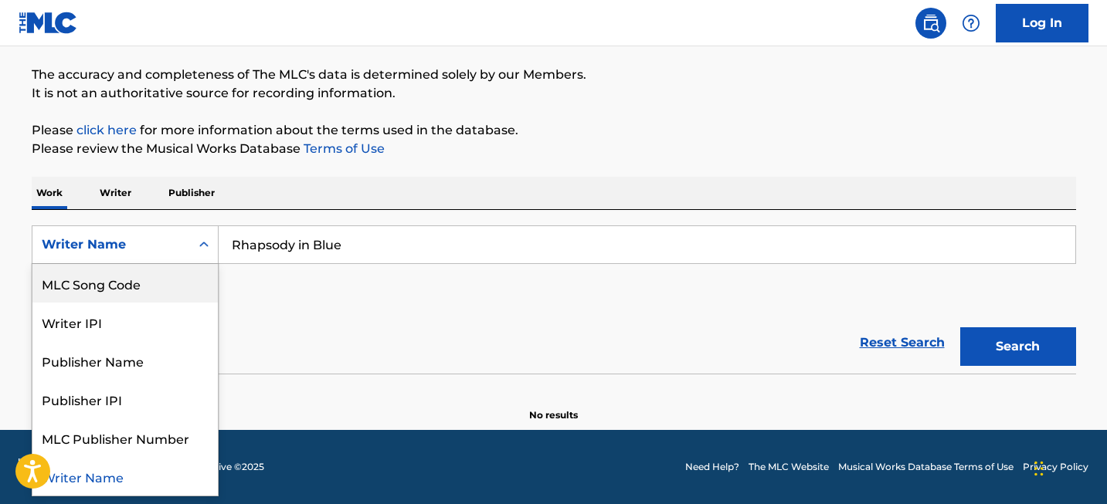
scroll to position [0, 0]
click at [167, 276] on div "Work Title" at bounding box center [124, 283] width 185 height 39
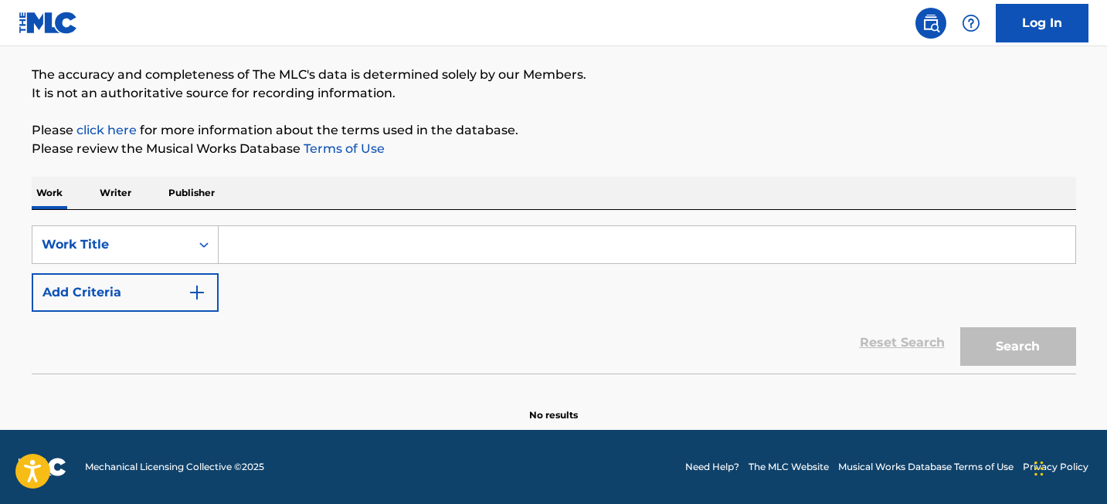
click at [325, 244] on input "Search Form" at bounding box center [647, 244] width 856 height 37
paste input "Rhapsody in Blue"
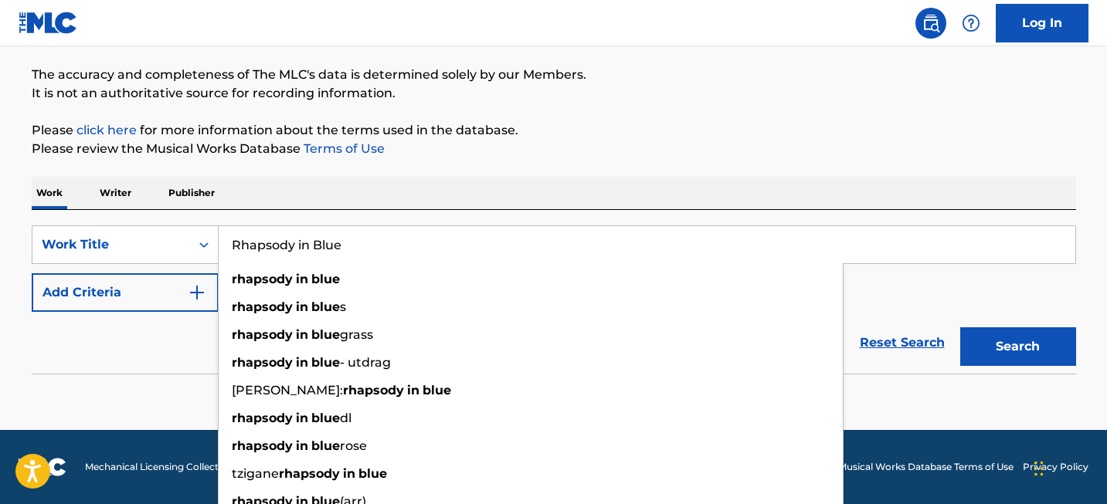
type input "Rhapsody in Blue"
click at [1010, 337] on button "Search" at bounding box center [1018, 346] width 116 height 39
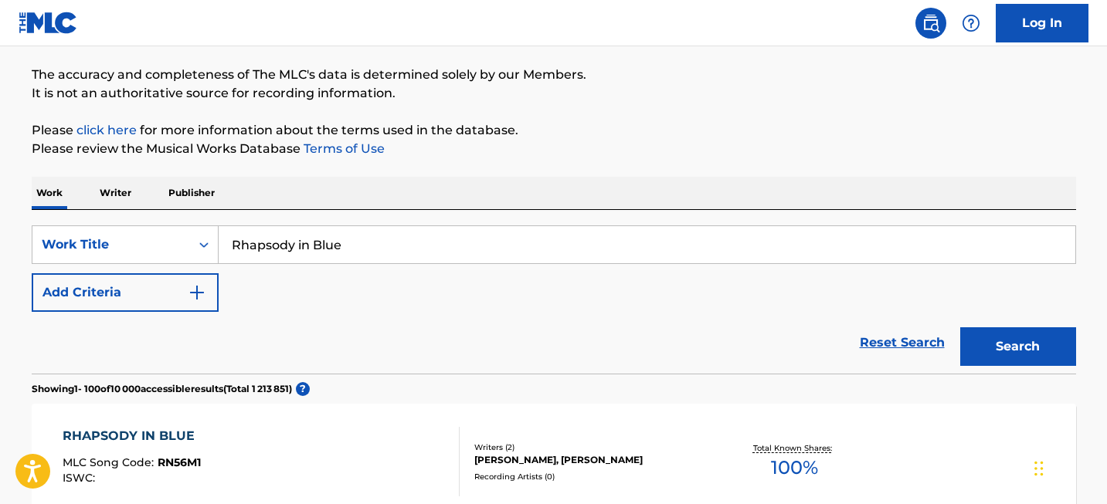
scroll to position [237, 0]
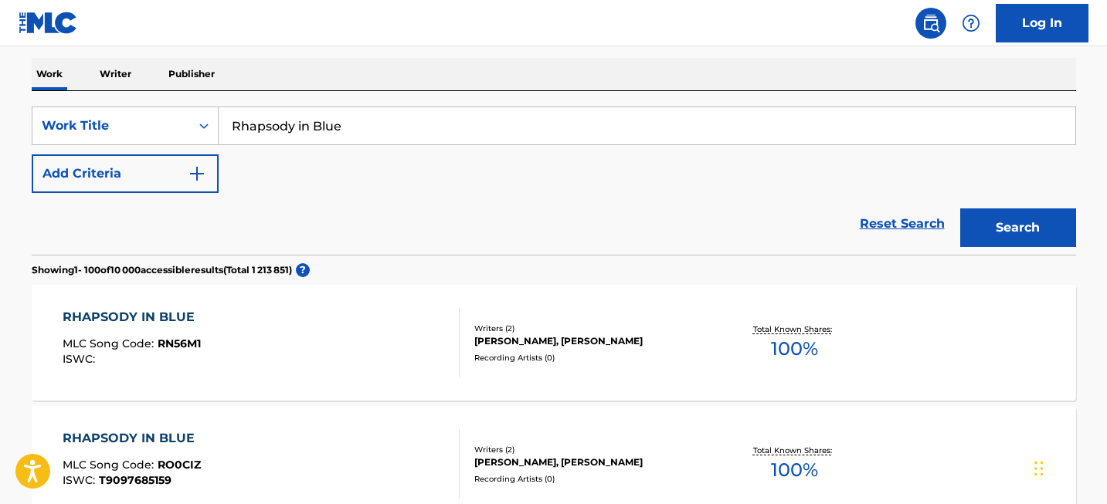
click at [177, 312] on div "RHAPSODY IN BLUE" at bounding box center [133, 317] width 140 height 19
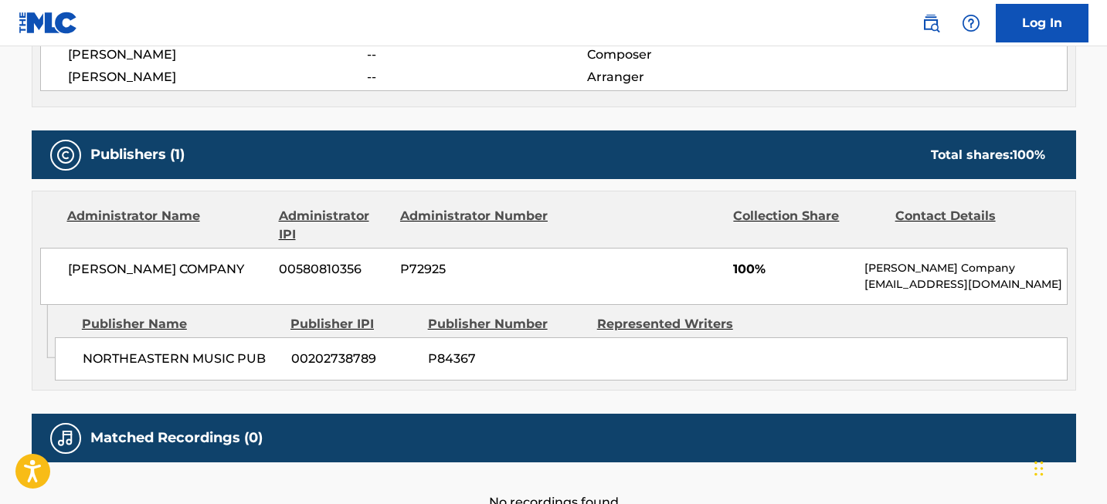
scroll to position [710, 0]
